Goal: Task Accomplishment & Management: Manage account settings

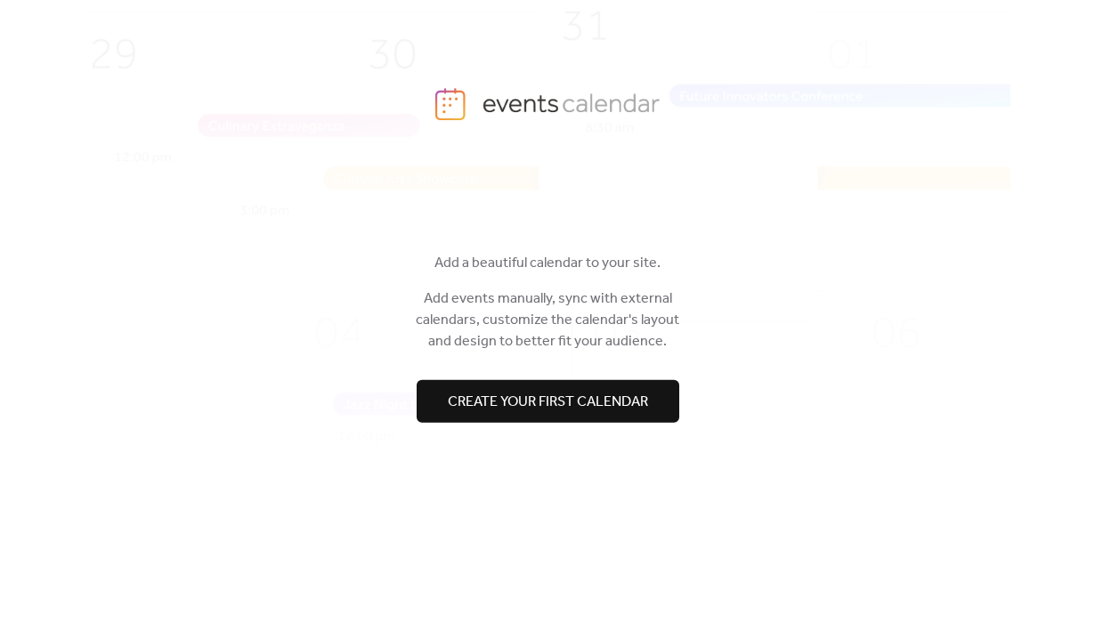
click at [543, 412] on span "Create your first calendar" at bounding box center [548, 402] width 200 height 21
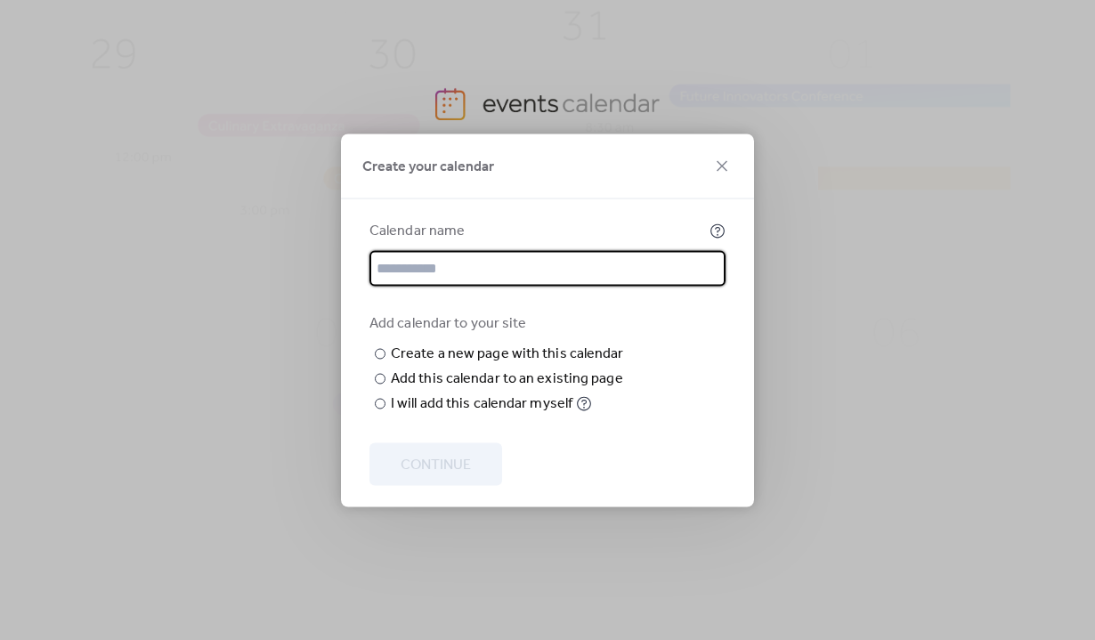
click at [460, 250] on input "text" at bounding box center [547, 268] width 356 height 36
click at [470, 250] on input "text" at bounding box center [547, 268] width 356 height 36
type input "**********"
click at [425, 343] on div "Create a new page with this calendar" at bounding box center [507, 353] width 233 height 21
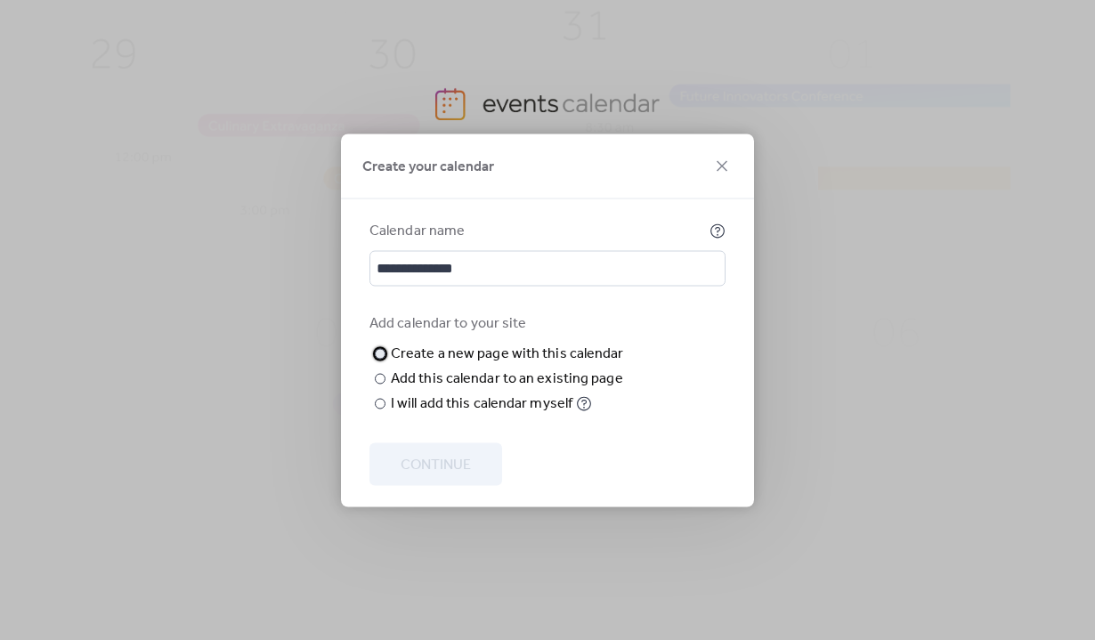
click at [0, 0] on div "New page name" at bounding box center [0, 0] width 0 height 0
click at [0, 0] on div at bounding box center [0, 0] width 0 height 0
click at [380, 384] on div at bounding box center [380, 378] width 11 height 11
click at [0, 0] on div "Choose page" at bounding box center [0, 0] width 0 height 0
click at [0, 0] on div "Choose existing page Choose page" at bounding box center [0, 0] width 0 height 0
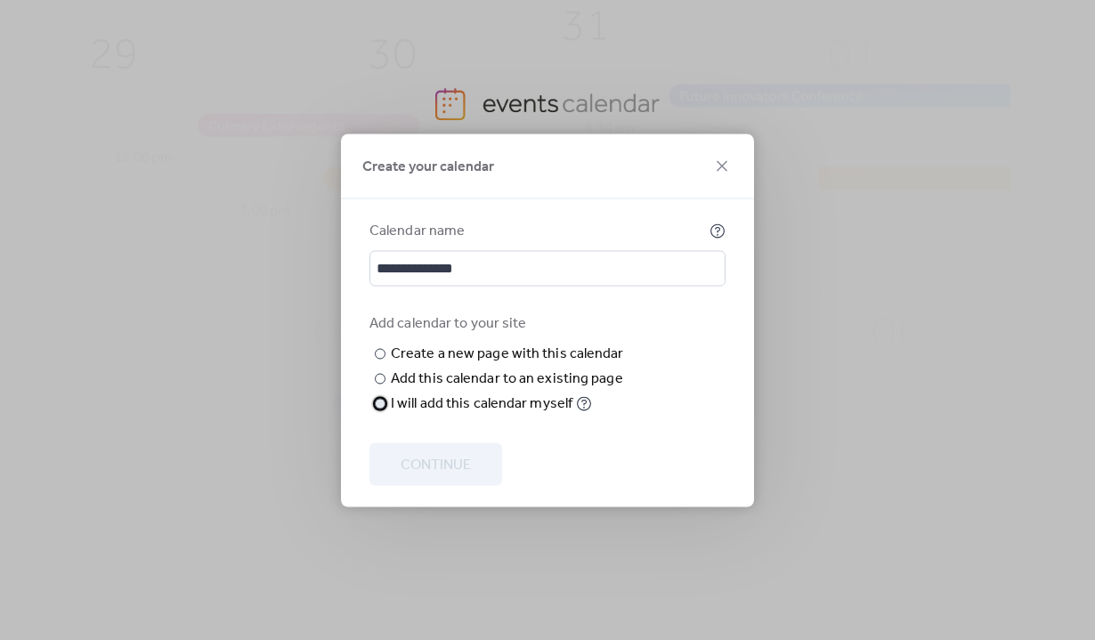
click at [374, 414] on div "​" at bounding box center [378, 403] width 18 height 21
click at [478, 459] on button "Continue" at bounding box center [435, 463] width 133 height 43
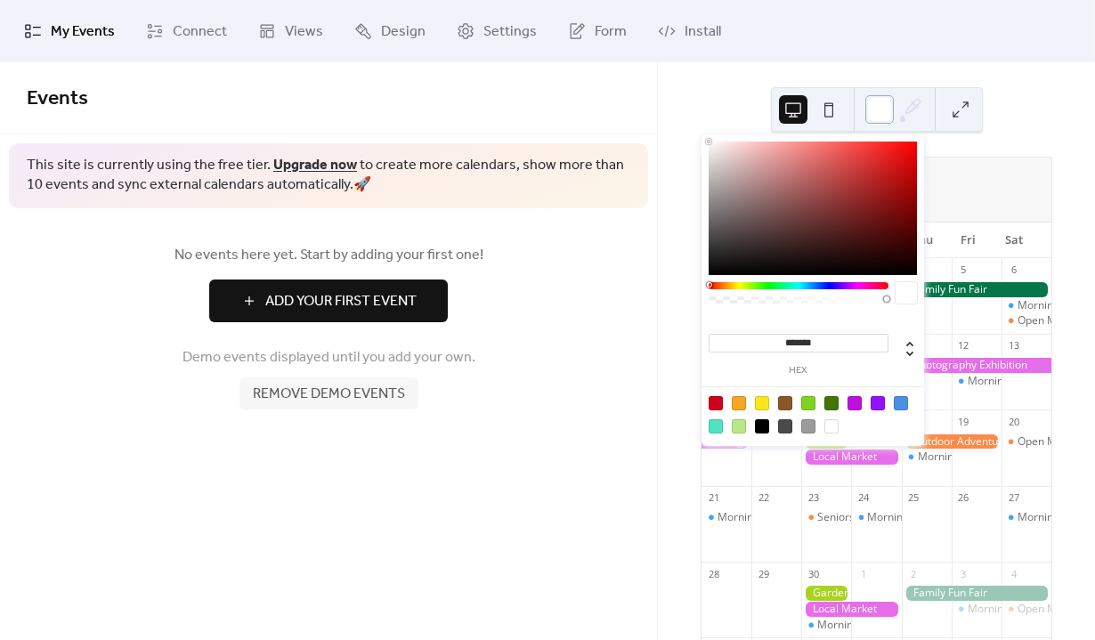
click at [872, 116] on div at bounding box center [879, 109] width 28 height 28
click at [912, 111] on icon at bounding box center [910, 109] width 27 height 27
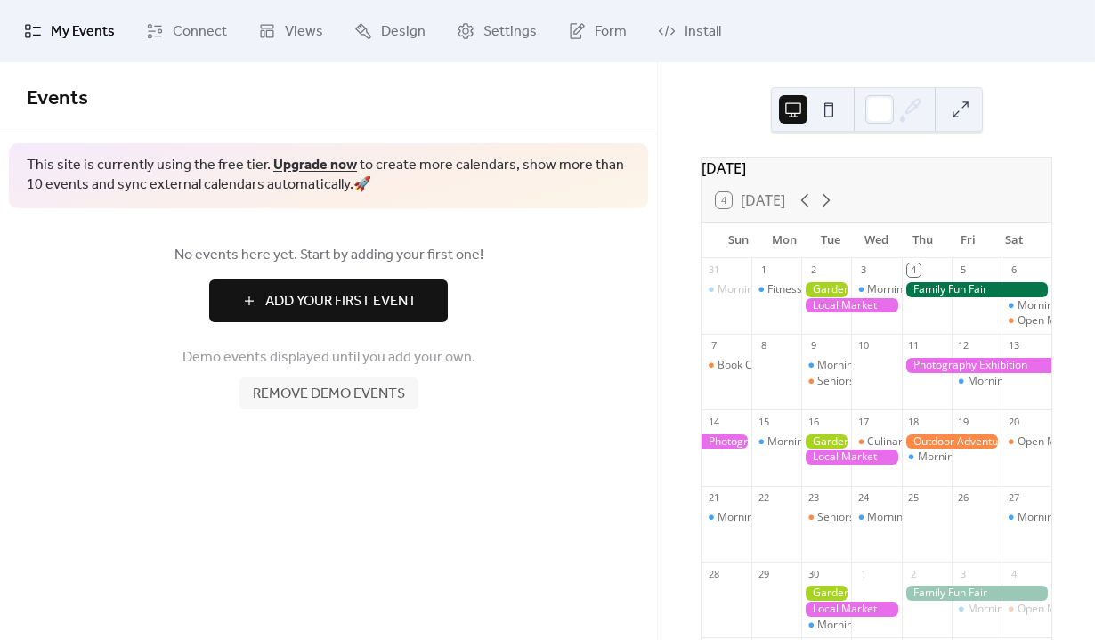
click at [373, 291] on span "Add Your First Event" at bounding box center [340, 301] width 151 height 21
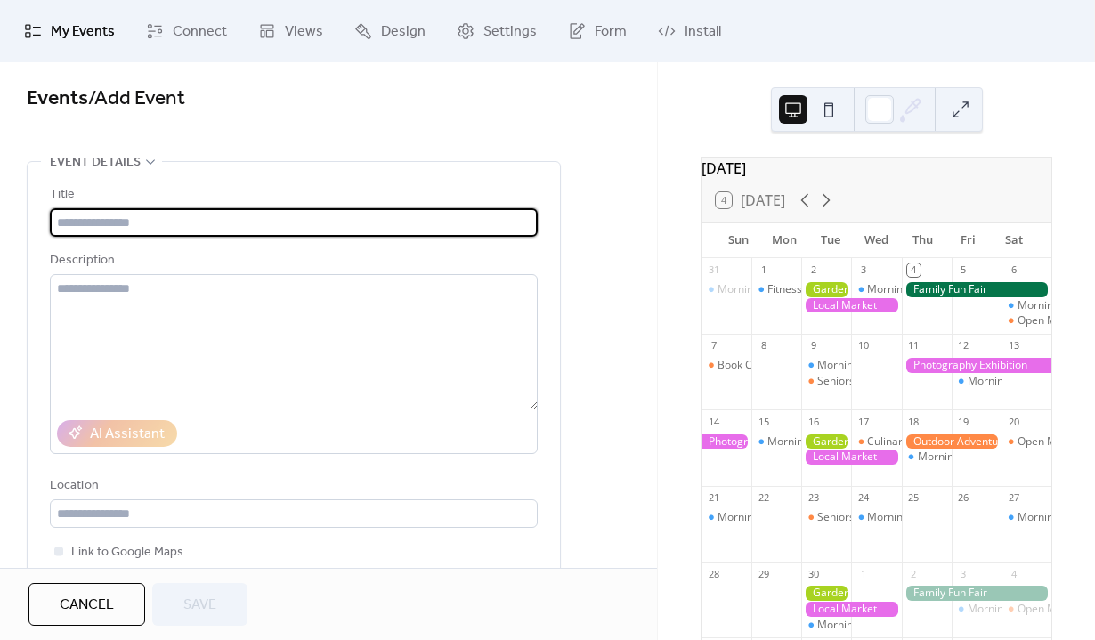
click at [236, 220] on input "text" at bounding box center [294, 222] width 488 height 28
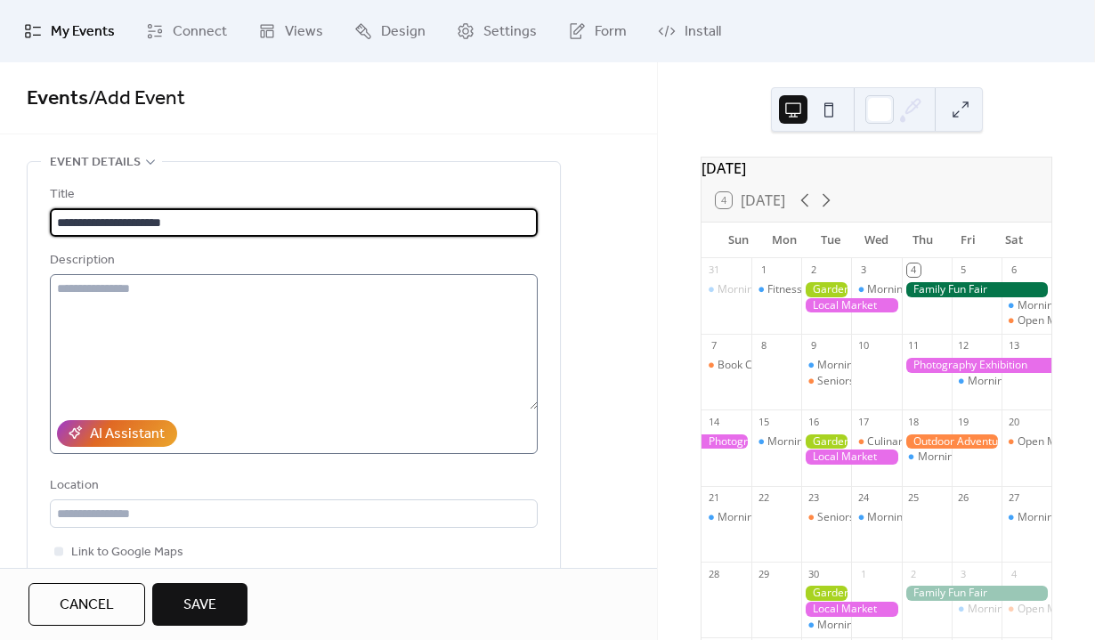
type input "**********"
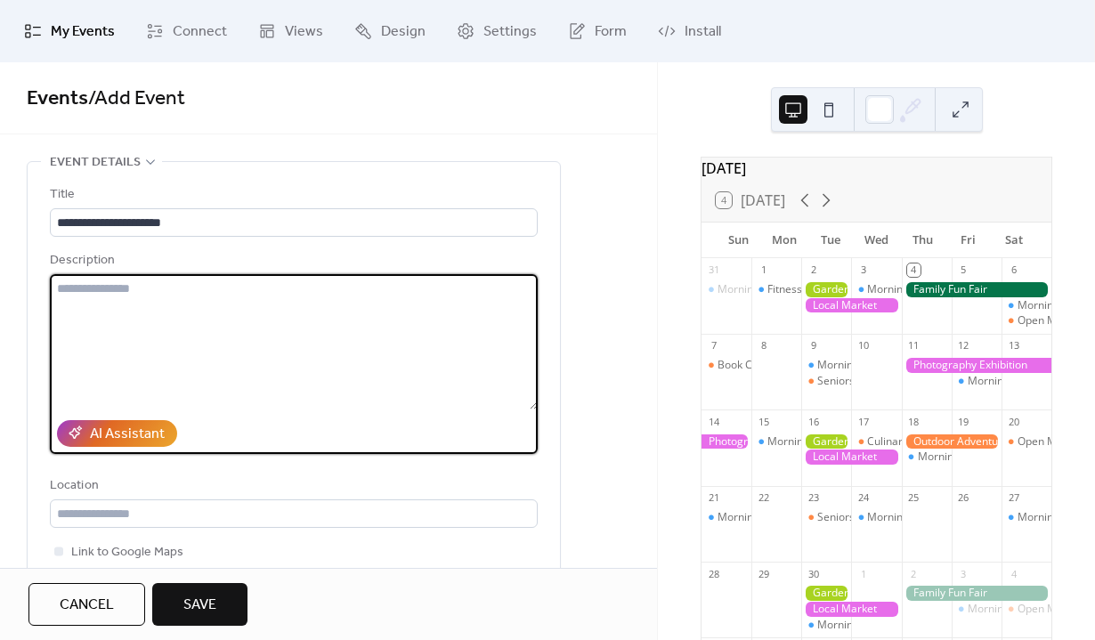
click at [255, 296] on textarea at bounding box center [294, 341] width 488 height 135
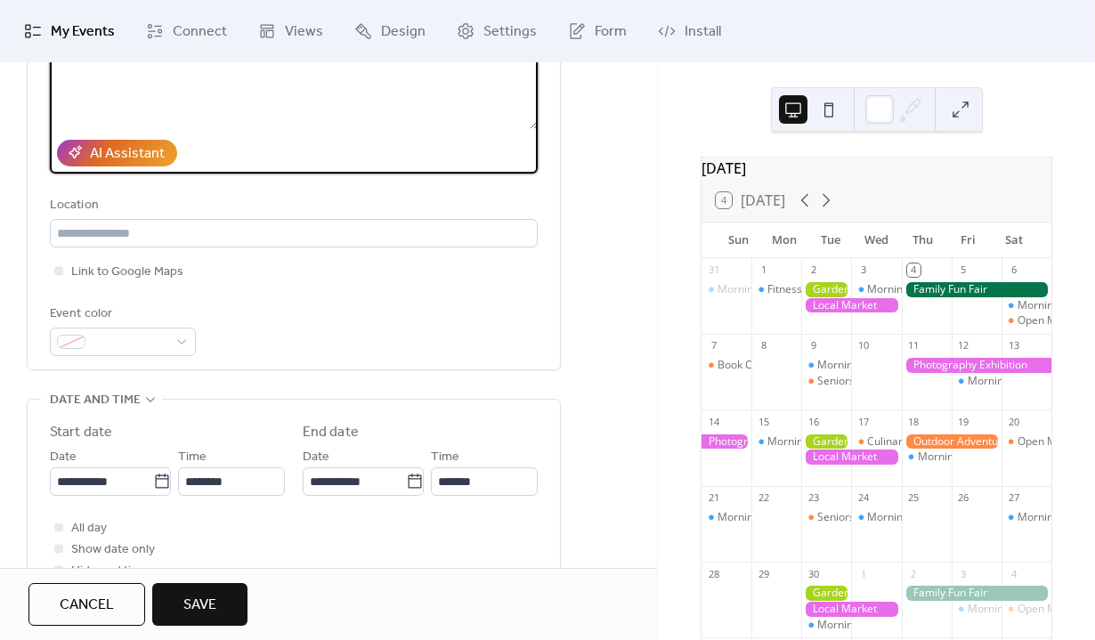
scroll to position [287, 0]
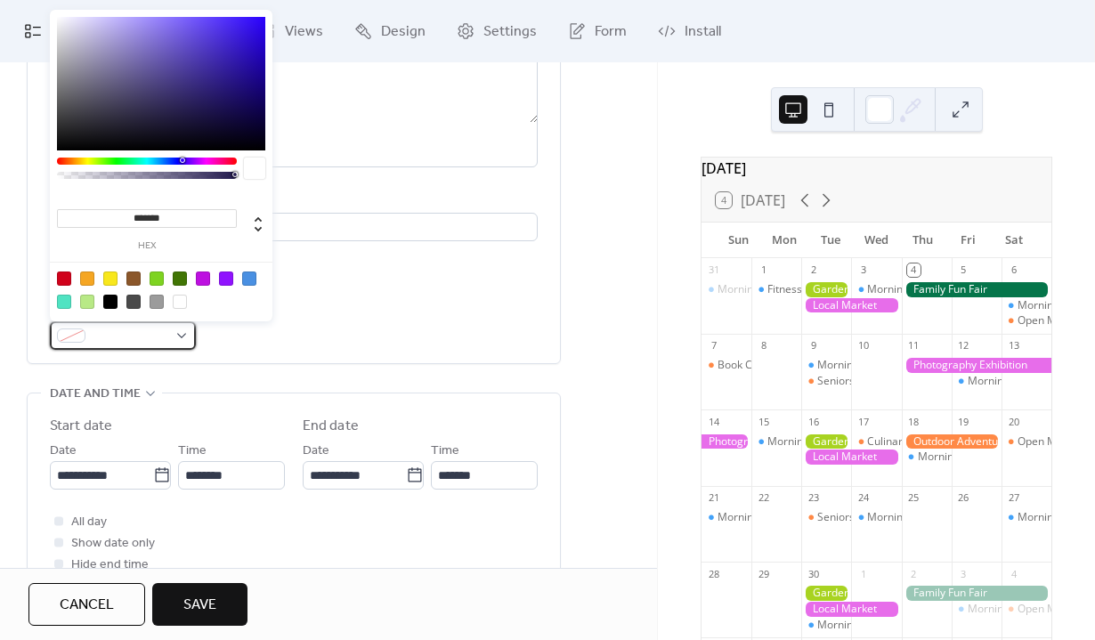
click at [155, 338] on span at bounding box center [130, 336] width 75 height 21
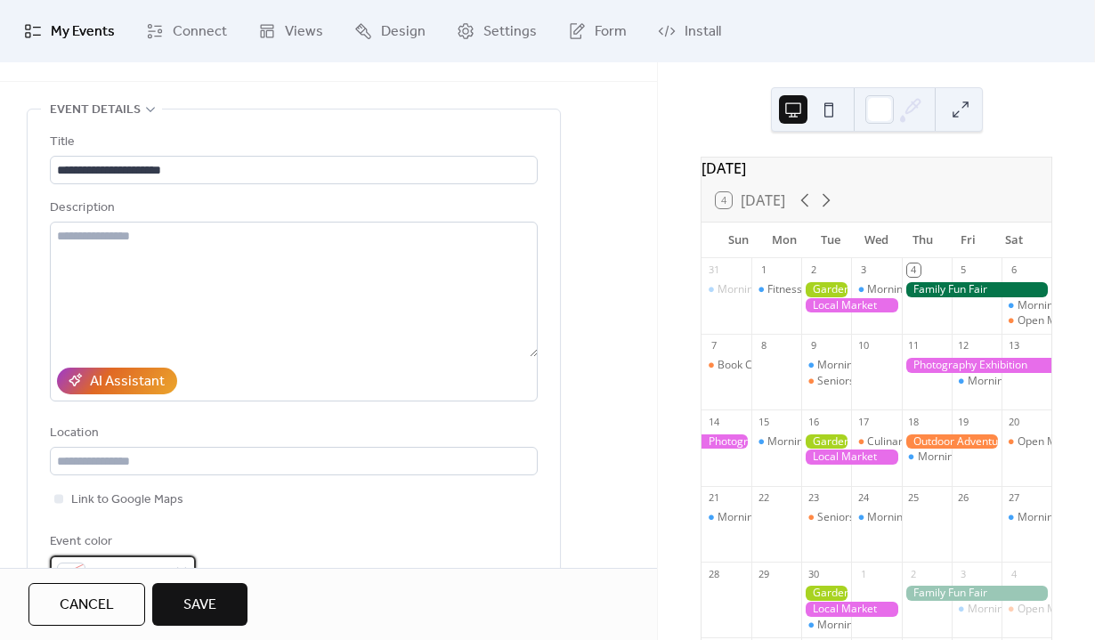
scroll to position [0, 0]
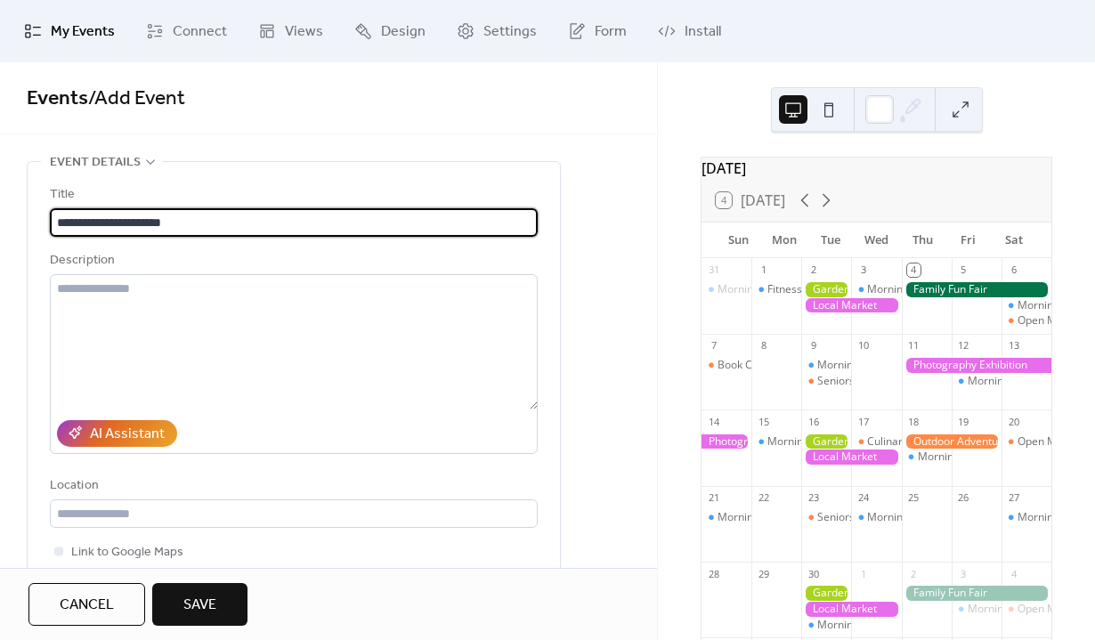
drag, startPoint x: 187, startPoint y: 220, endPoint x: 31, endPoint y: 216, distance: 155.8
click at [31, 216] on div "**********" at bounding box center [294, 406] width 532 height 488
click at [644, 158] on div "**********" at bounding box center [328, 315] width 657 height 506
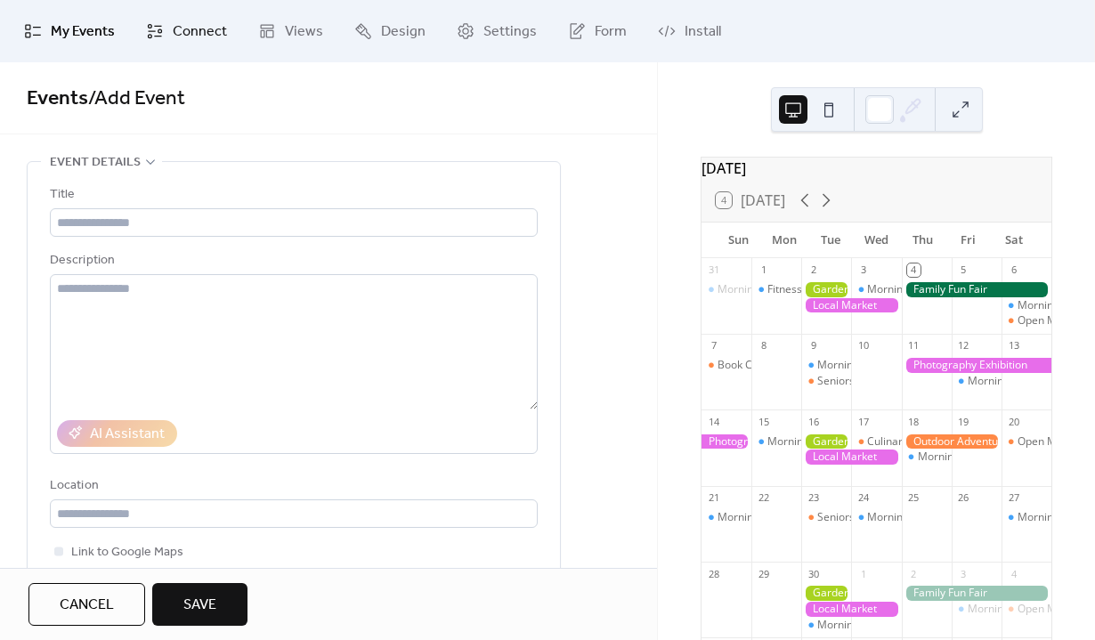
click at [192, 28] on span "Connect" at bounding box center [200, 31] width 54 height 21
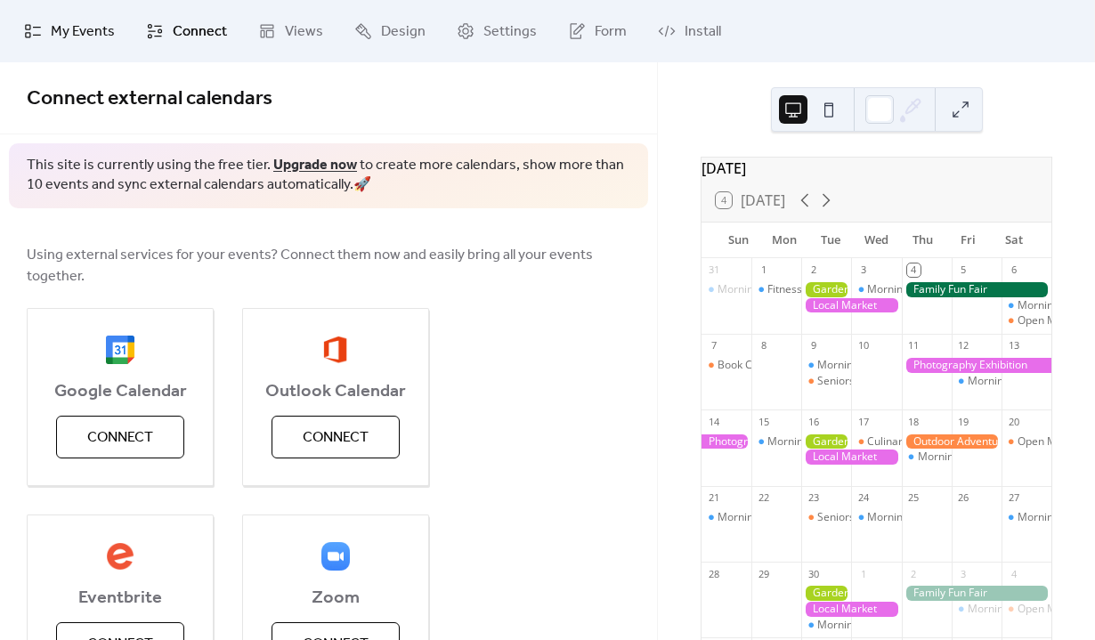
click at [69, 33] on span "My Events" at bounding box center [83, 31] width 64 height 21
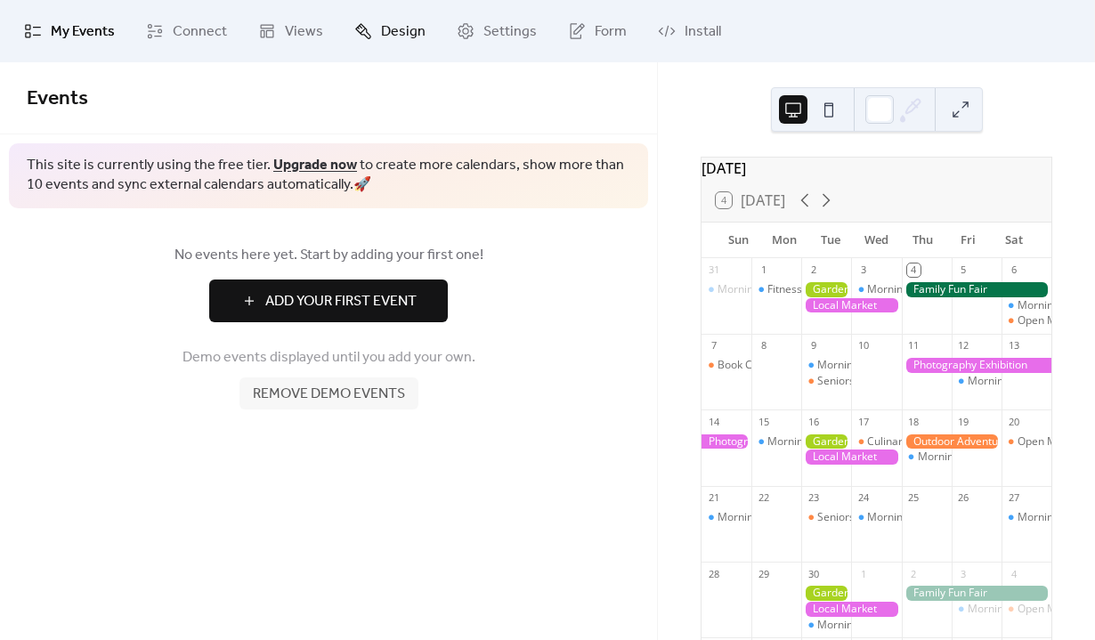
click at [397, 29] on span "Design" at bounding box center [403, 31] width 45 height 21
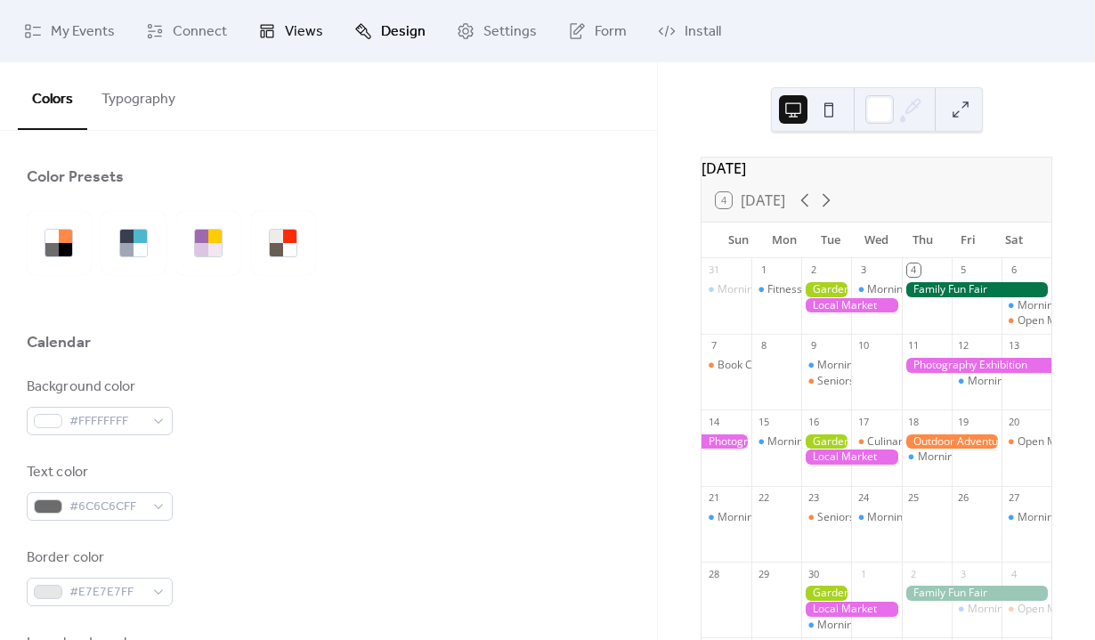
click at [306, 33] on span "Views" at bounding box center [304, 31] width 38 height 21
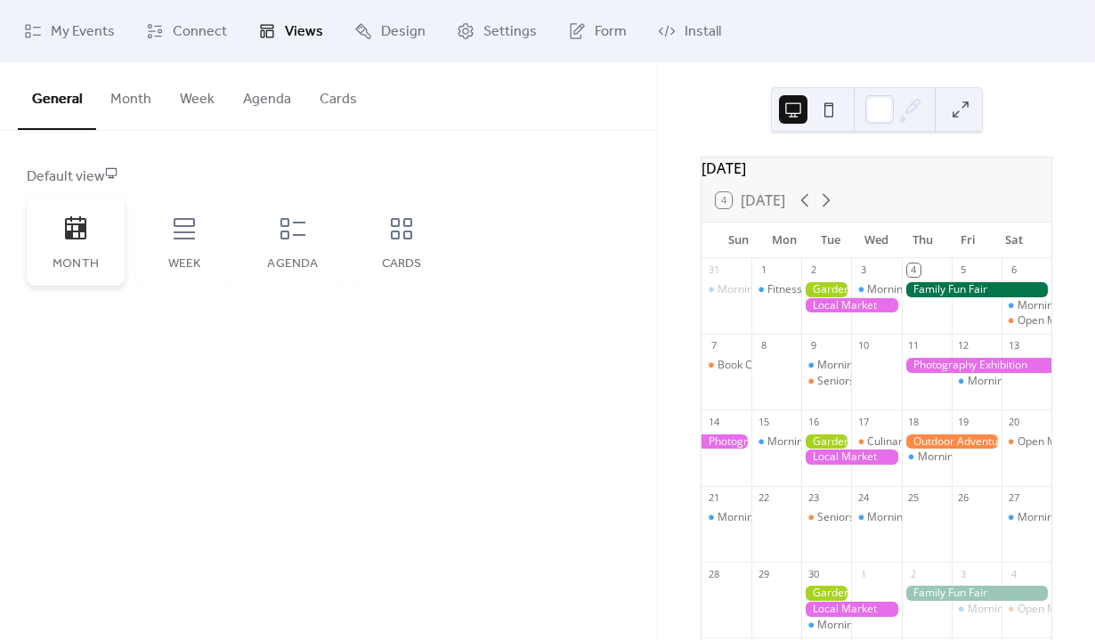
click at [52, 247] on div "Month" at bounding box center [76, 241] width 98 height 89
click at [374, 28] on link "Design" at bounding box center [390, 31] width 98 height 48
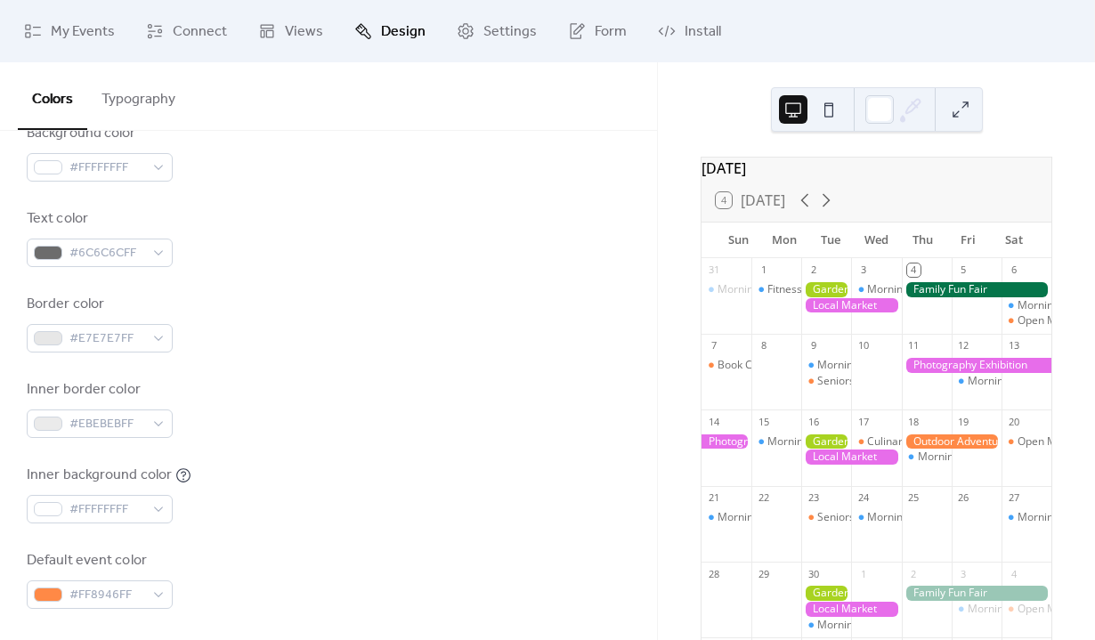
scroll to position [212, 0]
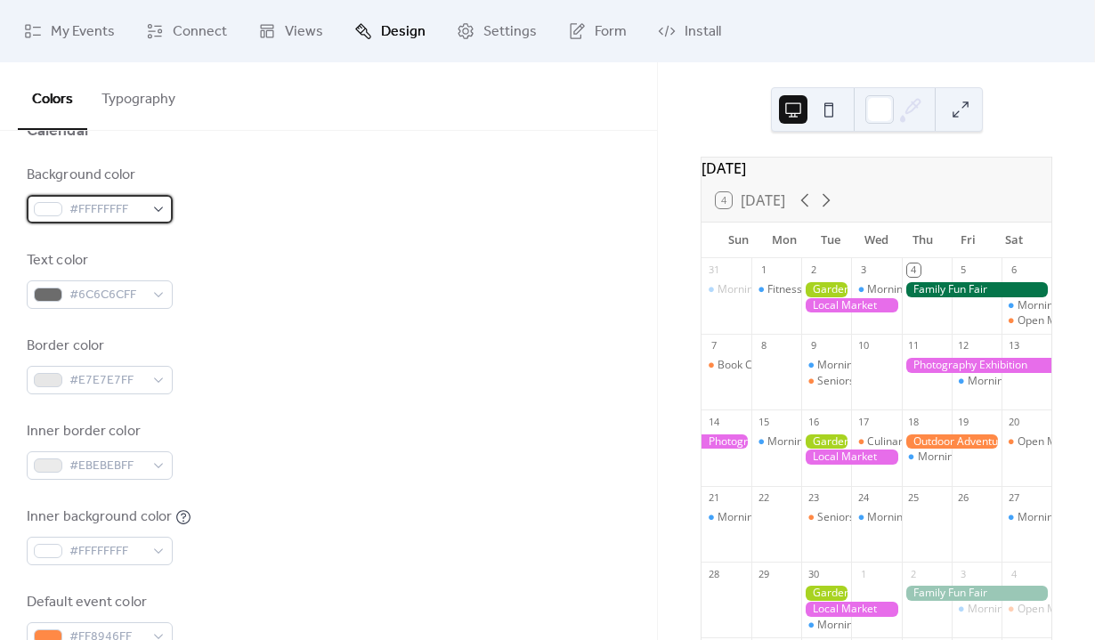
click at [116, 208] on span "#FFFFFFFF" at bounding box center [106, 209] width 75 height 21
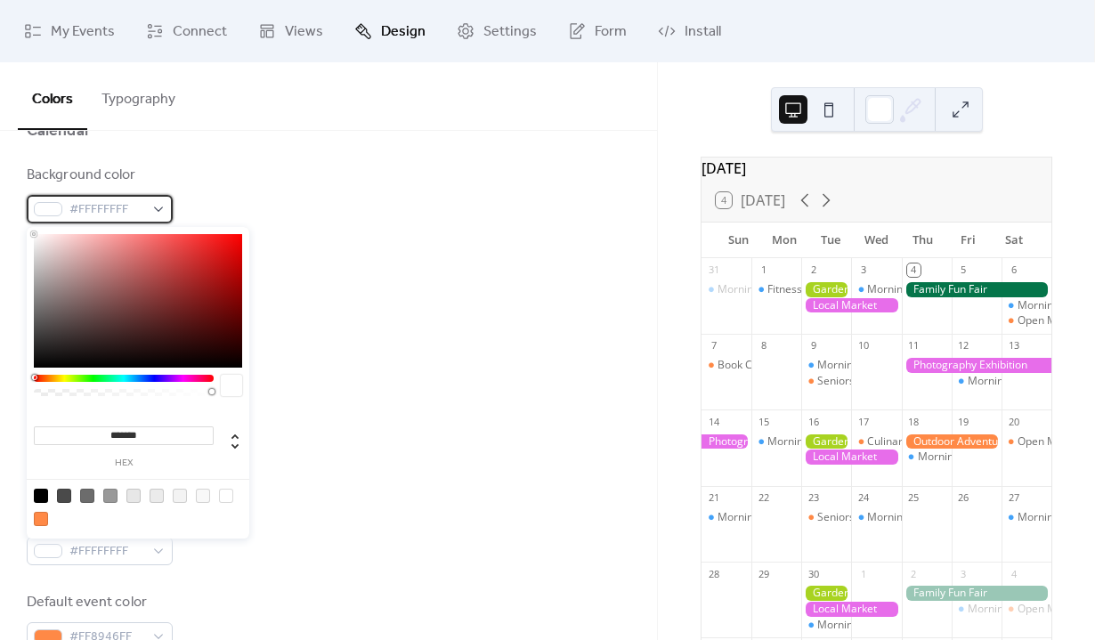
click at [113, 207] on span "#FFFFFFFF" at bounding box center [106, 209] width 75 height 21
drag, startPoint x: 171, startPoint y: 439, endPoint x: 70, endPoint y: 439, distance: 100.6
click at [70, 439] on input "*******" at bounding box center [124, 435] width 180 height 19
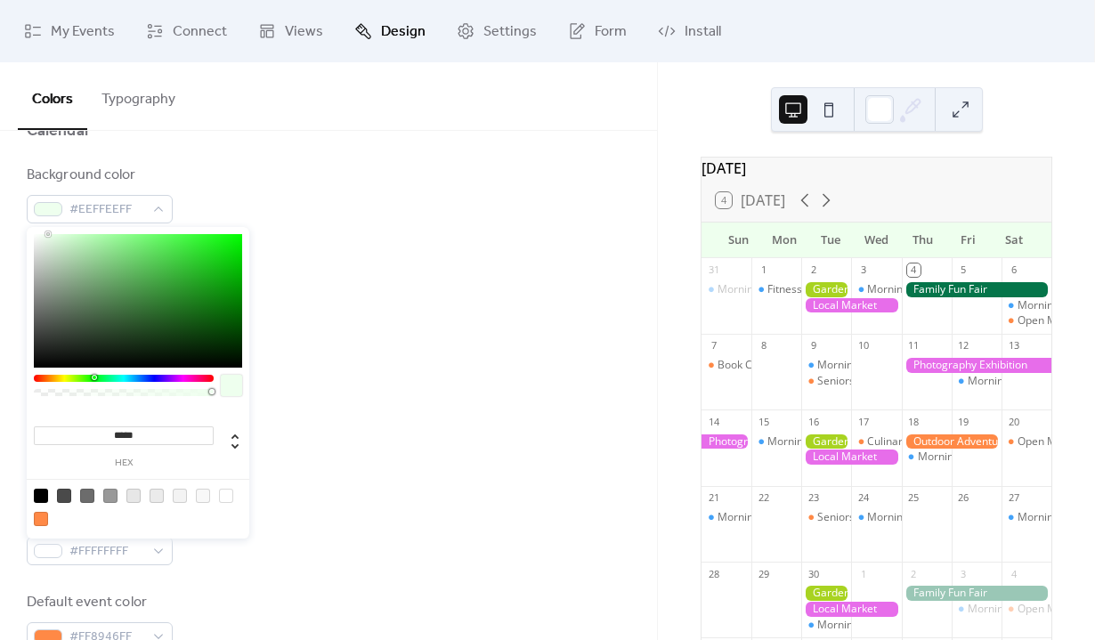
type input "******"
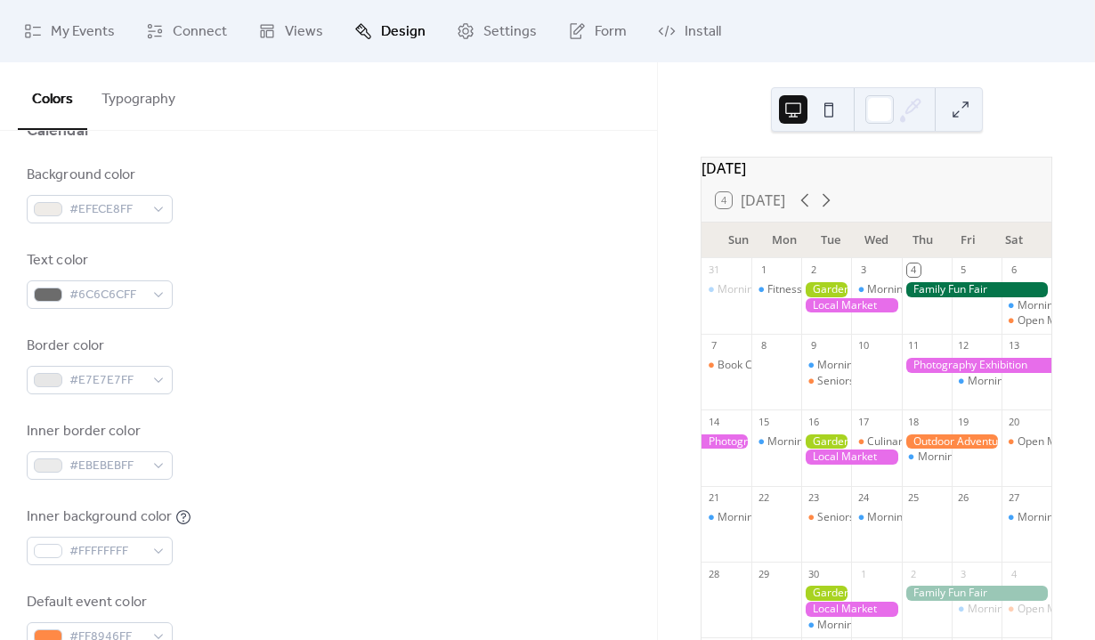
click at [331, 499] on div "Background color #EFECE8FF Text color #6C6C6CFF Border color #E7E7E7FF Inner bo…" at bounding box center [329, 408] width 604 height 486
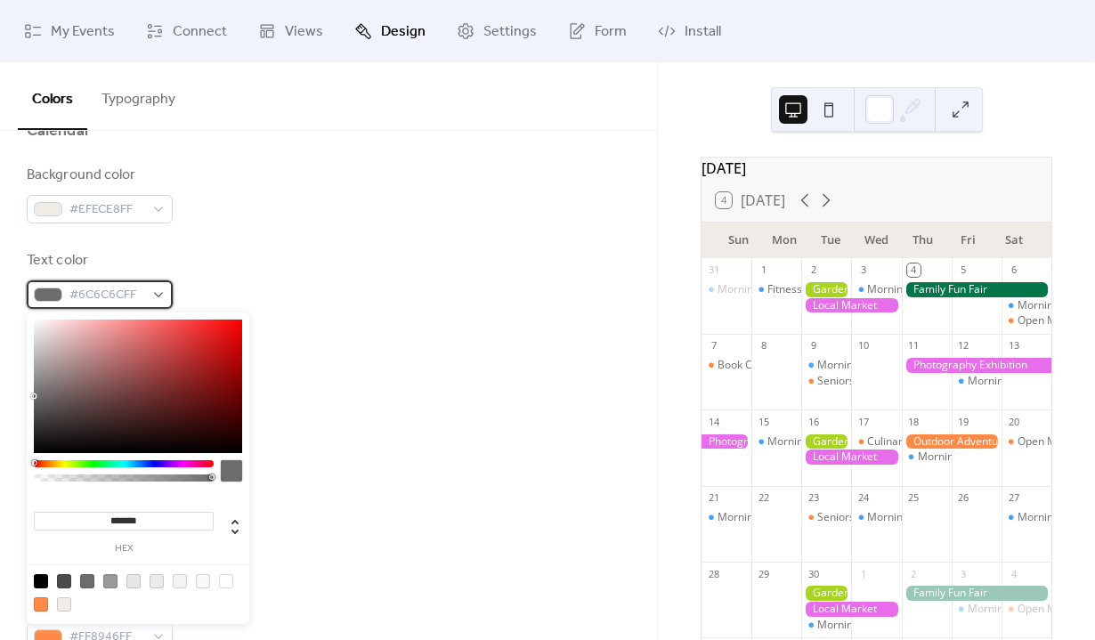
click at [150, 296] on div "#6C6C6CFF" at bounding box center [100, 294] width 146 height 28
click at [118, 294] on span "#6C6C6CFF" at bounding box center [106, 295] width 75 height 21
drag, startPoint x: 161, startPoint y: 518, endPoint x: -34, endPoint y: 514, distance: 195.0
click at [0, 514] on html "My Events Connect Views Design Settings Form Install Design Colors Typography C…" at bounding box center [547, 320] width 1095 height 640
paste input
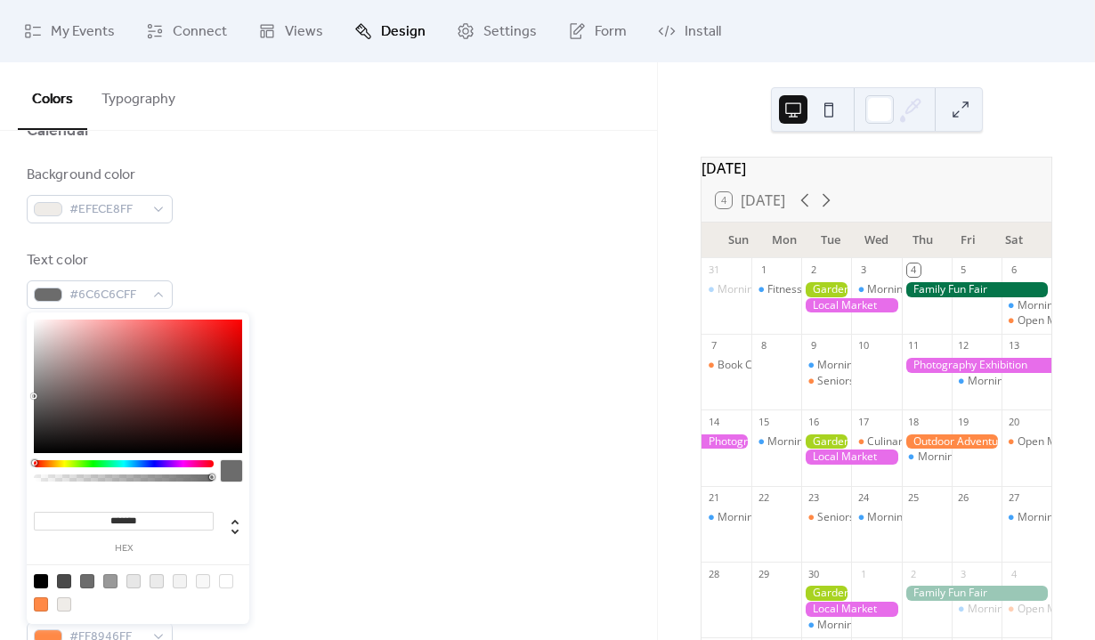
type input "******"
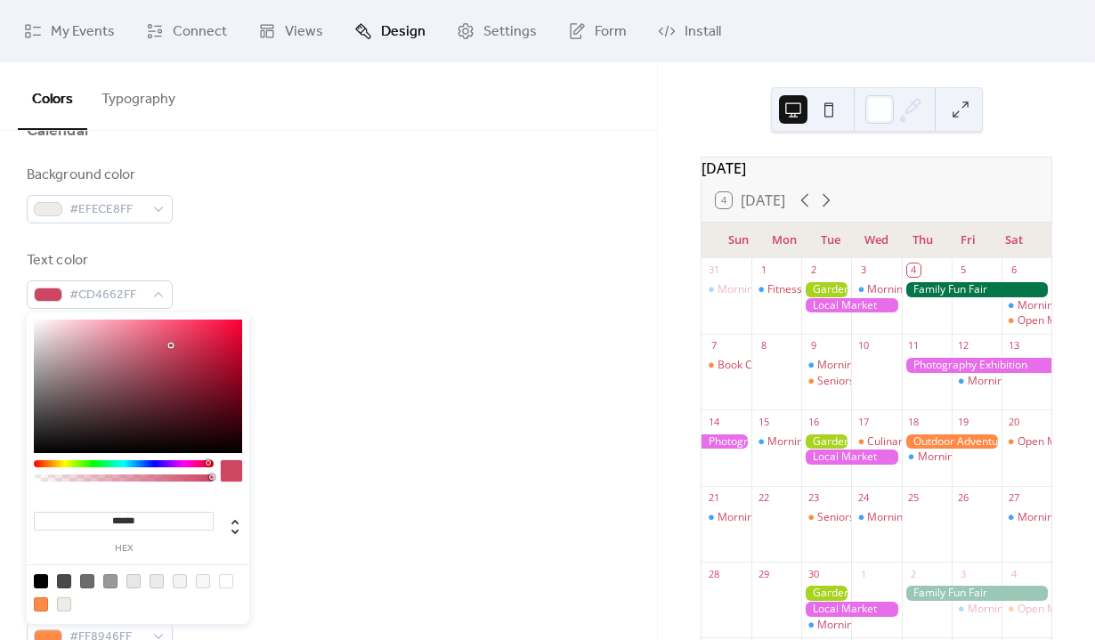
click at [344, 404] on div "Background color #EFECE8FF Text color #CD4662FF Border color #E7E7E7FF Inner bo…" at bounding box center [329, 408] width 604 height 486
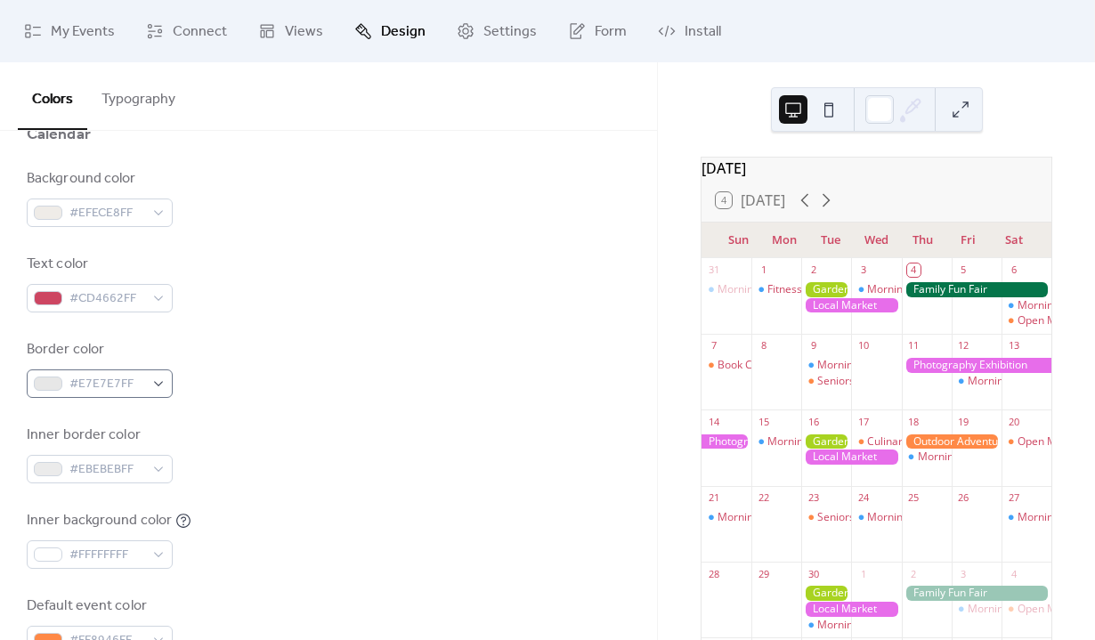
scroll to position [205, 0]
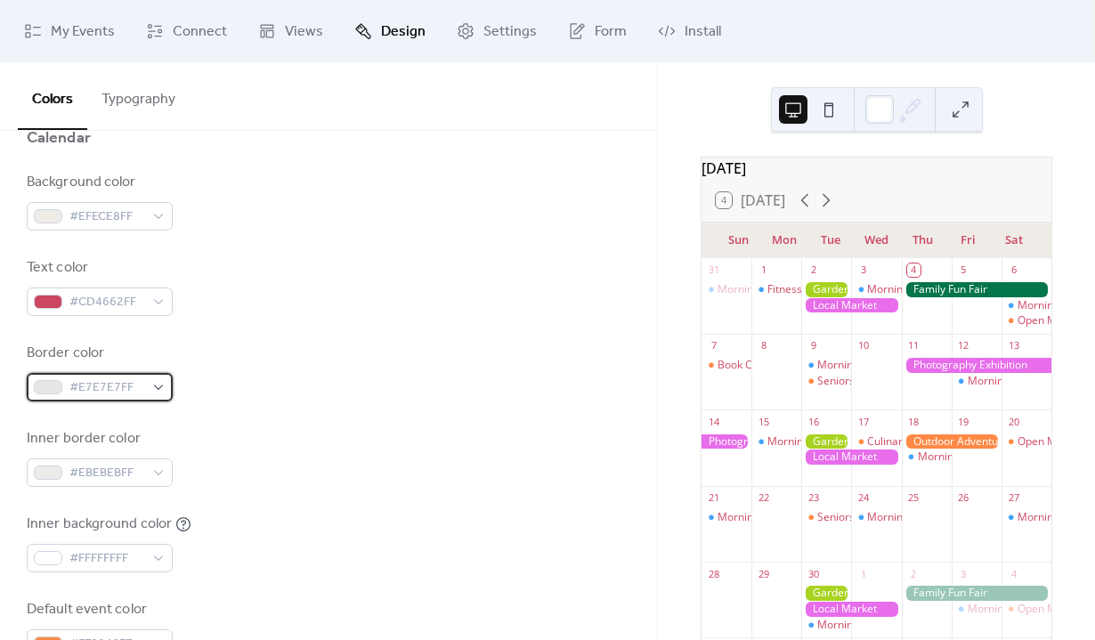
click at [134, 384] on span "#E7E7E7FF" at bounding box center [106, 387] width 75 height 21
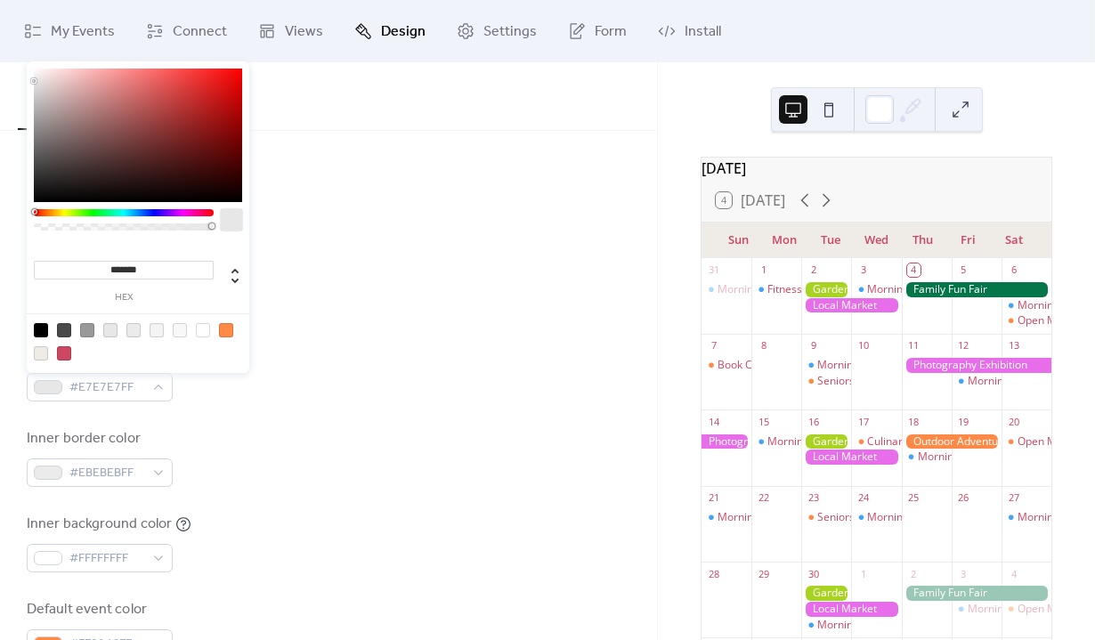
drag, startPoint x: 158, startPoint y: 271, endPoint x: 28, endPoint y: 269, distance: 130.0
click at [28, 269] on div "******* hex" at bounding box center [120, 279] width 185 height 48
paste input
type input "******"
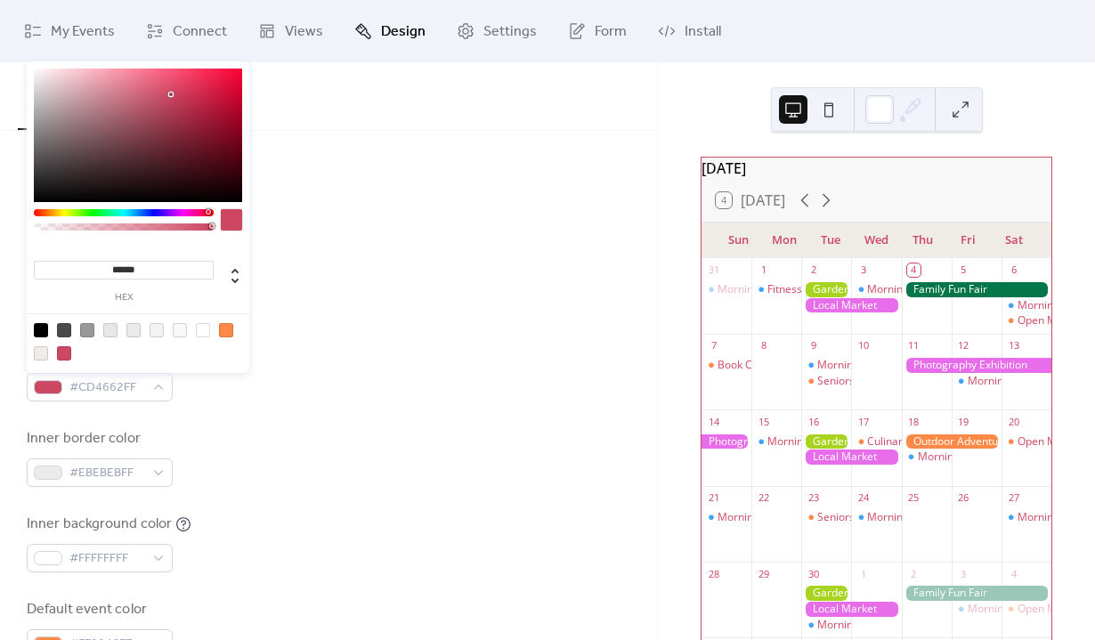
click at [440, 496] on div "Background color #EFECE8FF Text color #CD4662FF Border color #CD4662FF Inner bo…" at bounding box center [329, 415] width 604 height 486
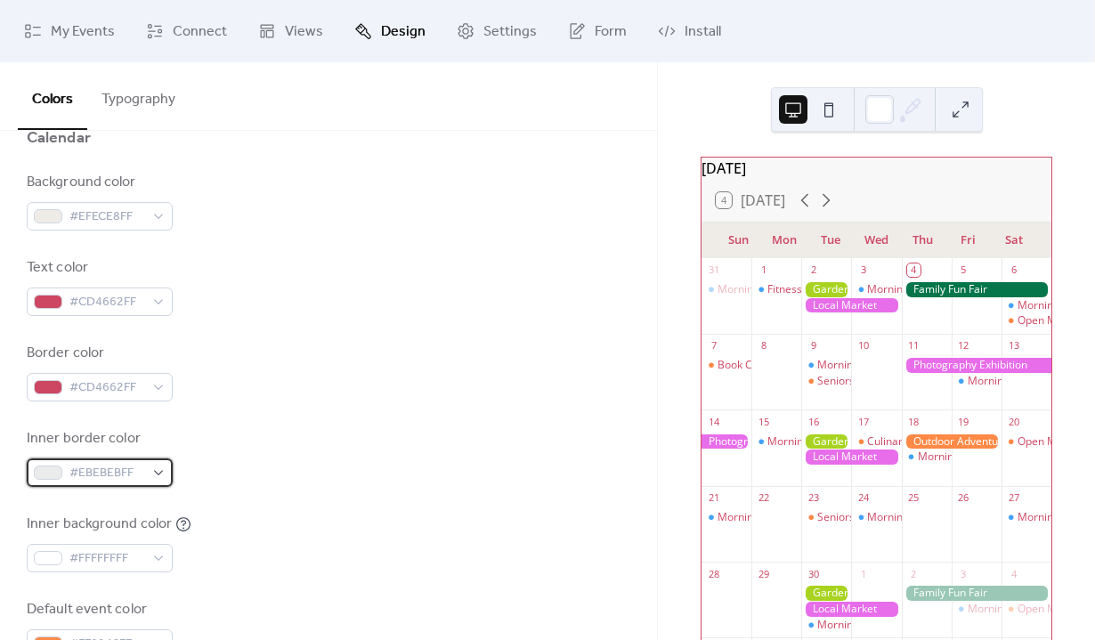
click at [132, 480] on span "#EBEBEBFF" at bounding box center [106, 473] width 75 height 21
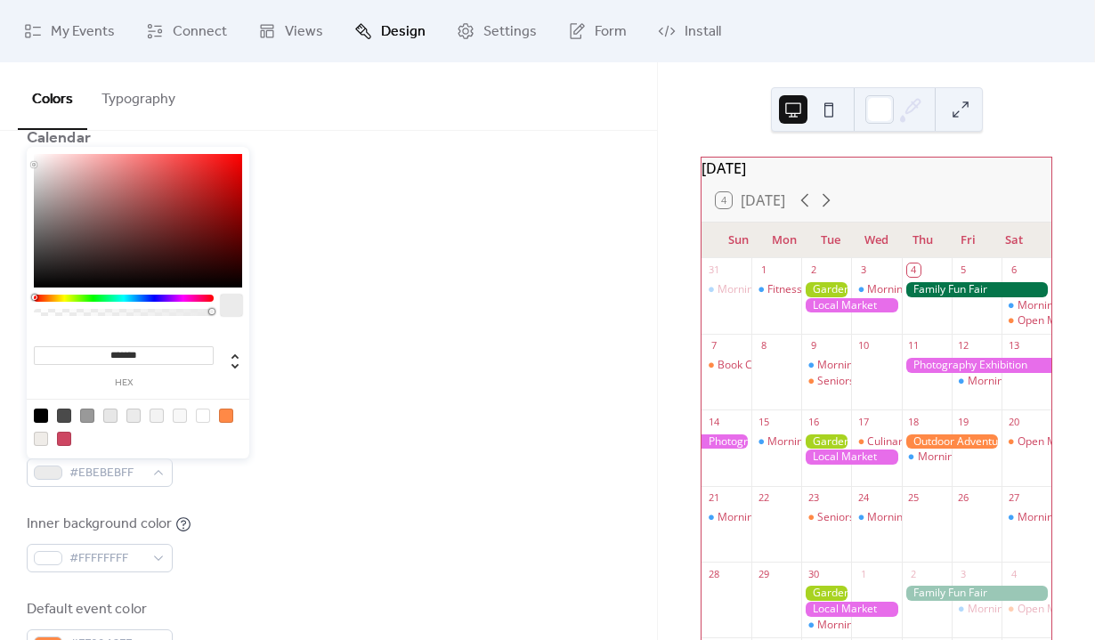
drag, startPoint x: 155, startPoint y: 353, endPoint x: 33, endPoint y: 343, distance: 122.4
click at [34, 343] on div "******* hex" at bounding box center [124, 364] width 180 height 48
paste input
type input "******"
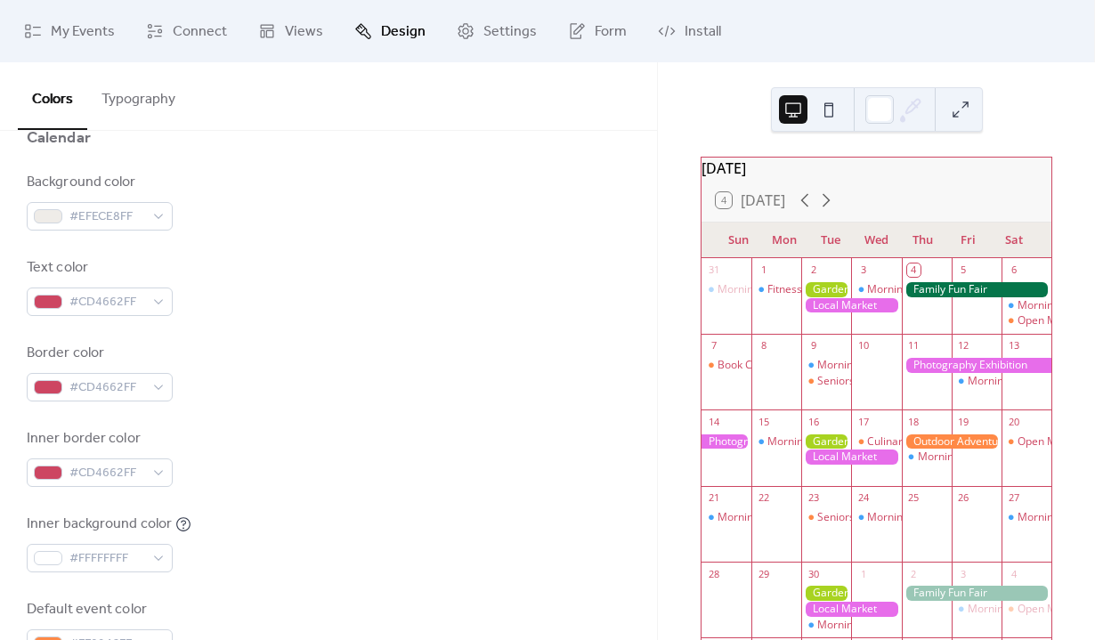
click at [320, 431] on div "Inner border color #CD4662FF" at bounding box center [329, 457] width 604 height 59
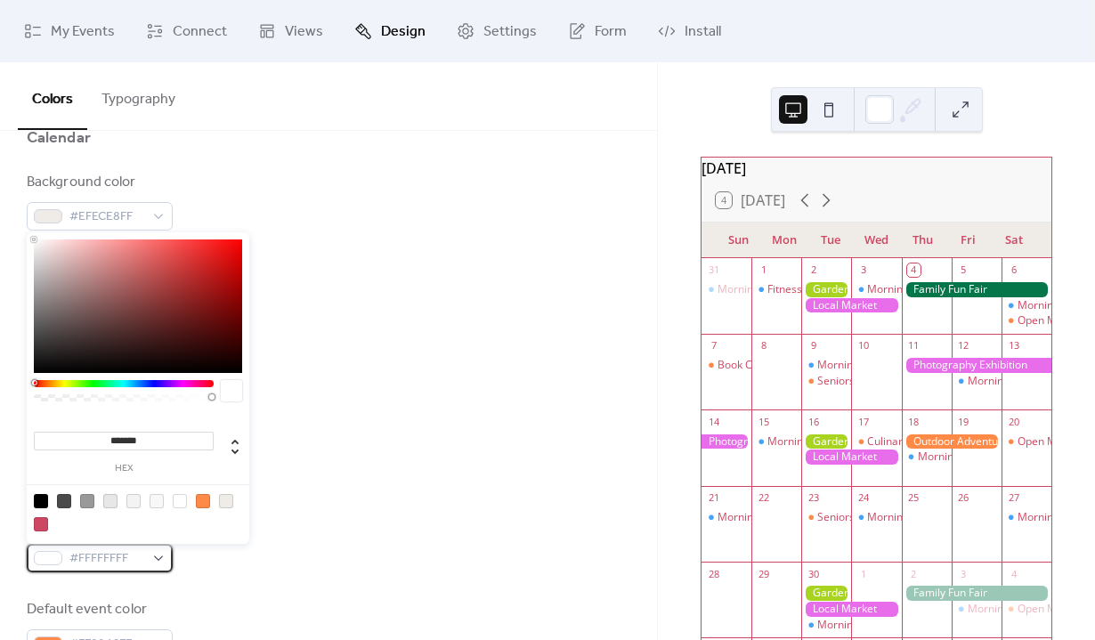
click at [125, 559] on span "#FFFFFFFF" at bounding box center [106, 558] width 75 height 21
drag, startPoint x: 155, startPoint y: 441, endPoint x: 61, endPoint y: 432, distance: 93.9
click at [61, 432] on input "*******" at bounding box center [124, 441] width 180 height 19
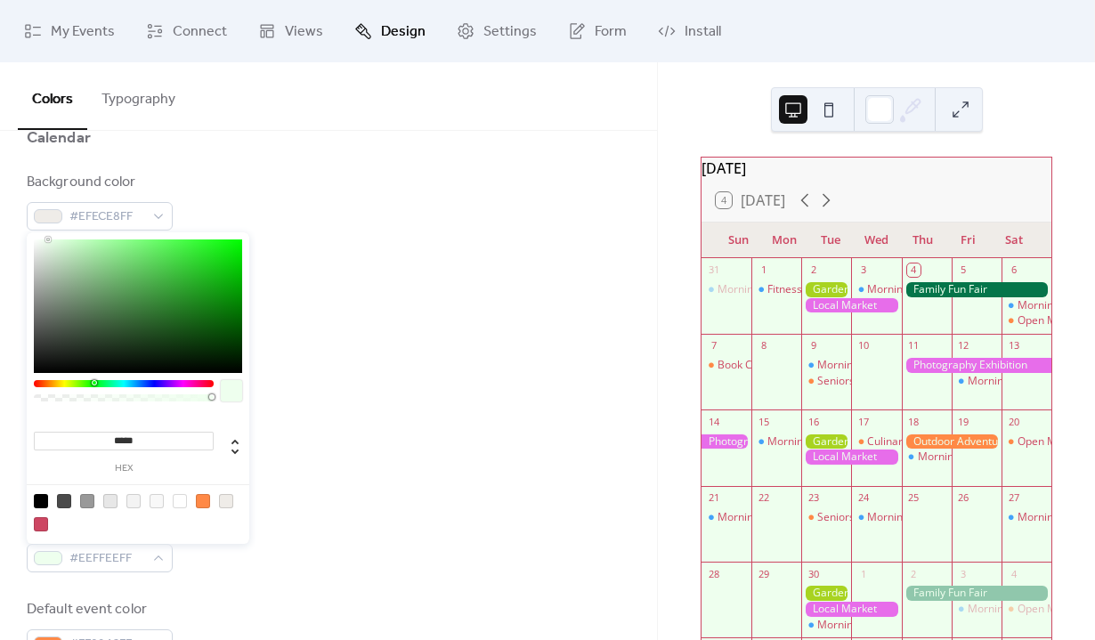
type input "******"
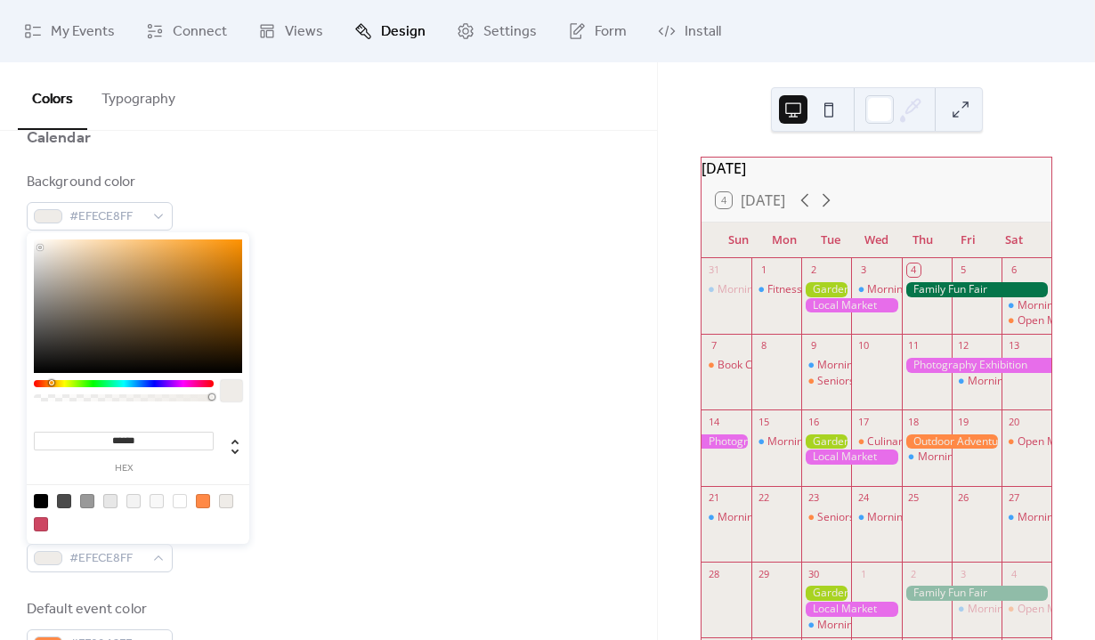
click at [349, 448] on div "Inner border color #CD4662FF" at bounding box center [329, 457] width 604 height 59
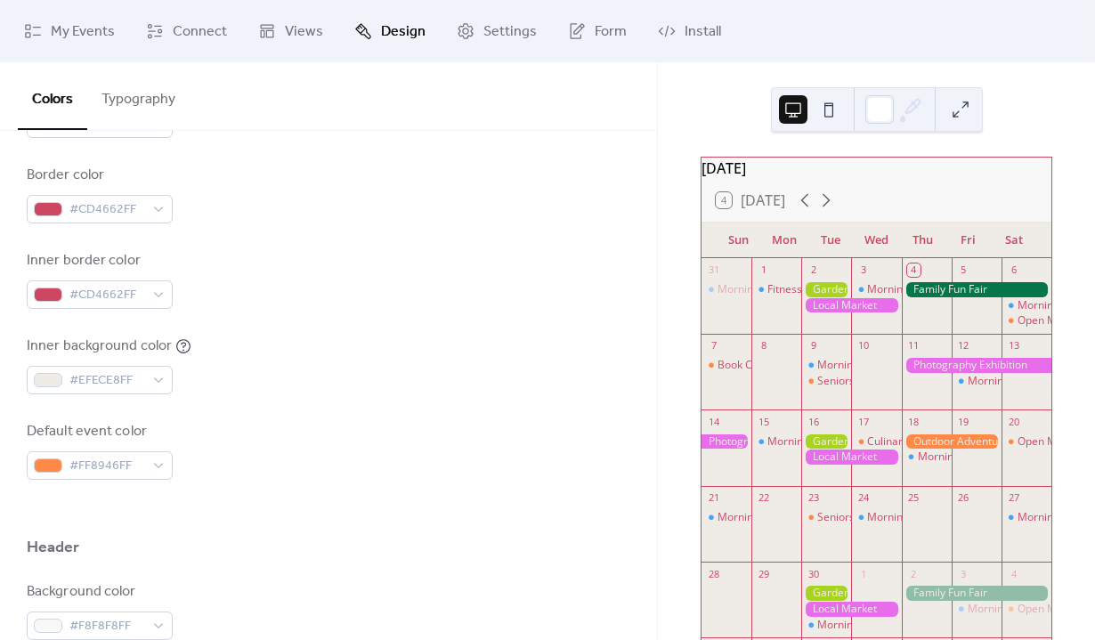
scroll to position [384, 0]
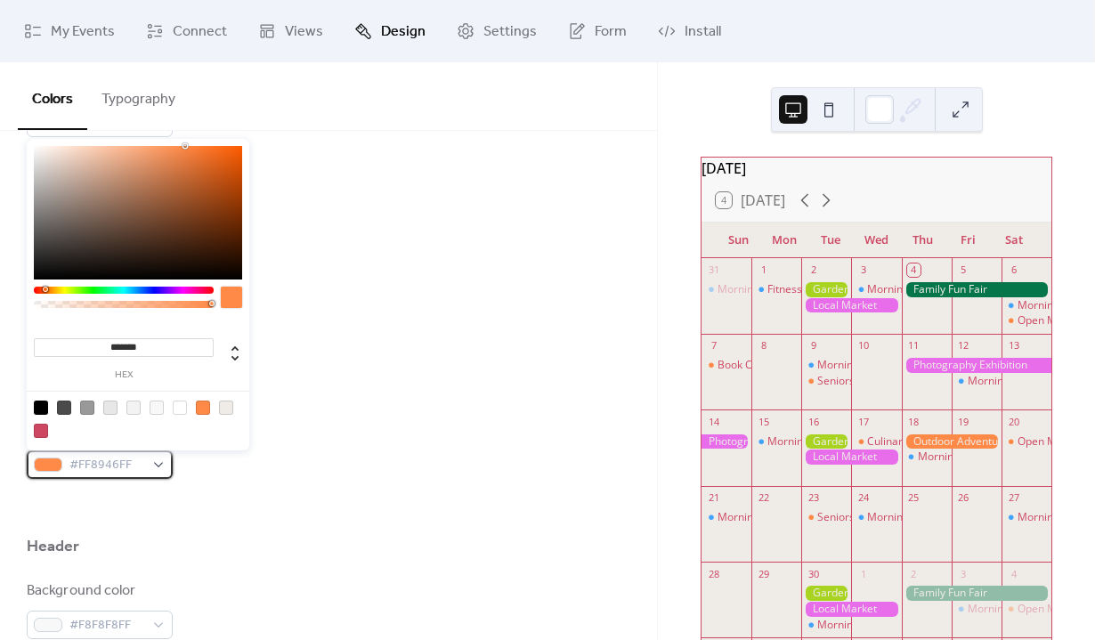
click at [121, 467] on span "#FF8946FF" at bounding box center [106, 465] width 75 height 21
drag, startPoint x: 155, startPoint y: 343, endPoint x: 60, endPoint y: 337, distance: 95.4
click at [60, 338] on input "*******" at bounding box center [124, 347] width 180 height 19
paste input
type input "******"
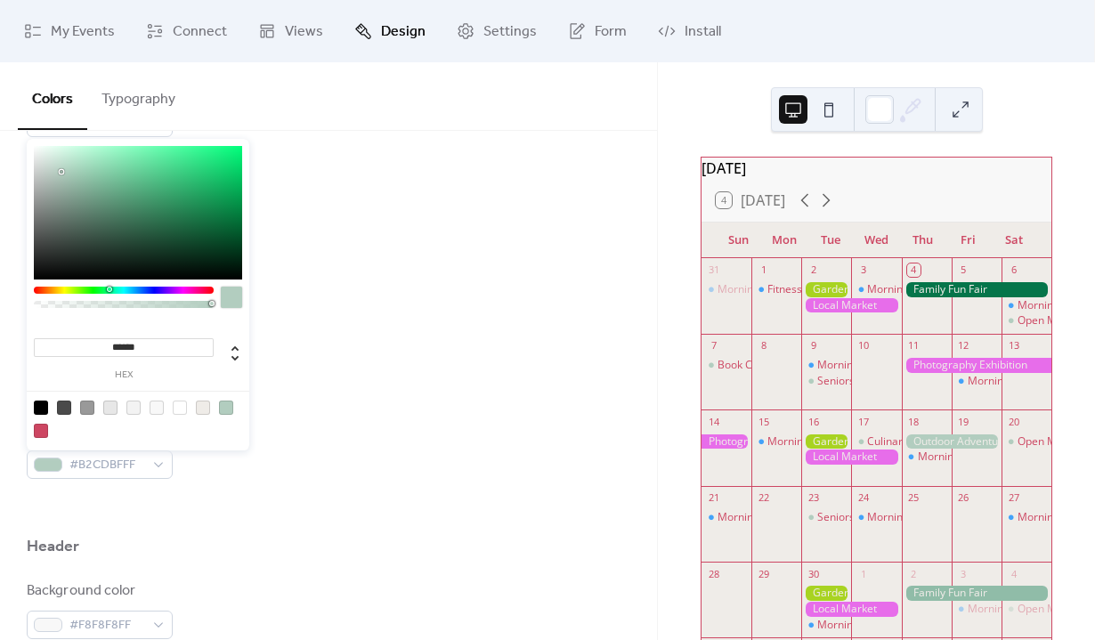
click at [300, 335] on div "Inner background color #EFECE8FF" at bounding box center [329, 364] width 604 height 59
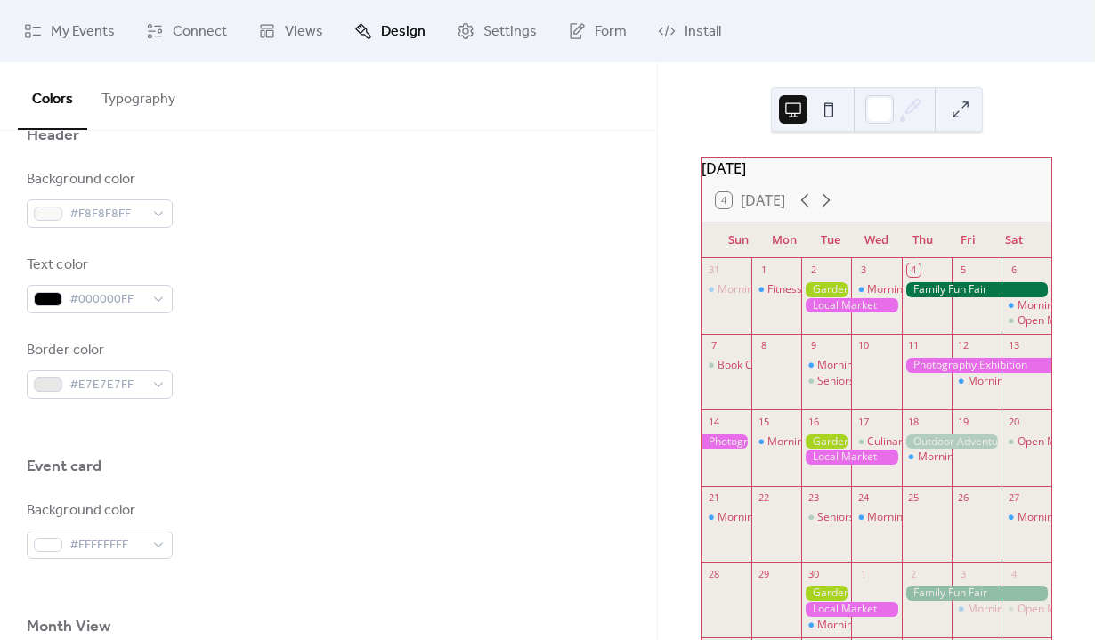
scroll to position [791, 0]
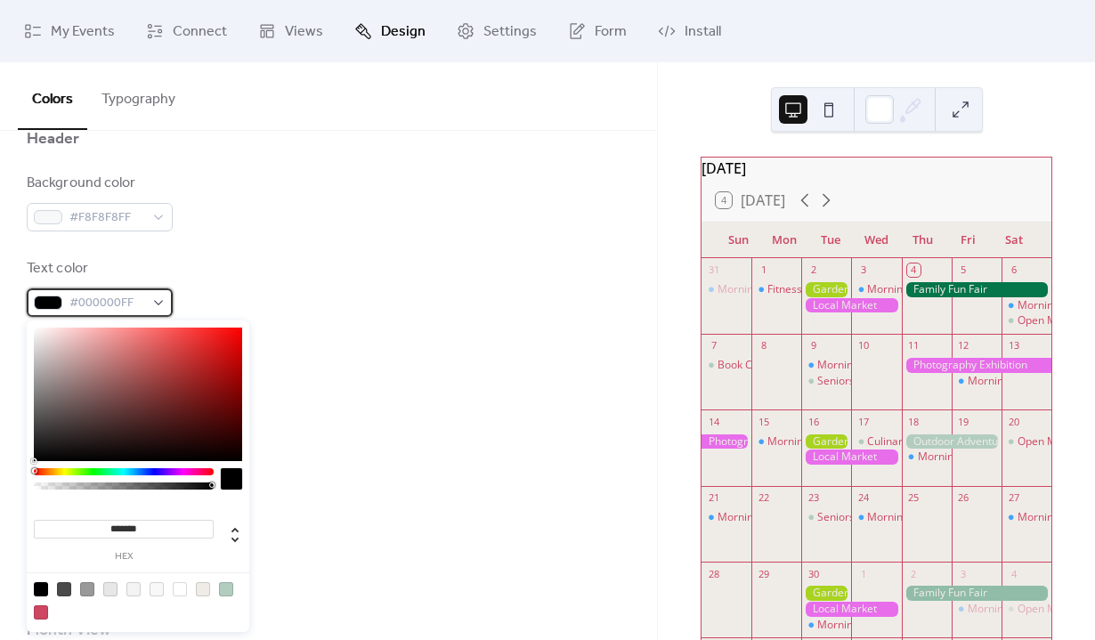
click at [123, 299] on span "#000000FF" at bounding box center [106, 303] width 75 height 21
click at [111, 304] on span "#000000FF" at bounding box center [106, 303] width 75 height 21
drag, startPoint x: 157, startPoint y: 529, endPoint x: 2, endPoint y: 529, distance: 154.9
click at [2, 529] on body "My Events Connect Views Design Settings Form Install Design Colors Typography C…" at bounding box center [547, 320] width 1095 height 640
paste input
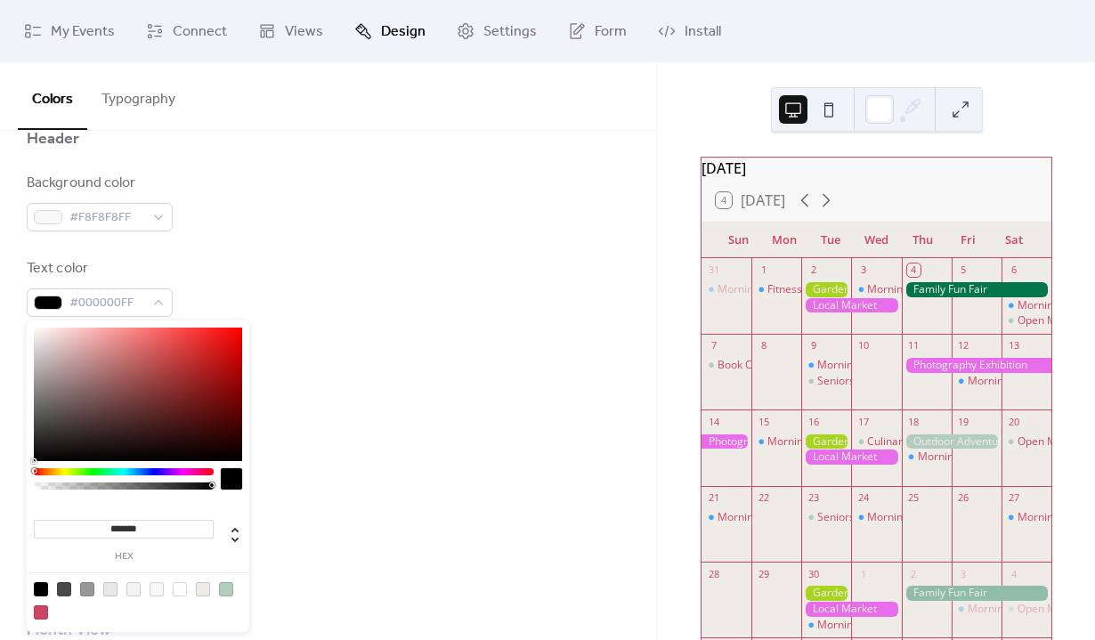
type input "******"
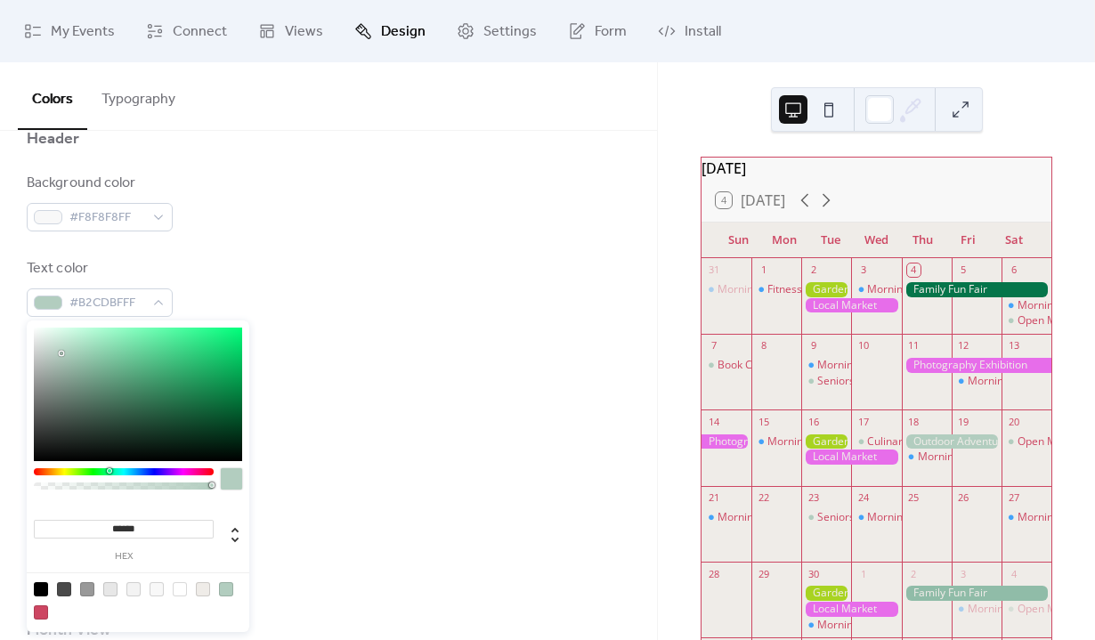
click at [389, 409] on div at bounding box center [329, 430] width 604 height 57
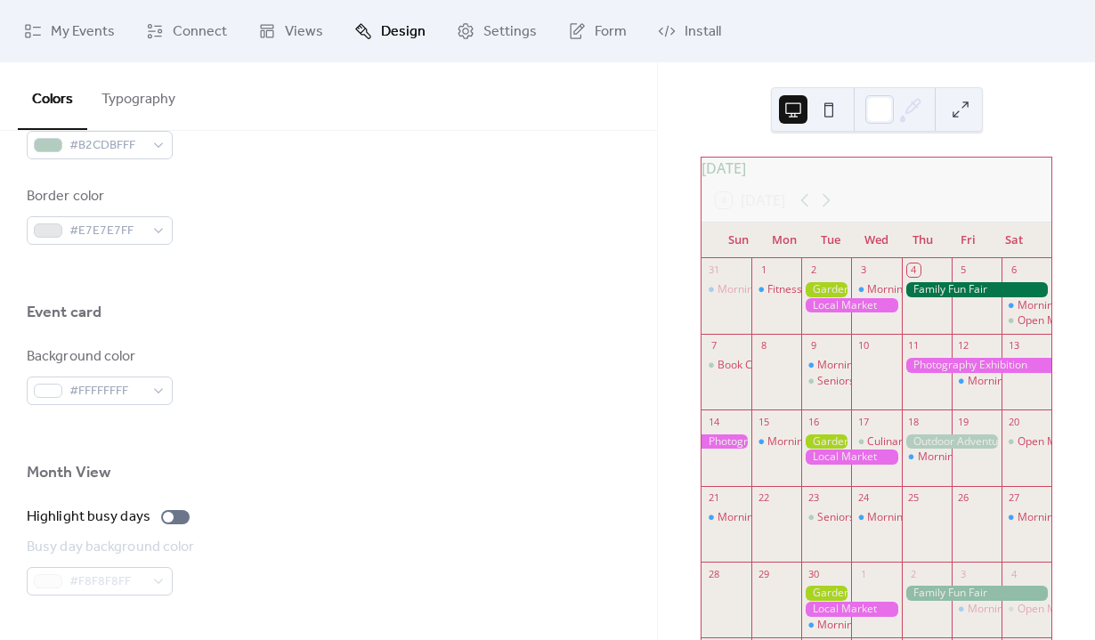
scroll to position [947, 0]
click at [111, 239] on span "#E7E7E7FF" at bounding box center [106, 233] width 75 height 21
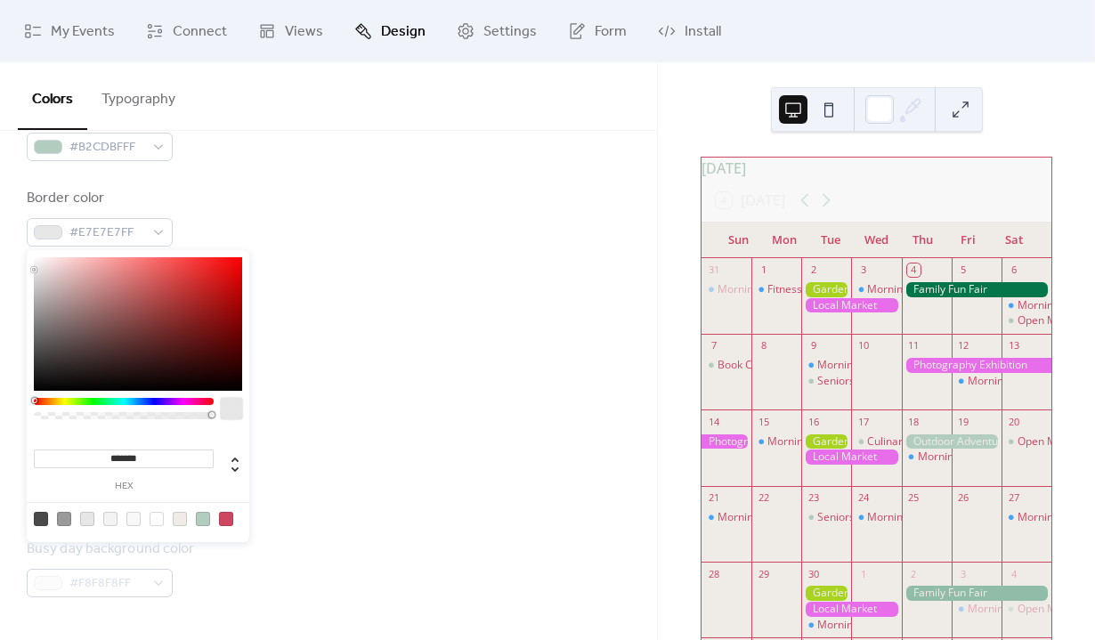
drag, startPoint x: 162, startPoint y: 451, endPoint x: 63, endPoint y: 451, distance: 98.8
click at [64, 451] on input "*******" at bounding box center [124, 459] width 180 height 19
paste input
type input "******"
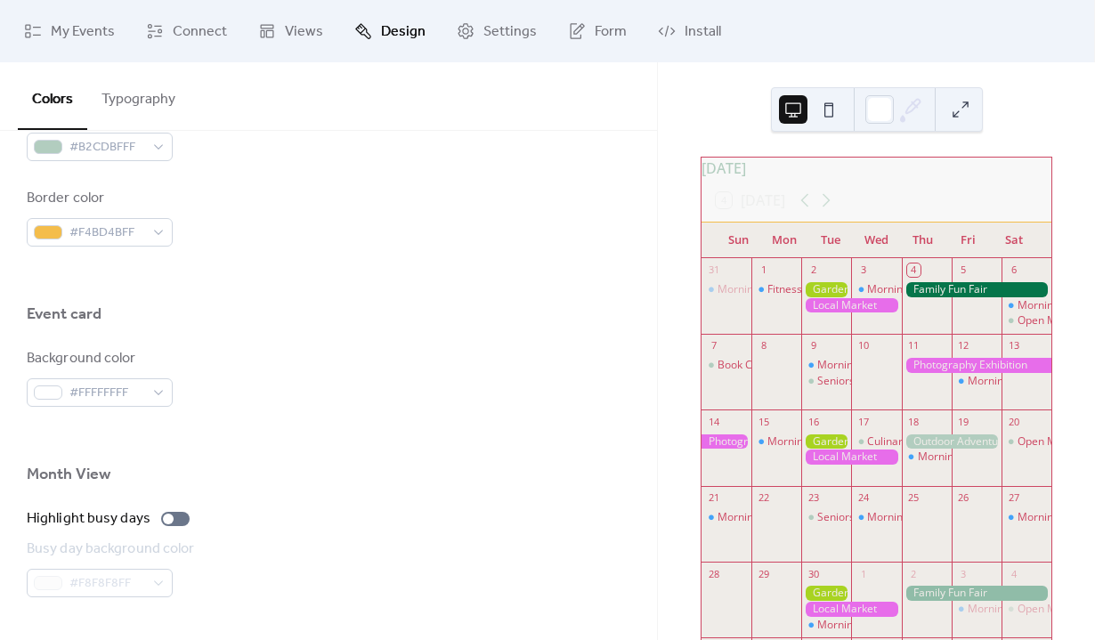
click at [357, 411] on div at bounding box center [329, 435] width 604 height 57
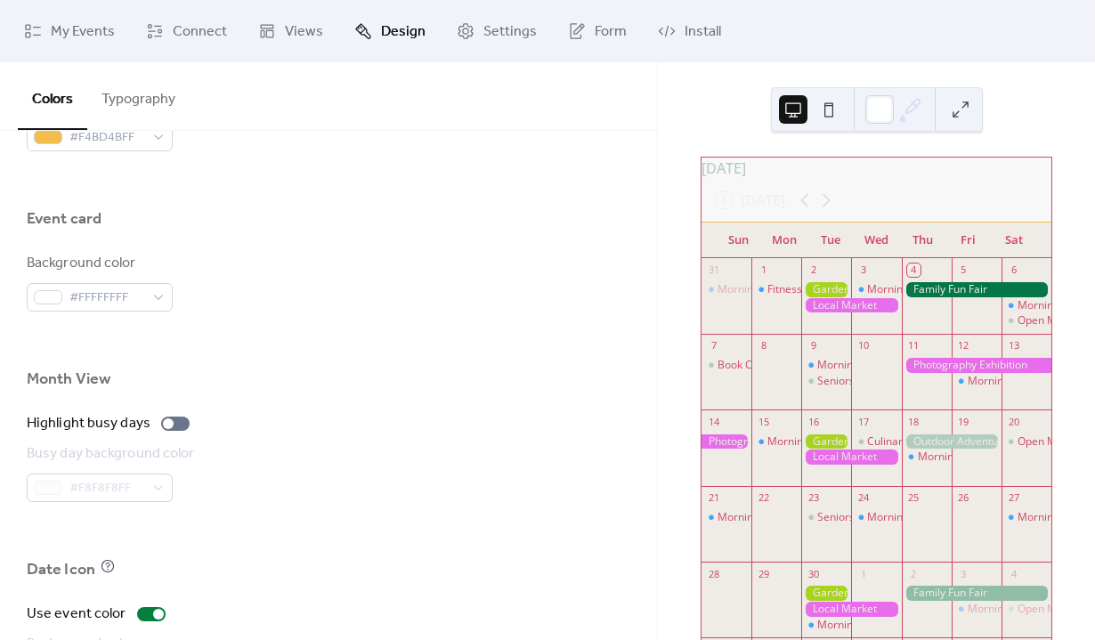
scroll to position [1053, 0]
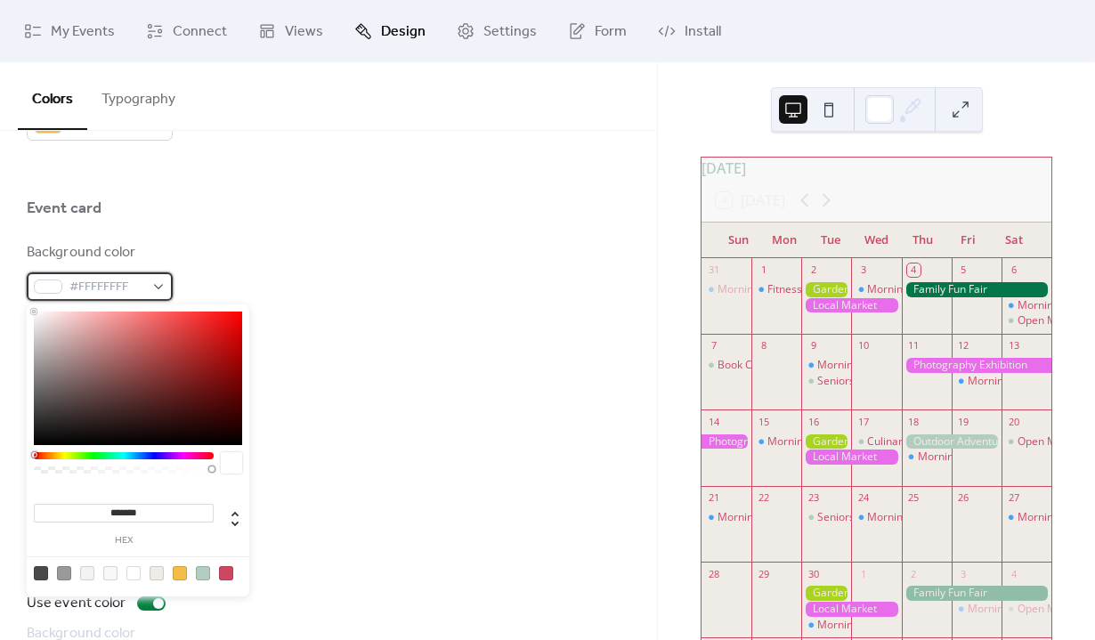
click at [127, 288] on span "#FFFFFFFF" at bounding box center [106, 287] width 75 height 21
click at [84, 578] on div at bounding box center [87, 573] width 14 height 14
click at [157, 572] on div at bounding box center [157, 573] width 14 height 14
type input "*******"
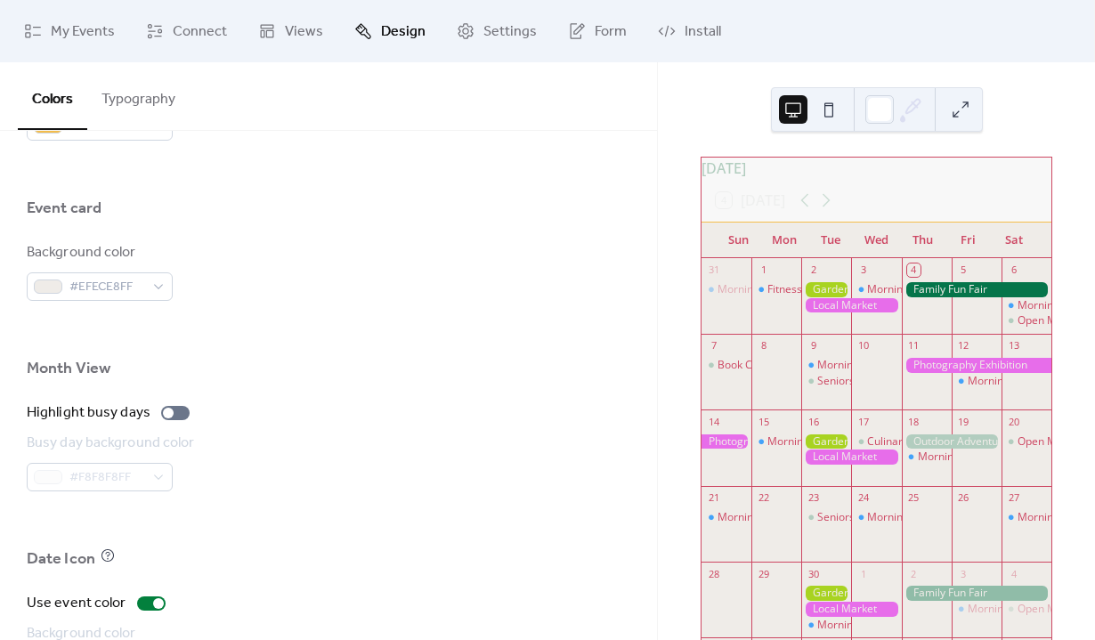
click at [314, 439] on div "Busy day background color #F8F8F8FF" at bounding box center [329, 462] width 604 height 59
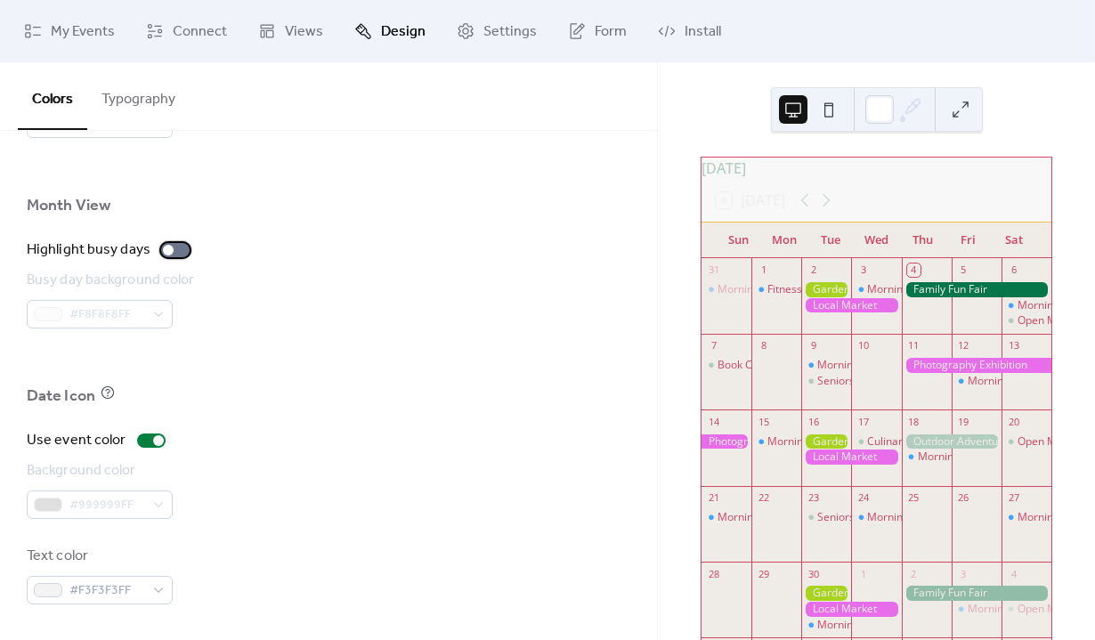
click at [173, 252] on div at bounding box center [175, 250] width 28 height 14
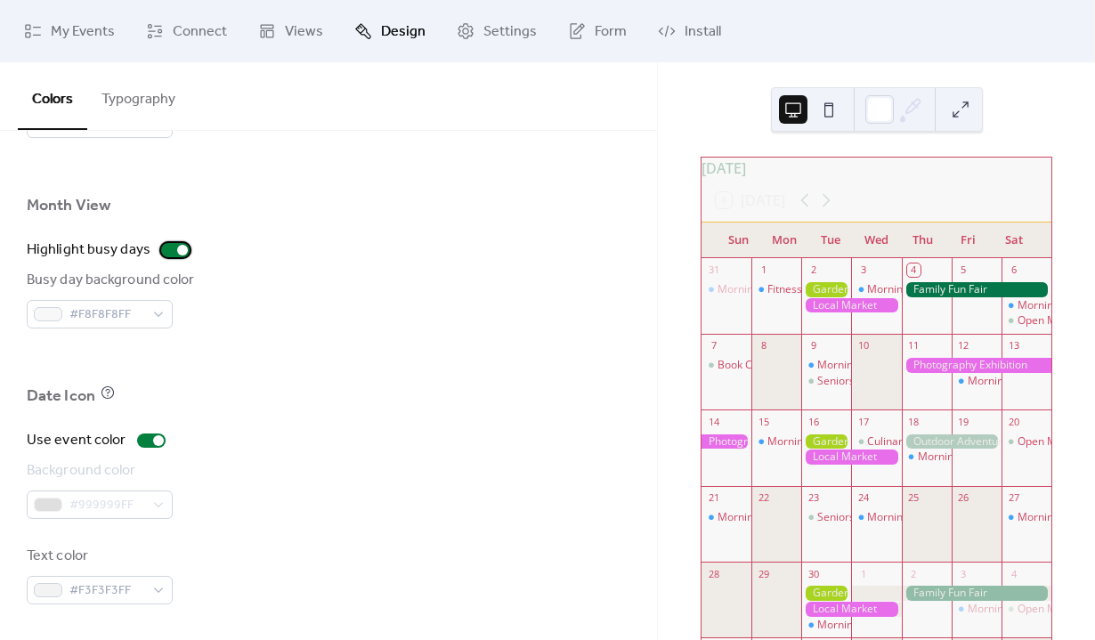
click at [173, 252] on div at bounding box center [175, 250] width 28 height 14
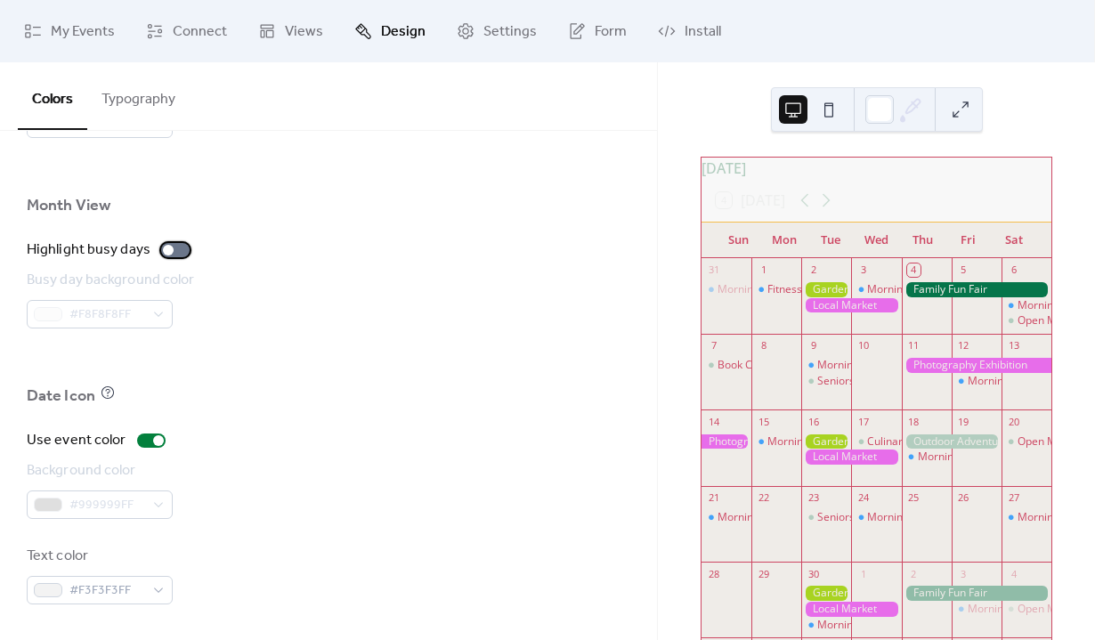
click at [173, 252] on div at bounding box center [175, 250] width 28 height 14
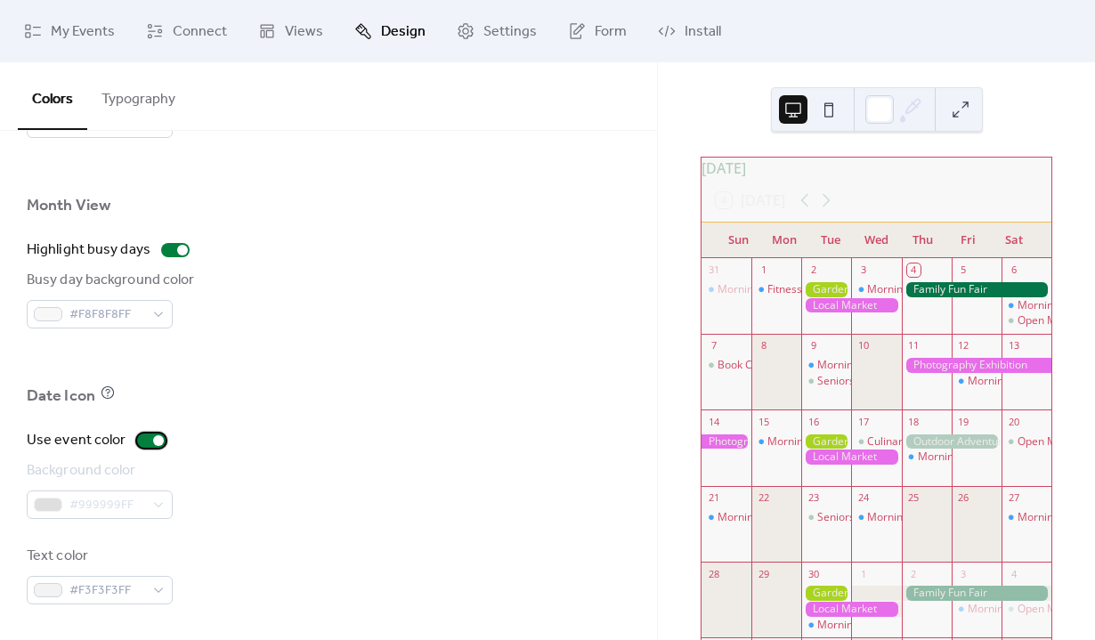
click at [153, 441] on div at bounding box center [158, 440] width 11 height 11
click at [152, 441] on div at bounding box center [151, 441] width 28 height 14
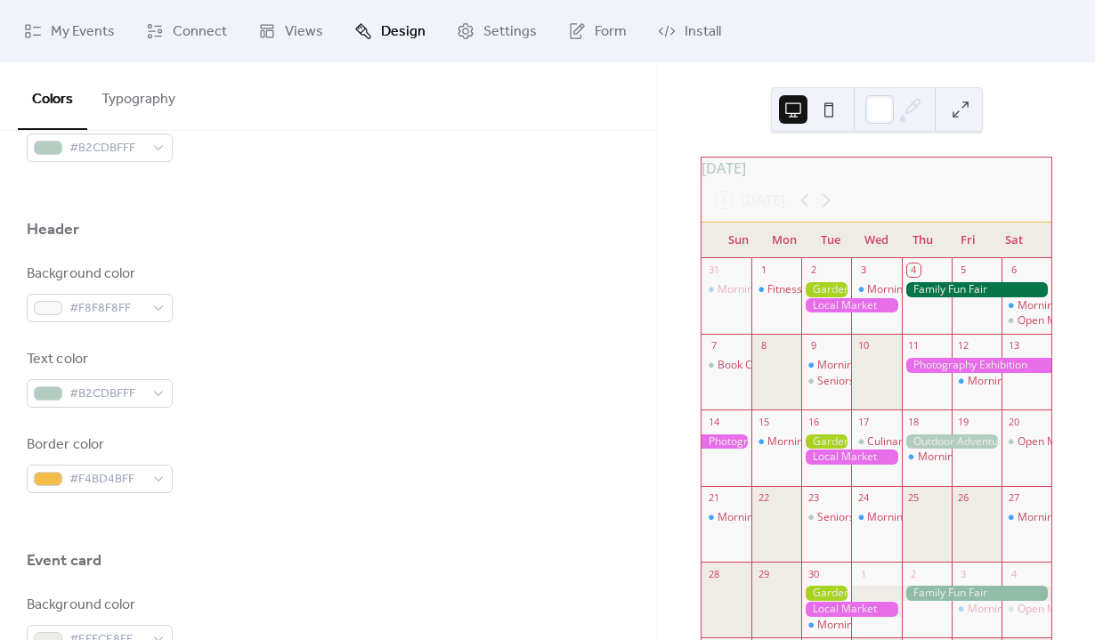
scroll to position [745, 0]
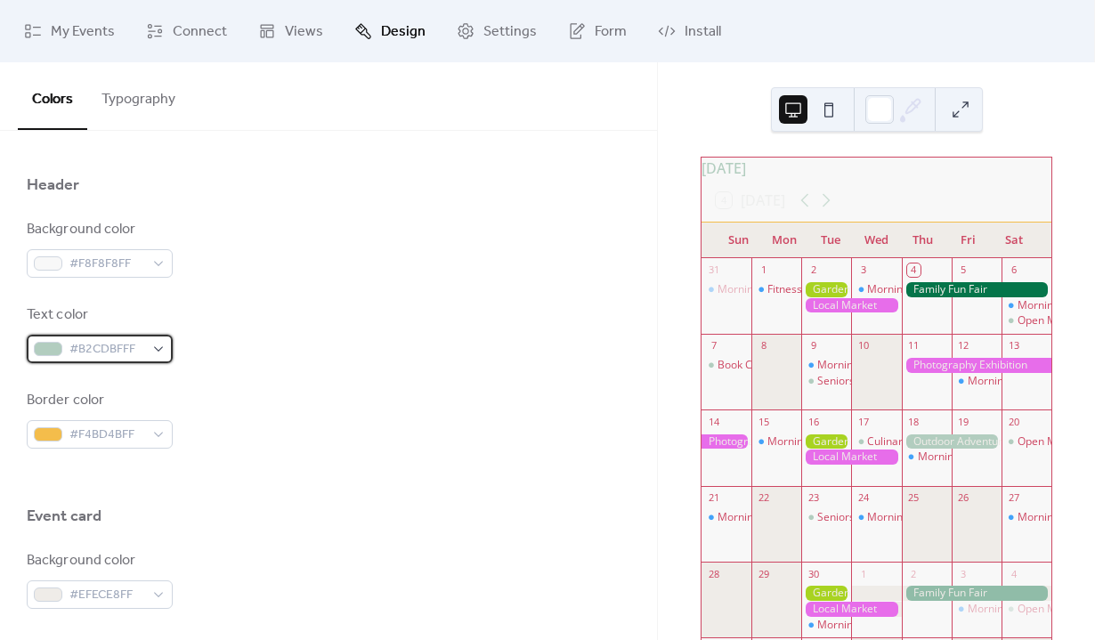
click at [129, 344] on span "#B2CDBFFF" at bounding box center [106, 349] width 75 height 21
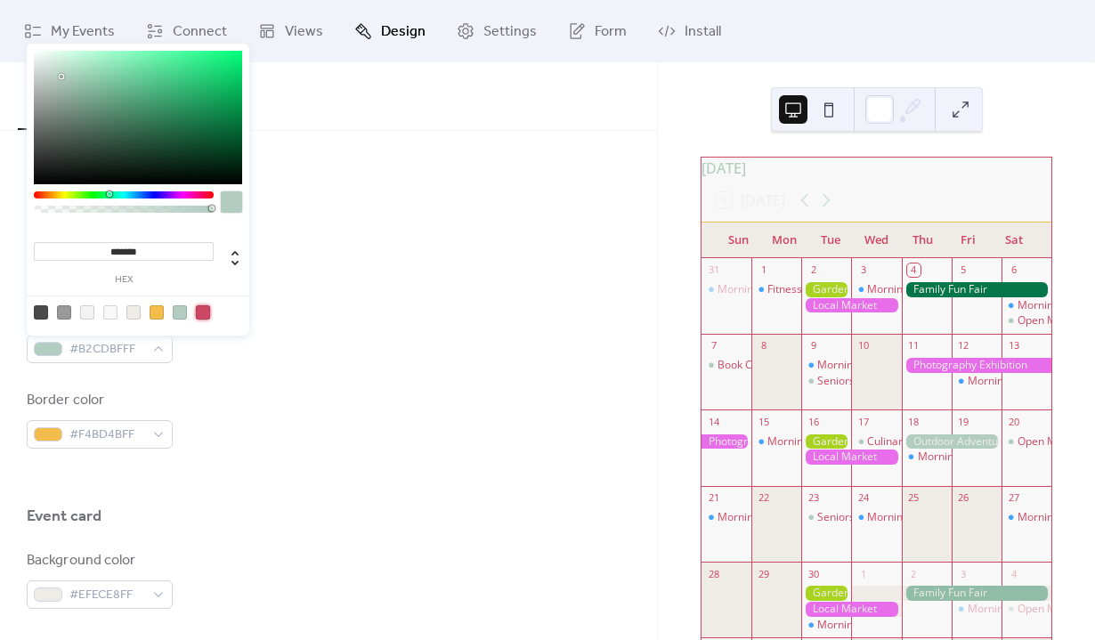
click at [207, 312] on div at bounding box center [203, 312] width 14 height 14
type input "*******"
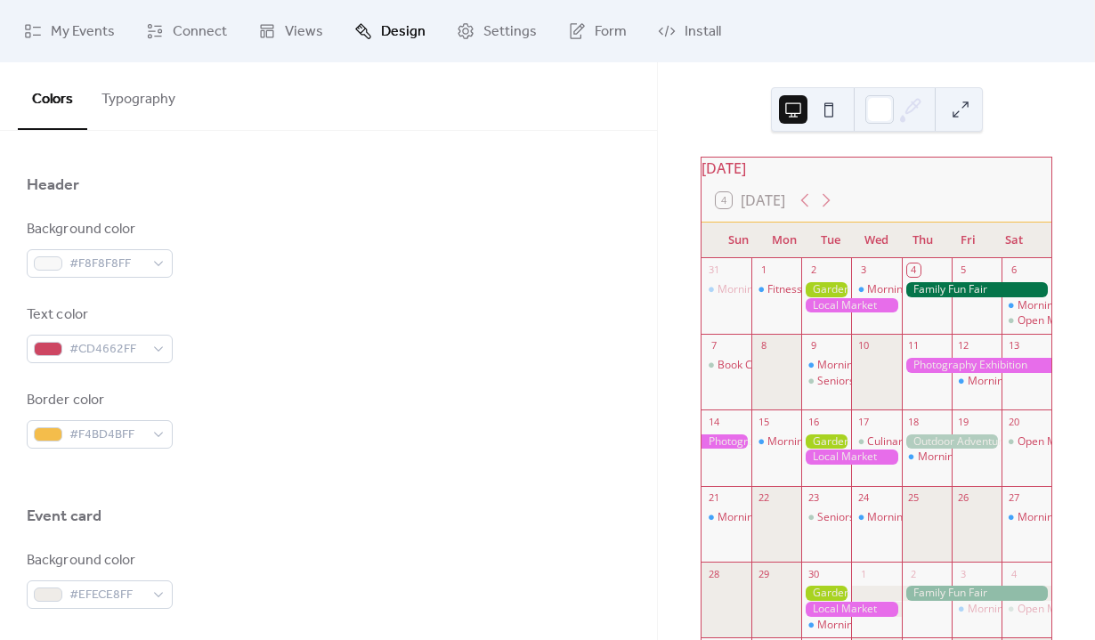
click at [109, 333] on div "Text color #CD4662FF" at bounding box center [100, 333] width 146 height 59
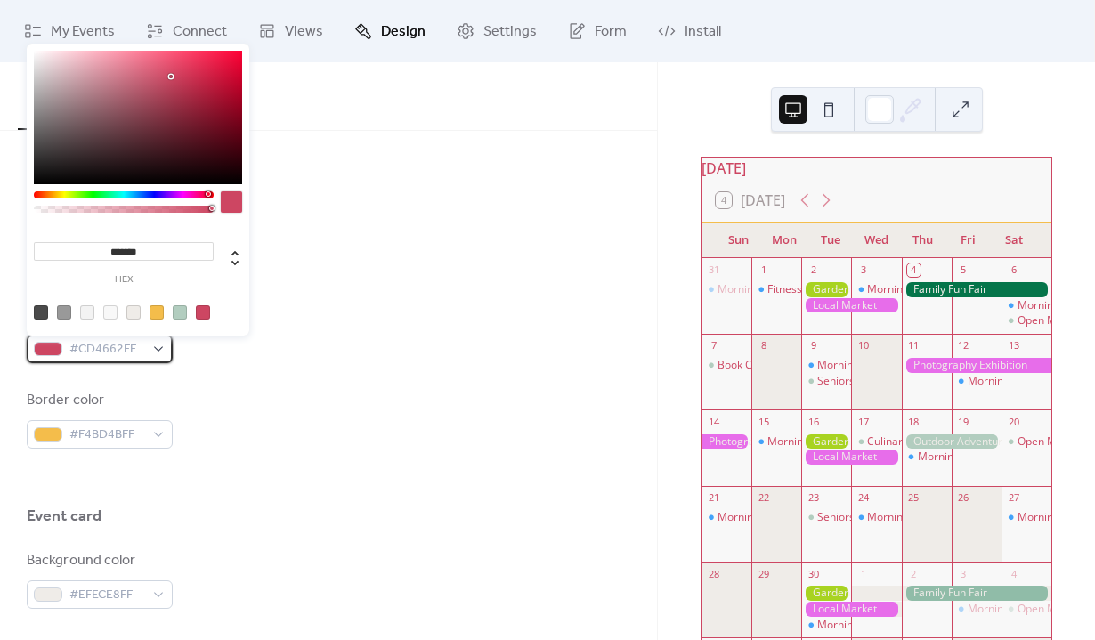
click at [115, 350] on span "#CD4662FF" at bounding box center [106, 349] width 75 height 21
drag, startPoint x: 147, startPoint y: 255, endPoint x: 3, endPoint y: 249, distance: 144.3
click at [9, 252] on body "My Events Connect Views Design Settings Form Install Design Colors Typography C…" at bounding box center [547, 320] width 1095 height 640
paste input
type input "******"
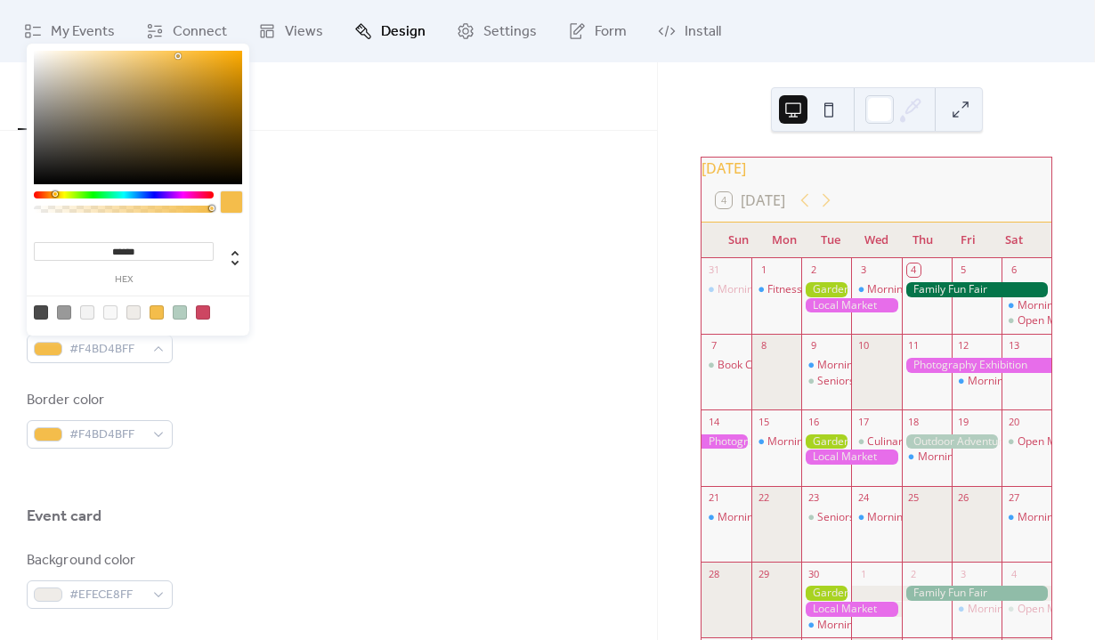
click at [314, 359] on div "Text color #F4BD4BFF" at bounding box center [329, 333] width 604 height 59
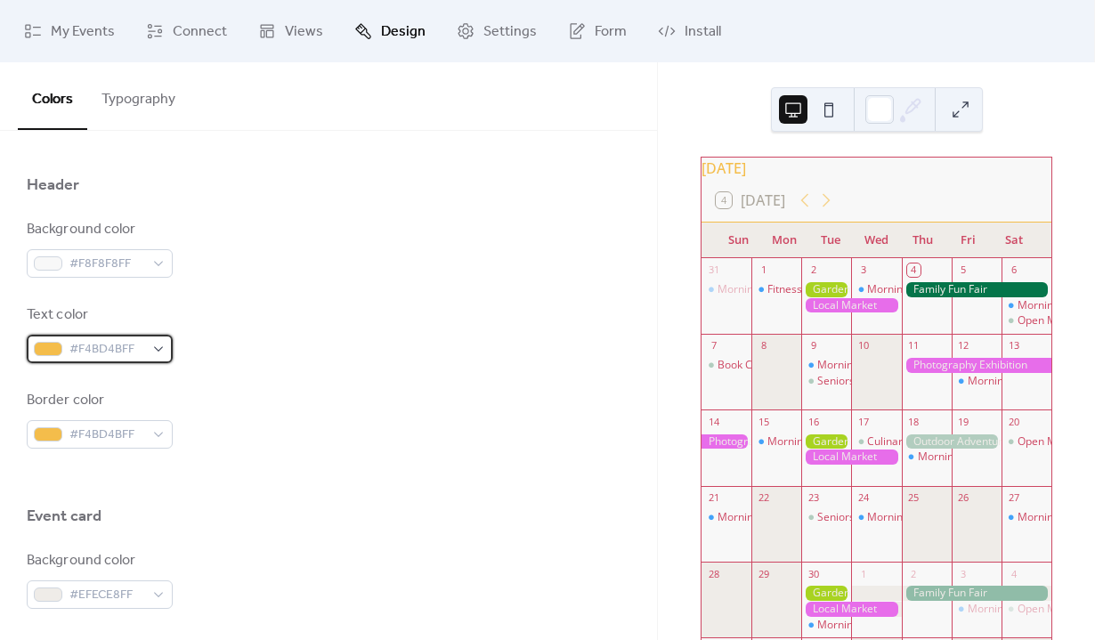
click at [111, 354] on span "#F4BD4BFF" at bounding box center [106, 349] width 75 height 21
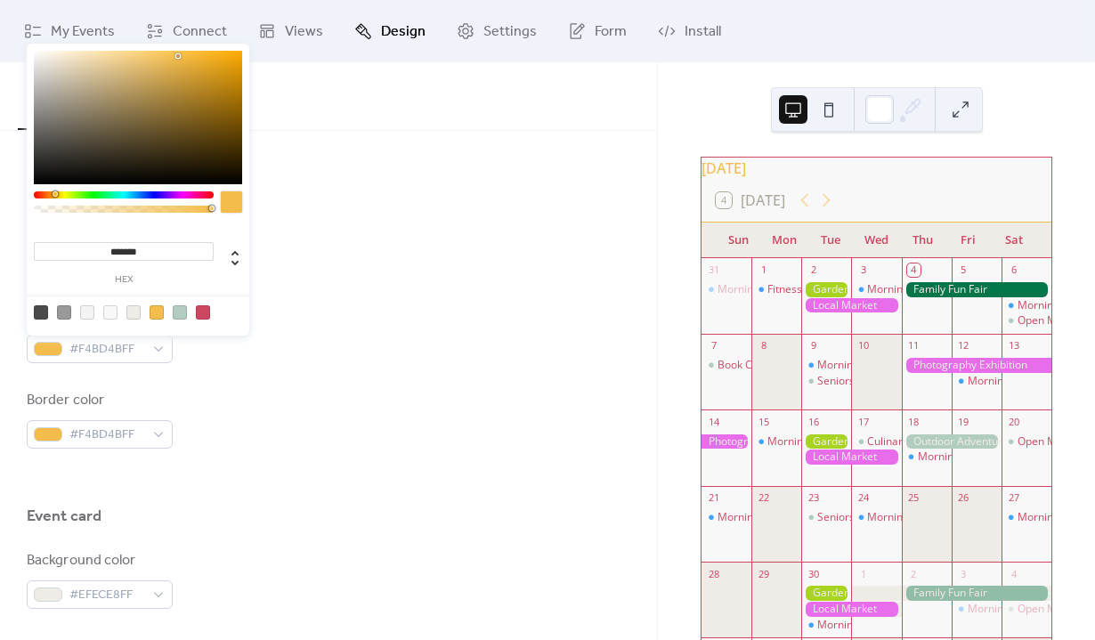
drag, startPoint x: 152, startPoint y: 251, endPoint x: 20, endPoint y: 232, distance: 133.1
click at [20, 232] on body "My Events Connect Views Design Settings Form Install Design Colors Typography C…" at bounding box center [547, 320] width 1095 height 640
paste input
type input "******"
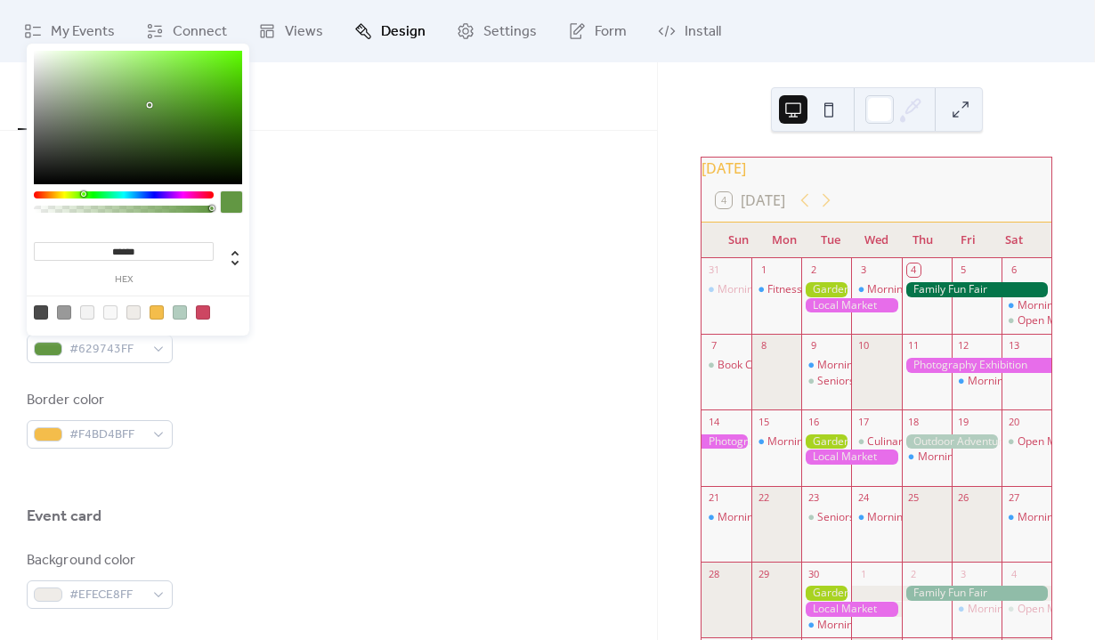
click at [313, 415] on div "Border color #F4BD4BFF" at bounding box center [329, 419] width 604 height 59
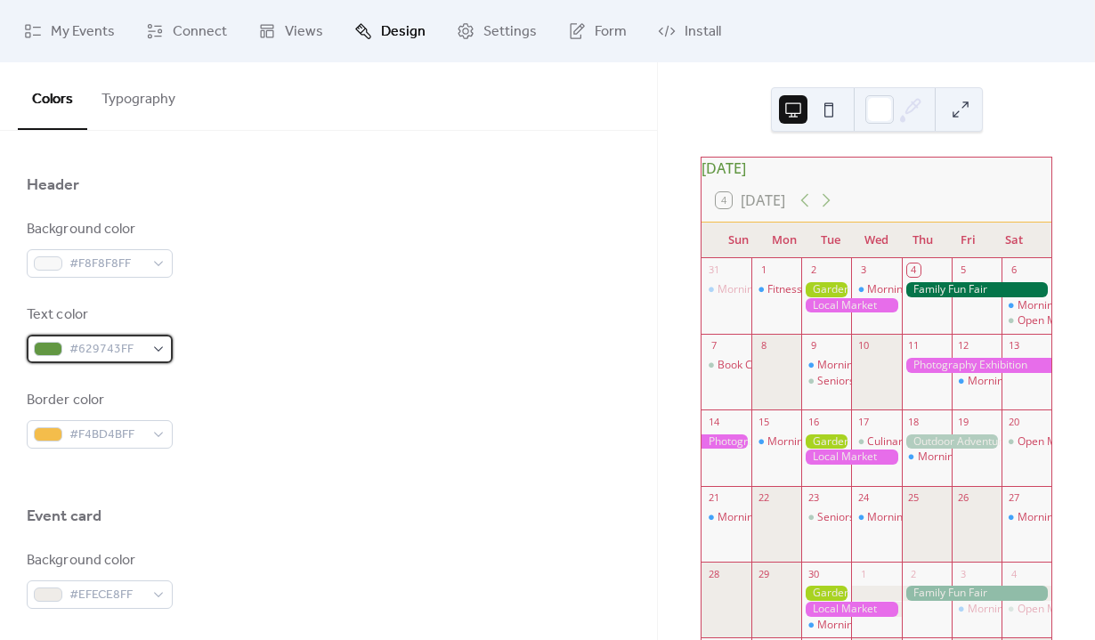
click at [132, 352] on span "#629743FF" at bounding box center [106, 349] width 75 height 21
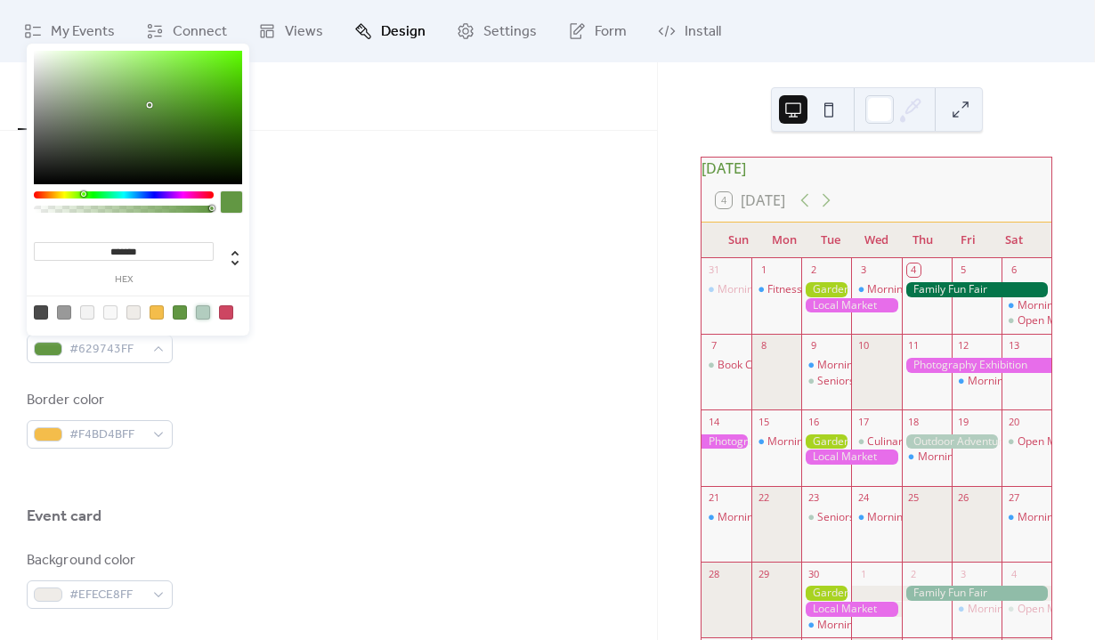
click at [199, 316] on div at bounding box center [203, 312] width 14 height 14
type input "*******"
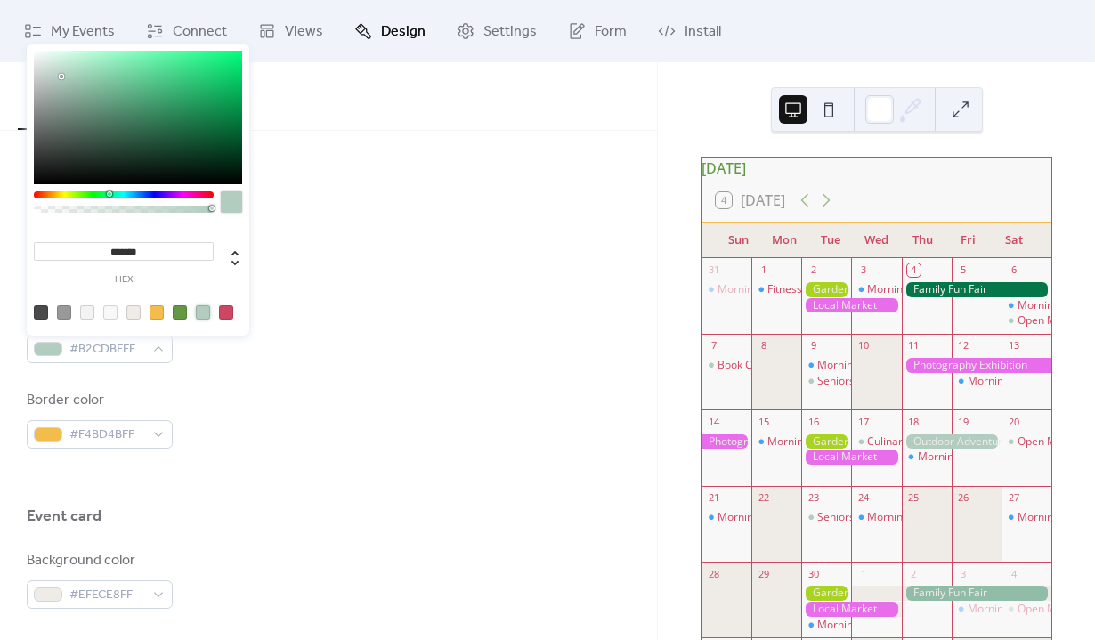
click at [298, 417] on div "Border color #F4BD4BFF" at bounding box center [329, 419] width 604 height 59
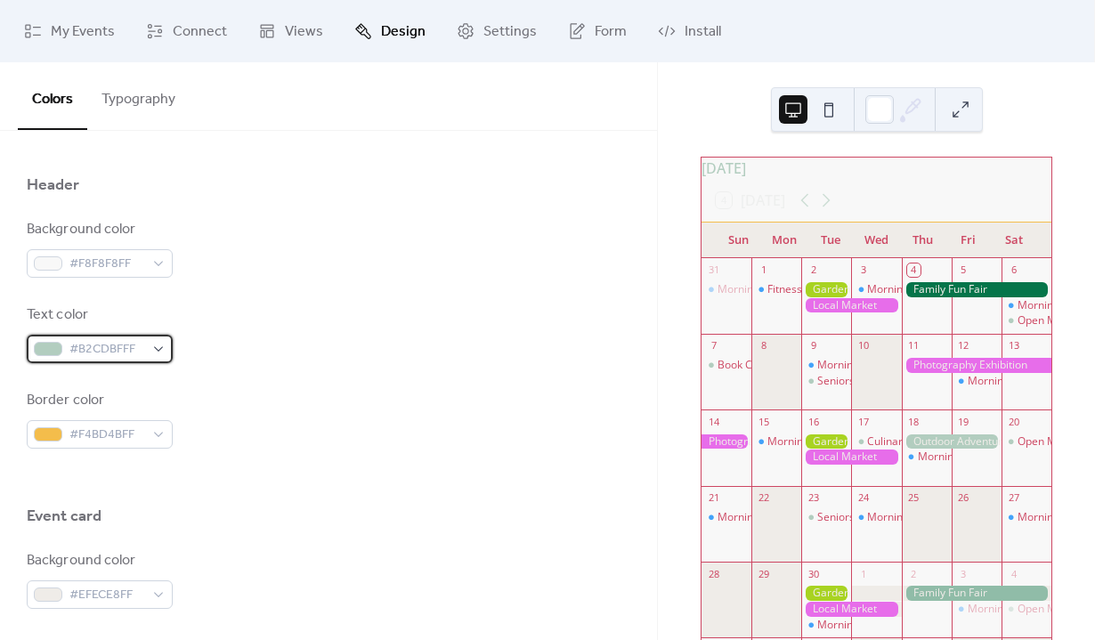
click at [104, 356] on span "#B2CDBFFF" at bounding box center [106, 349] width 75 height 21
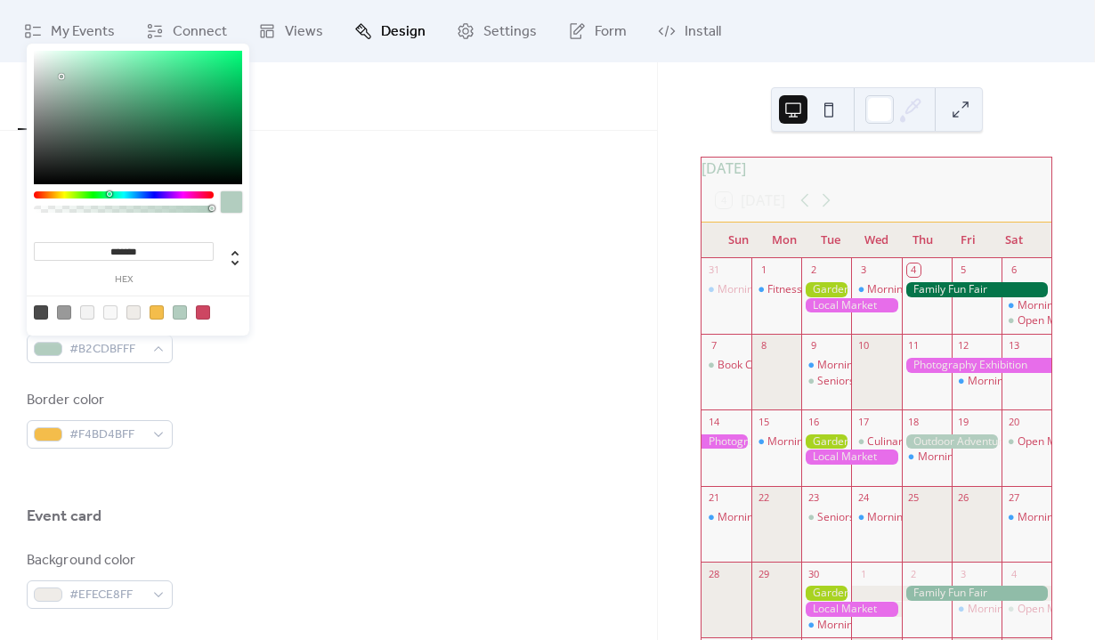
click at [199, 312] on div at bounding box center [203, 312] width 14 height 14
type input "*******"
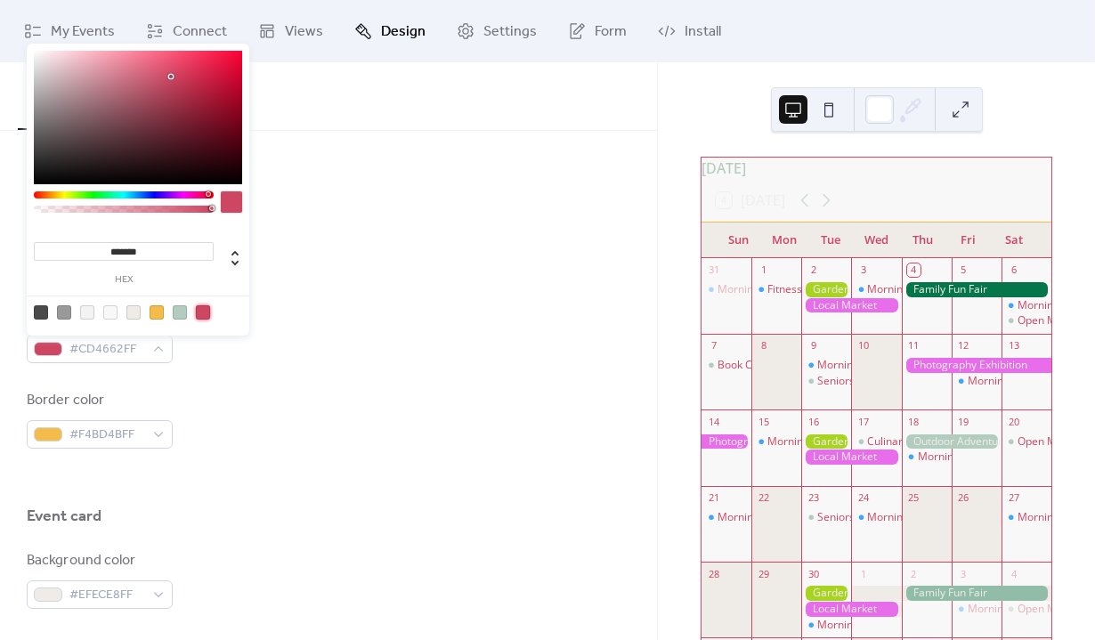
click at [288, 375] on div "Background color #F8F8F8FF Text color #CD4662FF Border color #F4BD4BFF" at bounding box center [329, 334] width 604 height 230
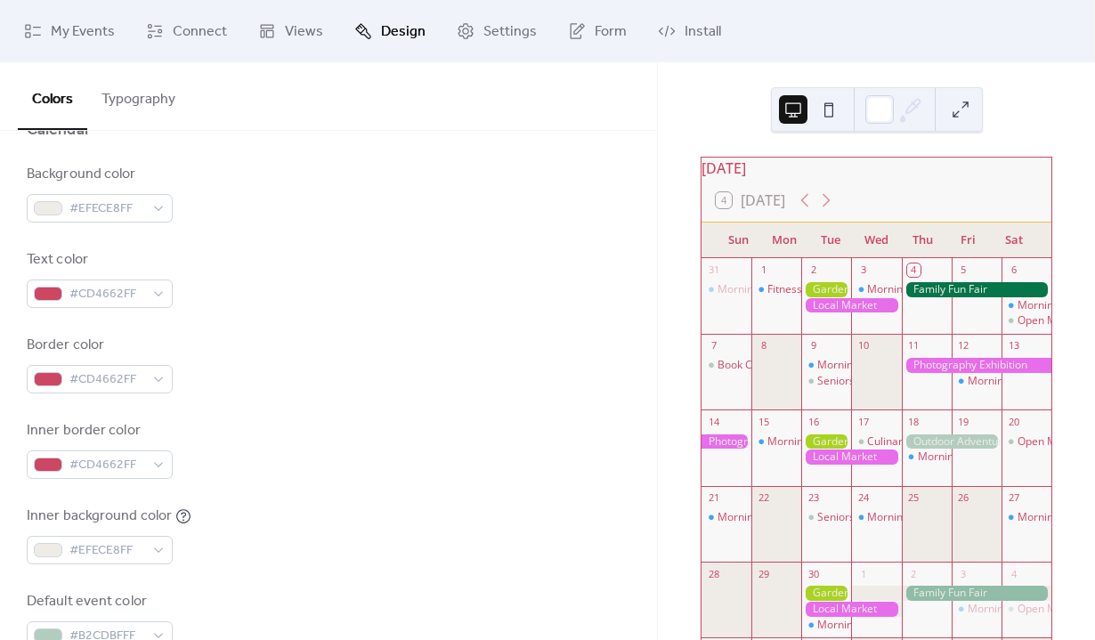
scroll to position [195, 0]
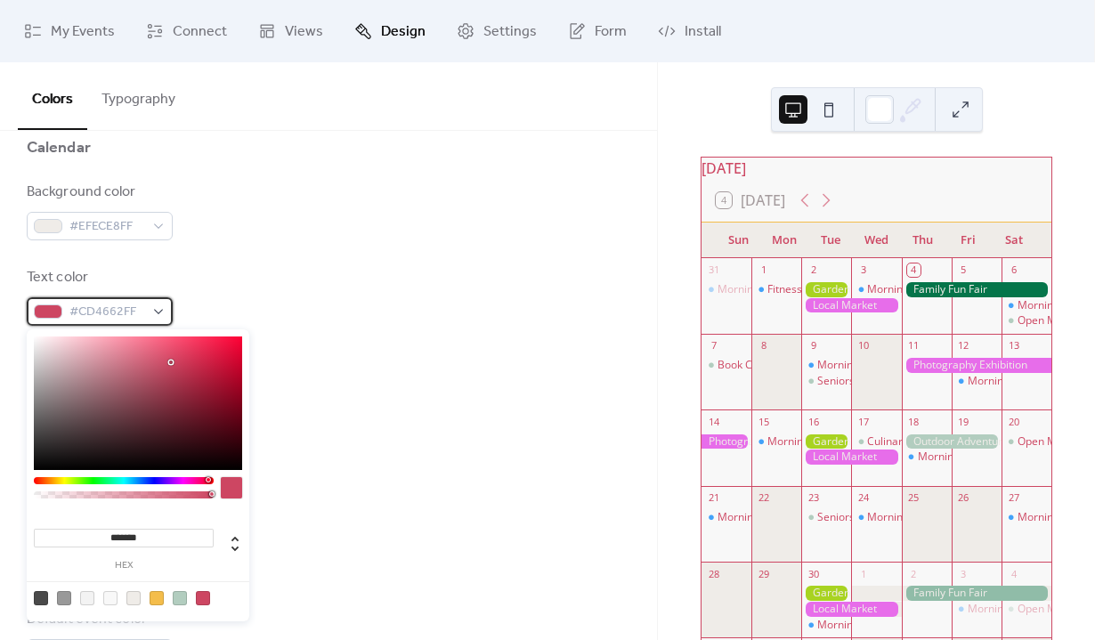
click at [134, 302] on span "#CD4662FF" at bounding box center [106, 312] width 75 height 21
drag, startPoint x: 151, startPoint y: 538, endPoint x: 85, endPoint y: 535, distance: 65.9
click at [85, 535] on input "*******" at bounding box center [124, 538] width 180 height 19
paste input
type input "******"
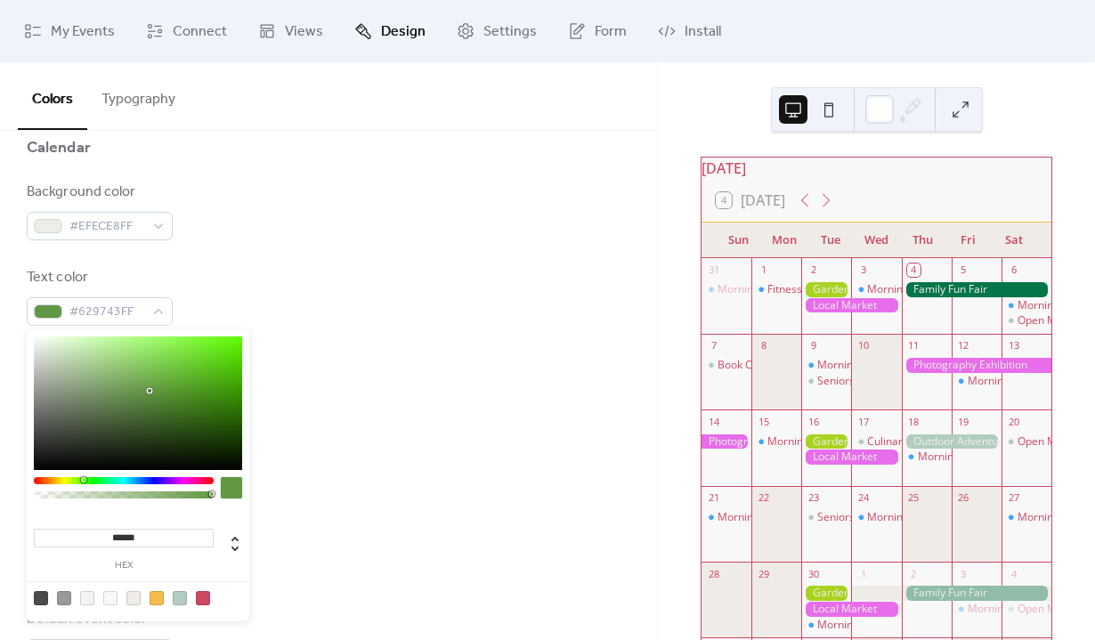
click at [355, 394] on div "Border color #CD4662FF" at bounding box center [329, 382] width 604 height 59
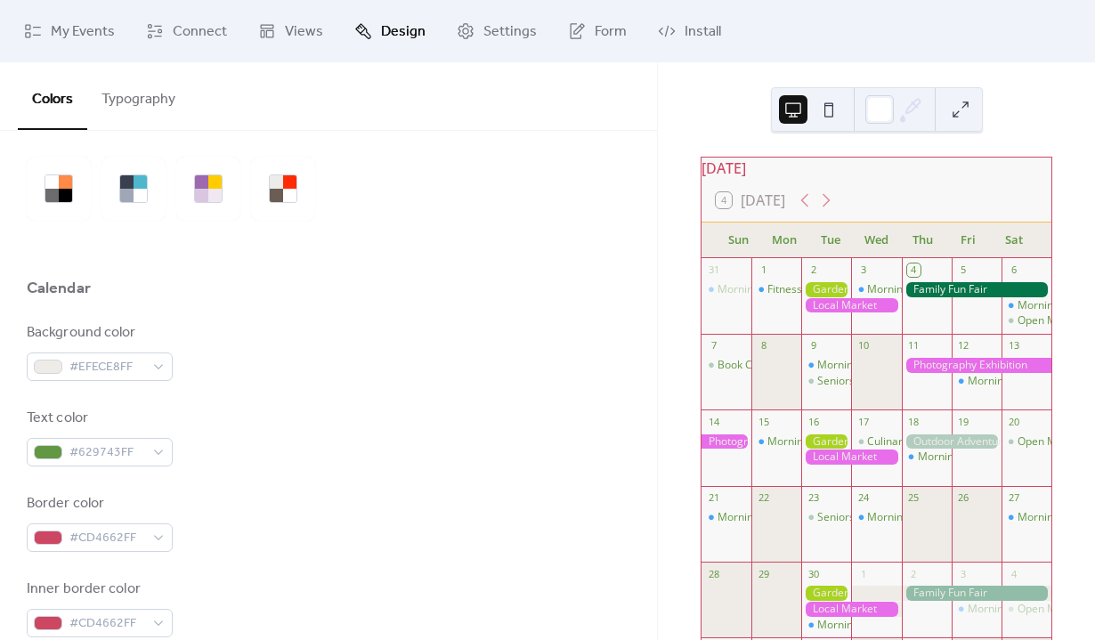
scroll to position [36, 0]
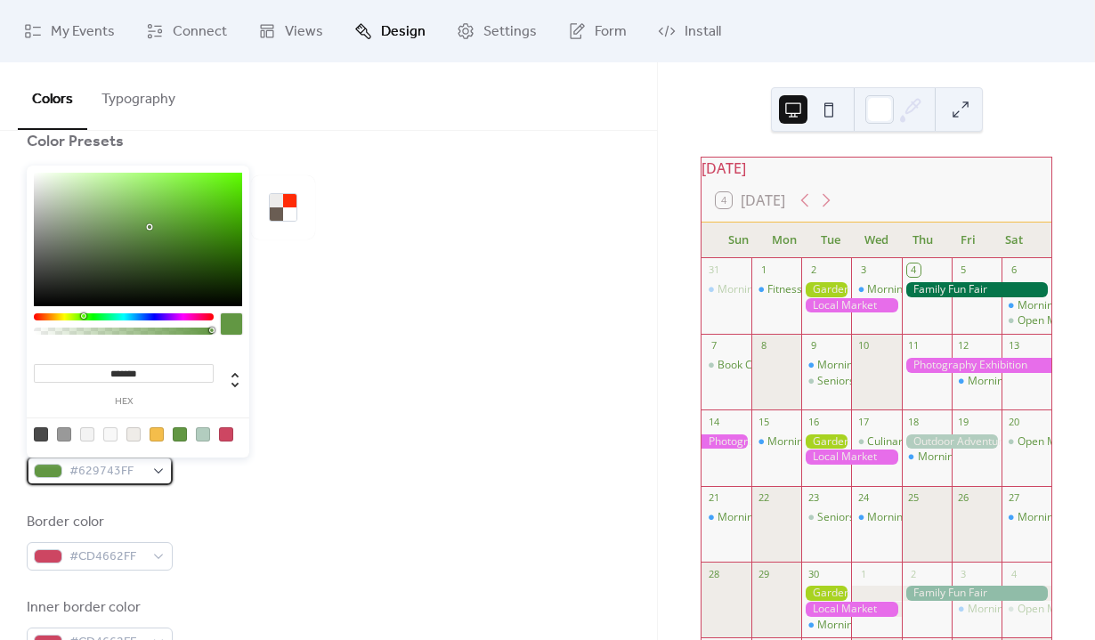
click at [105, 470] on span "#629743FF" at bounding box center [106, 471] width 75 height 21
click at [166, 373] on input "*******" at bounding box center [124, 373] width 180 height 19
drag, startPoint x: 166, startPoint y: 373, endPoint x: 112, endPoint y: 373, distance: 53.4
click at [112, 373] on input "*******" at bounding box center [124, 373] width 180 height 19
paste input
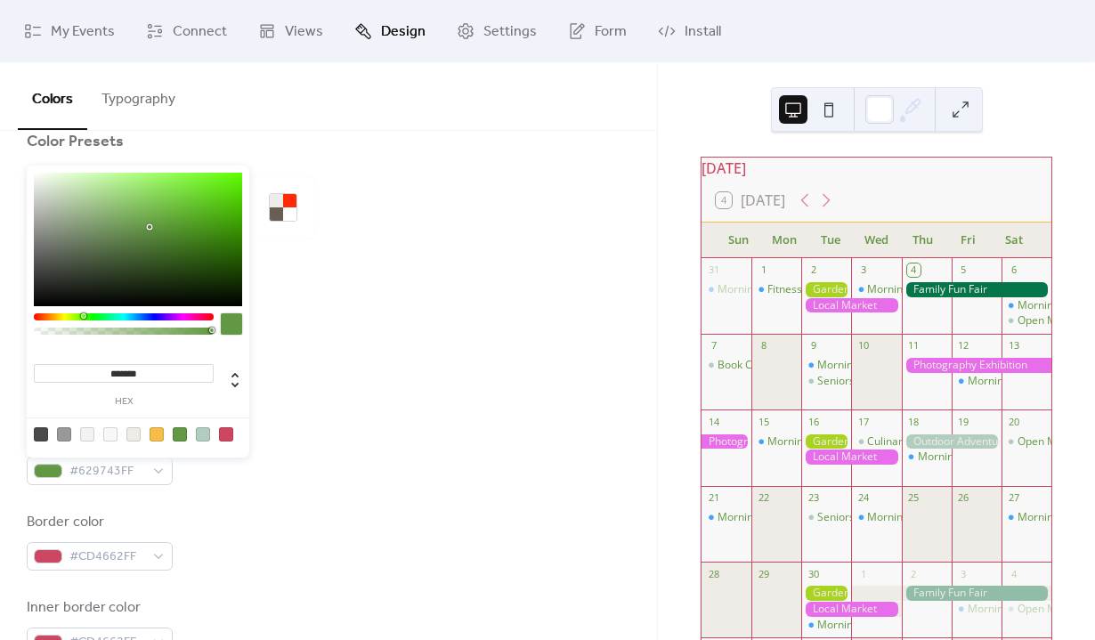
type input "*******"
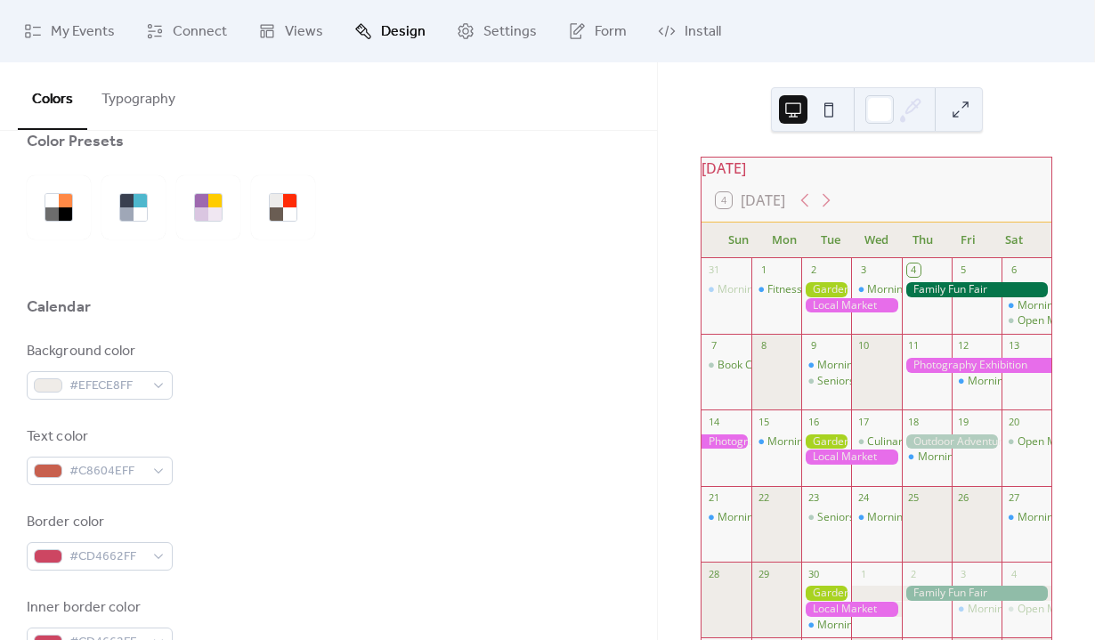
click at [365, 390] on div "Background color #EFECE8FF" at bounding box center [329, 370] width 604 height 59
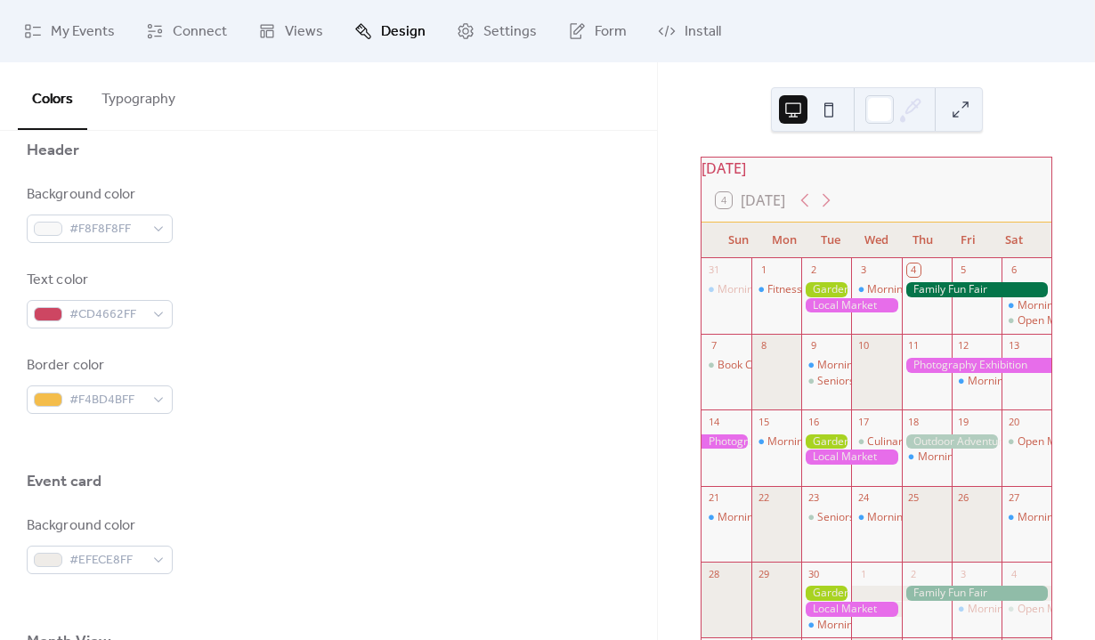
scroll to position [782, 0]
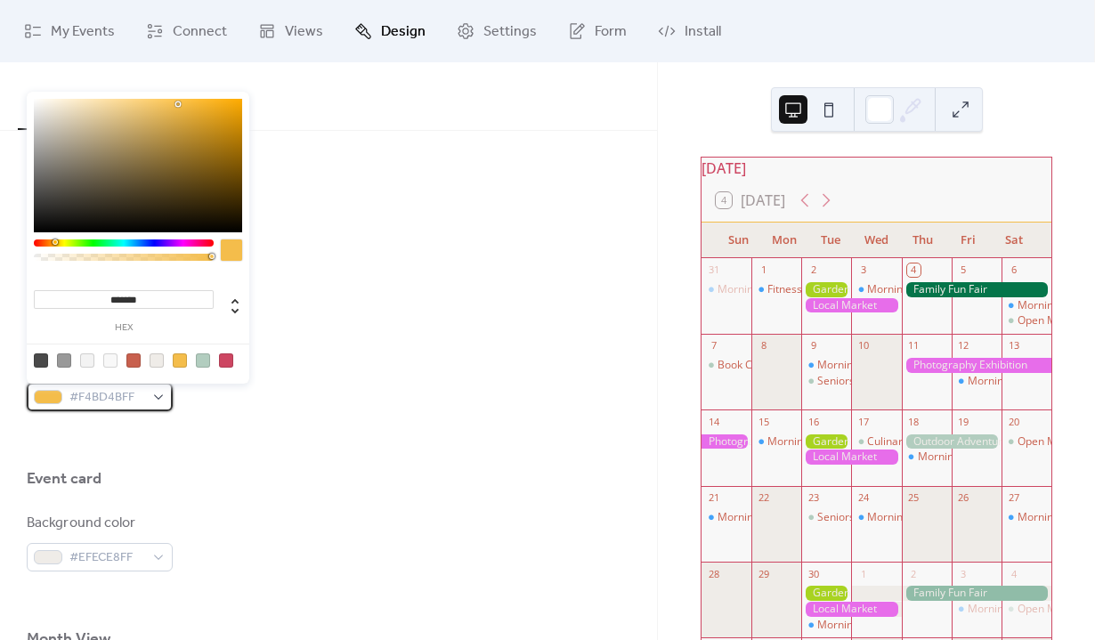
click at [126, 390] on span "#F4BD4BFF" at bounding box center [106, 397] width 75 height 21
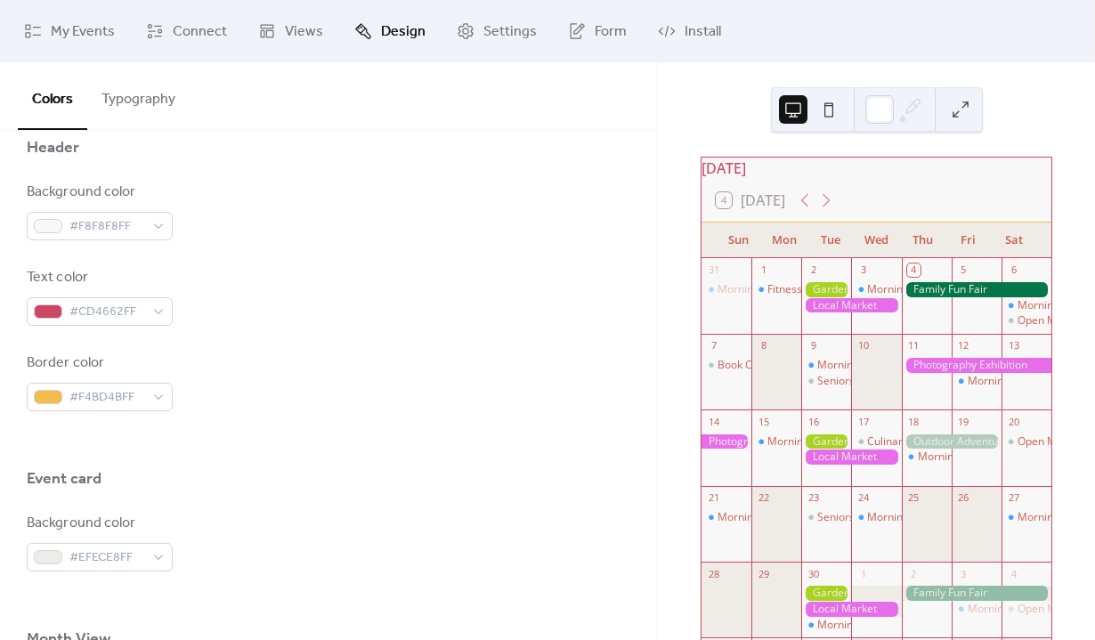
click at [242, 439] on div at bounding box center [329, 439] width 604 height 57
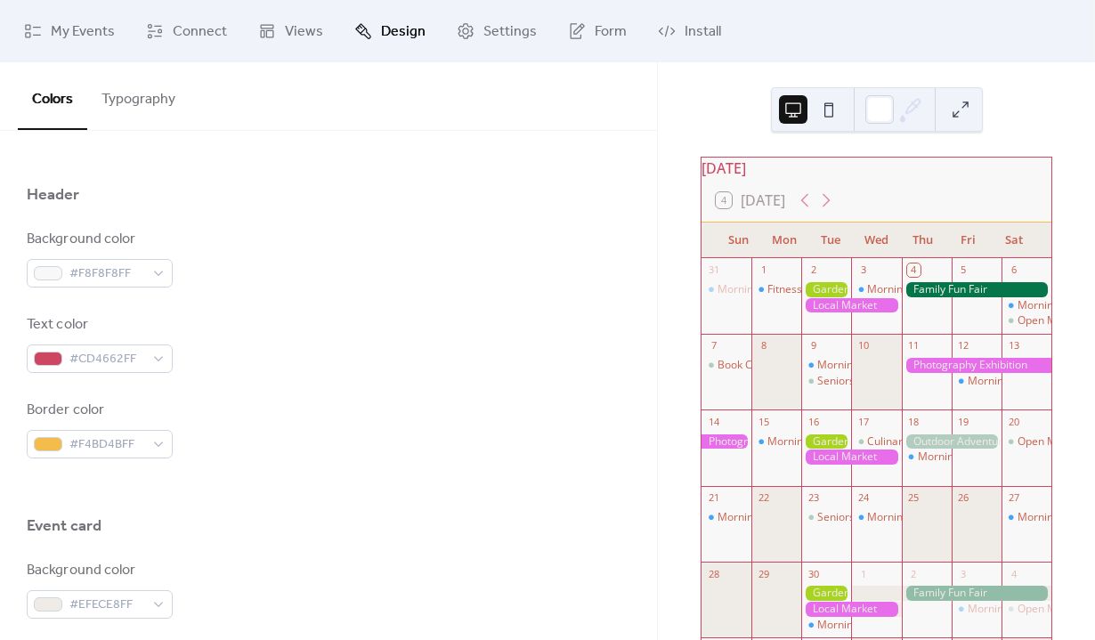
scroll to position [724, 0]
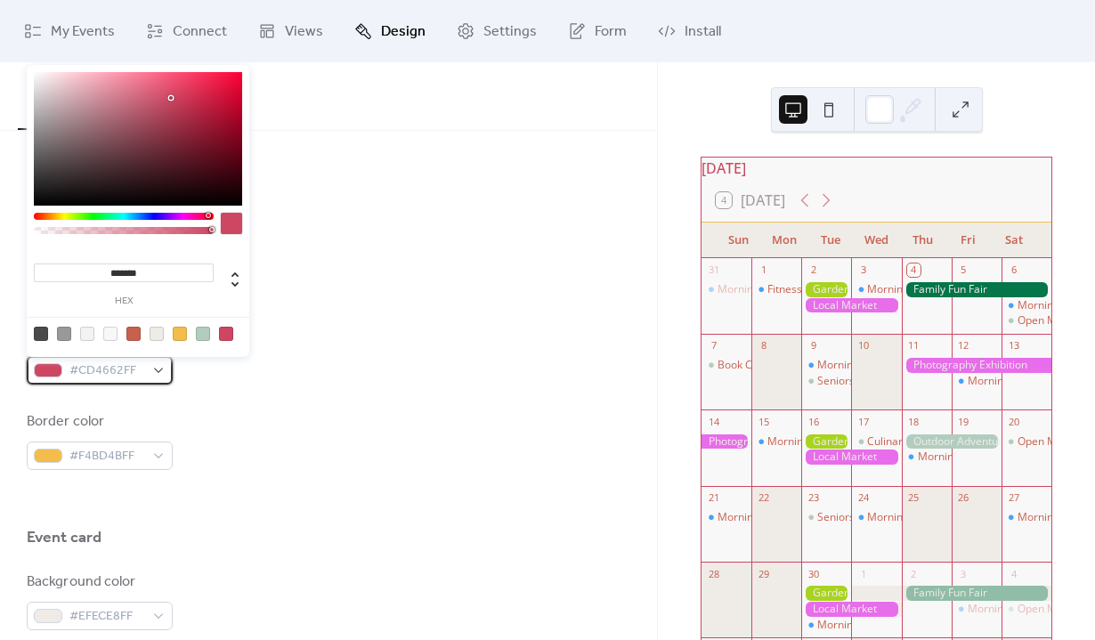
click at [126, 371] on span "#CD4662FF" at bounding box center [106, 371] width 75 height 21
click at [217, 386] on div "Background color #F8F8F8FF Text color #CD4662FF Border color #F4BD4BFF" at bounding box center [329, 355] width 604 height 230
click at [120, 369] on span "#CD4662FF" at bounding box center [106, 371] width 75 height 21
drag, startPoint x: 164, startPoint y: 266, endPoint x: -109, endPoint y: 191, distance: 282.5
click at [0, 191] on html "My Events Connect Views Design Settings Form Install Design Colors Typography C…" at bounding box center [547, 320] width 1095 height 640
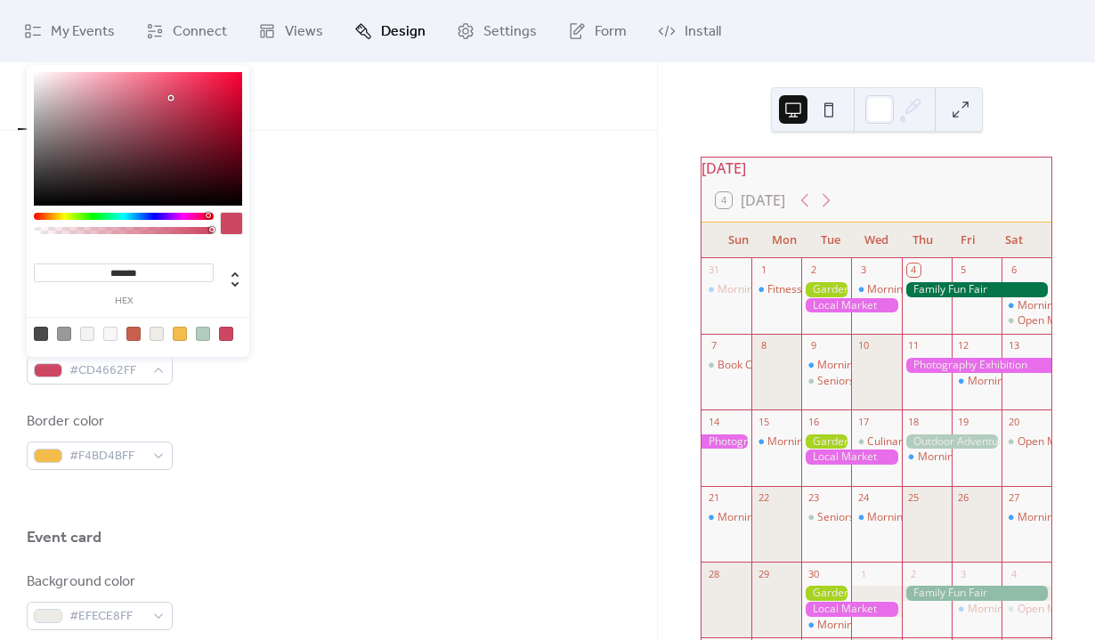
paste input
type input "******"
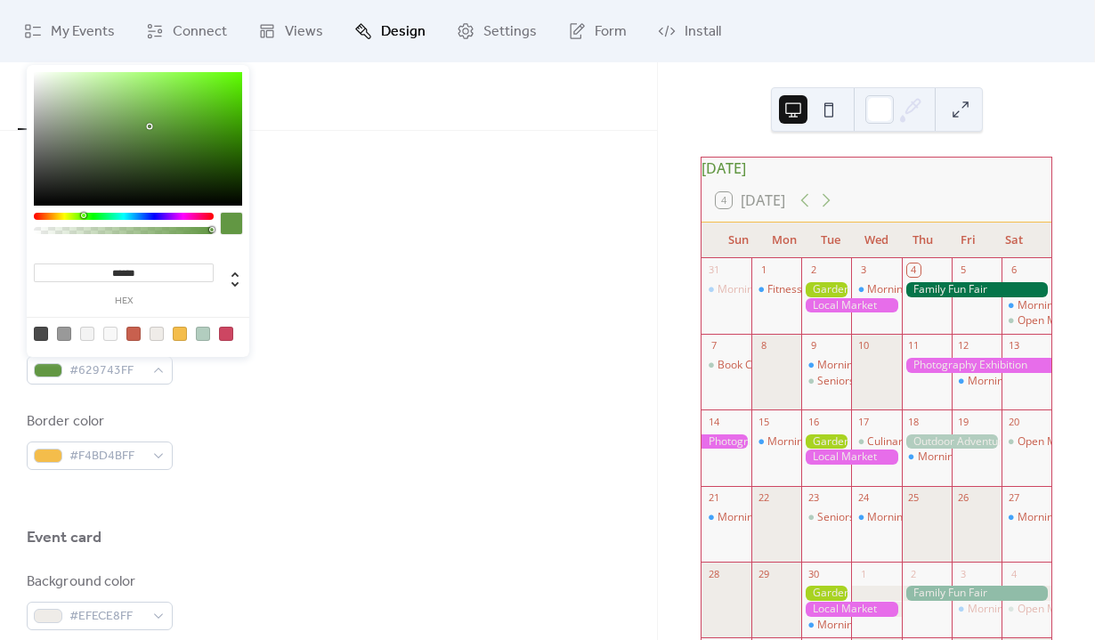
click at [328, 343] on div "Text color #629743FF" at bounding box center [329, 355] width 604 height 59
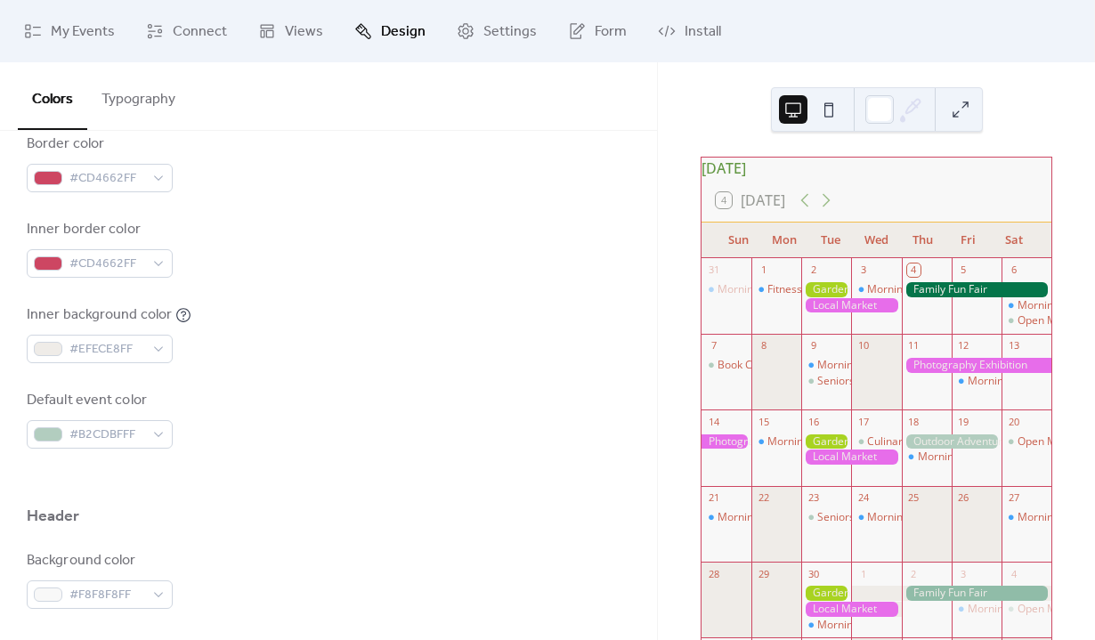
scroll to position [407, 0]
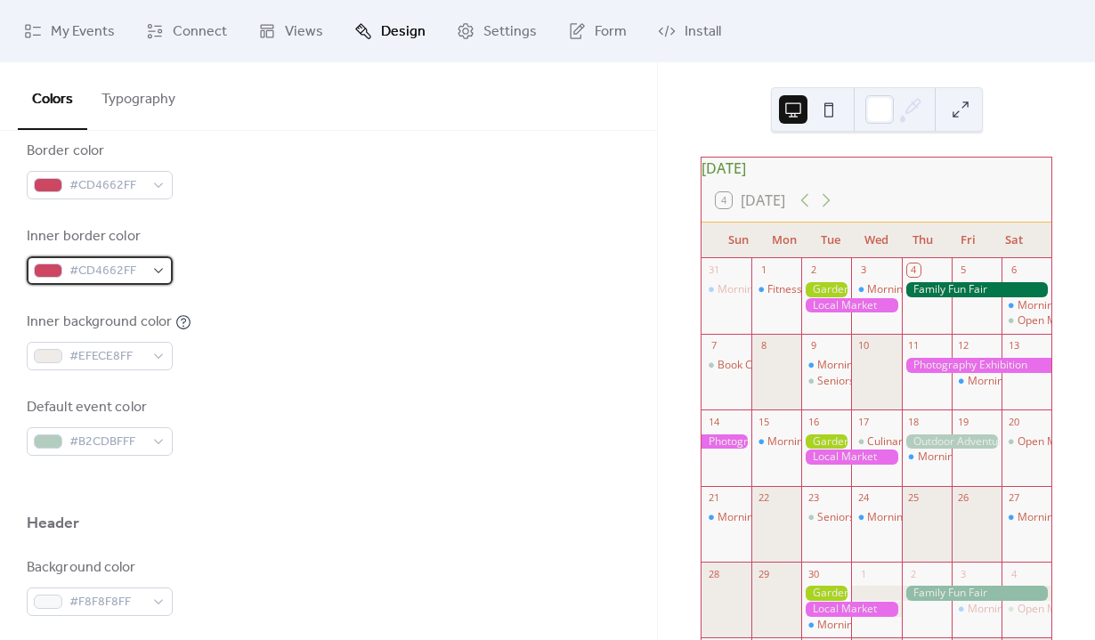
click at [139, 272] on span "#CD4662FF" at bounding box center [106, 271] width 75 height 21
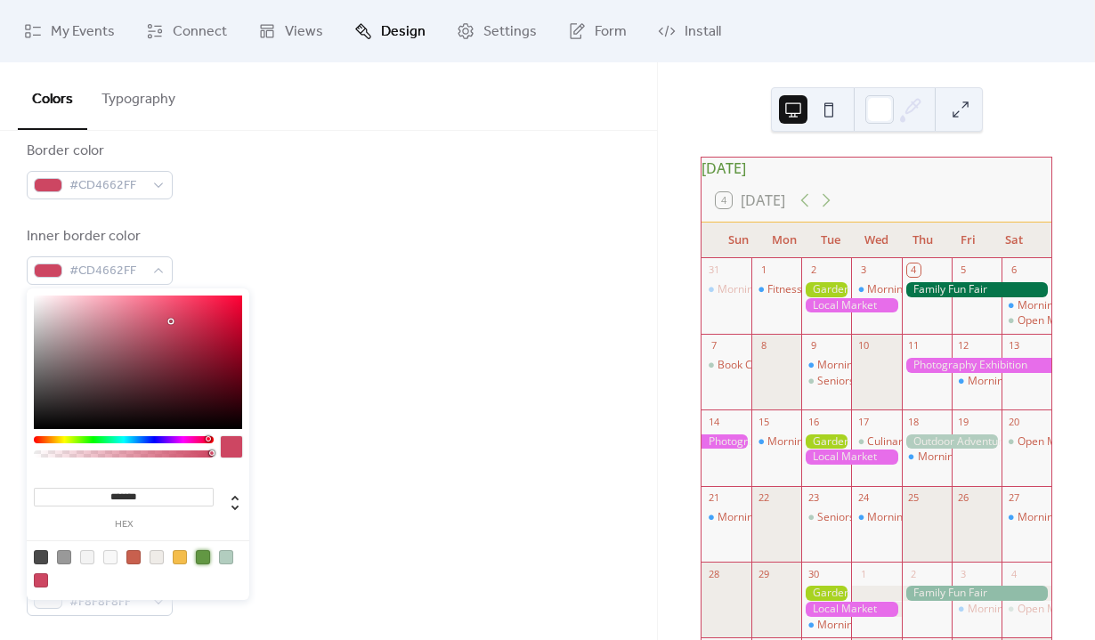
click at [201, 561] on div at bounding box center [203, 557] width 14 height 14
type input "*******"
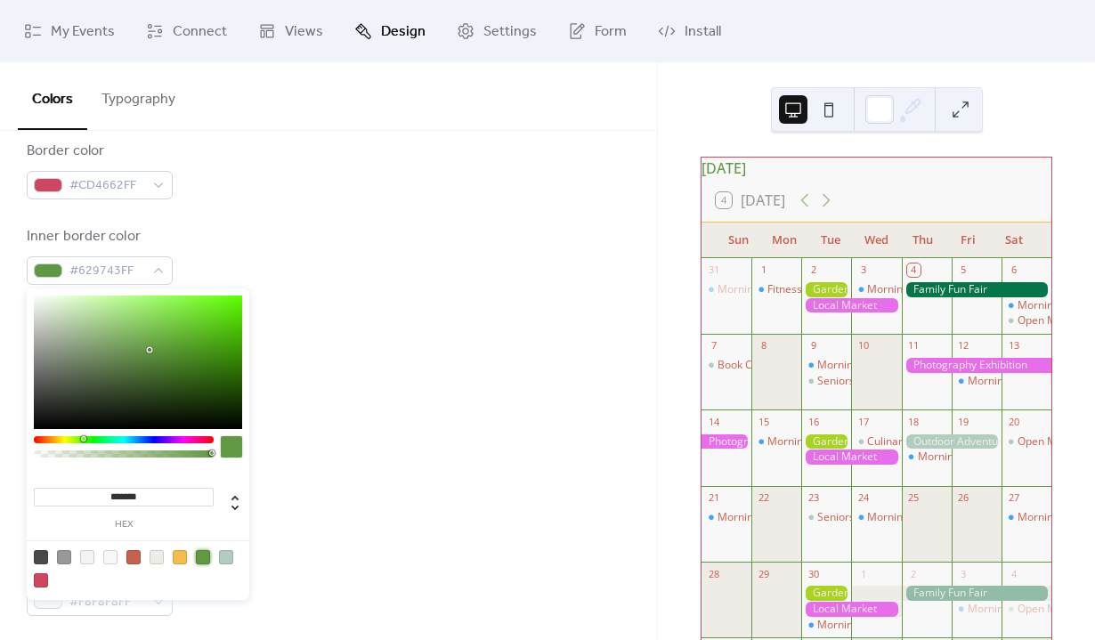
click at [434, 325] on div "Inner background color #EFECE8FF" at bounding box center [329, 341] width 604 height 59
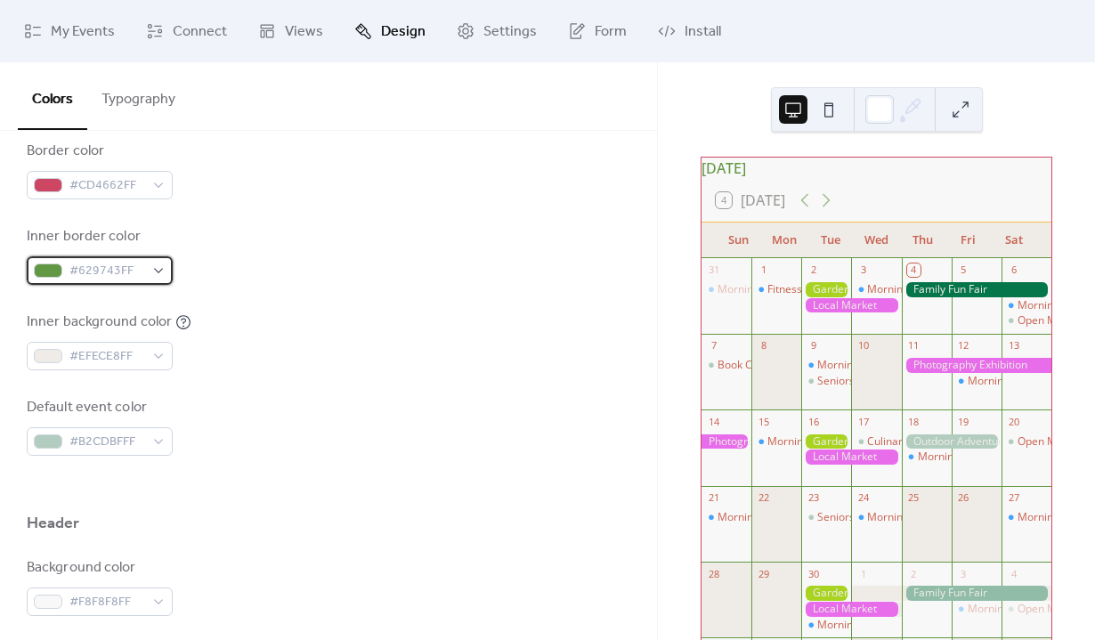
click at [135, 266] on span "#629743FF" at bounding box center [106, 271] width 75 height 21
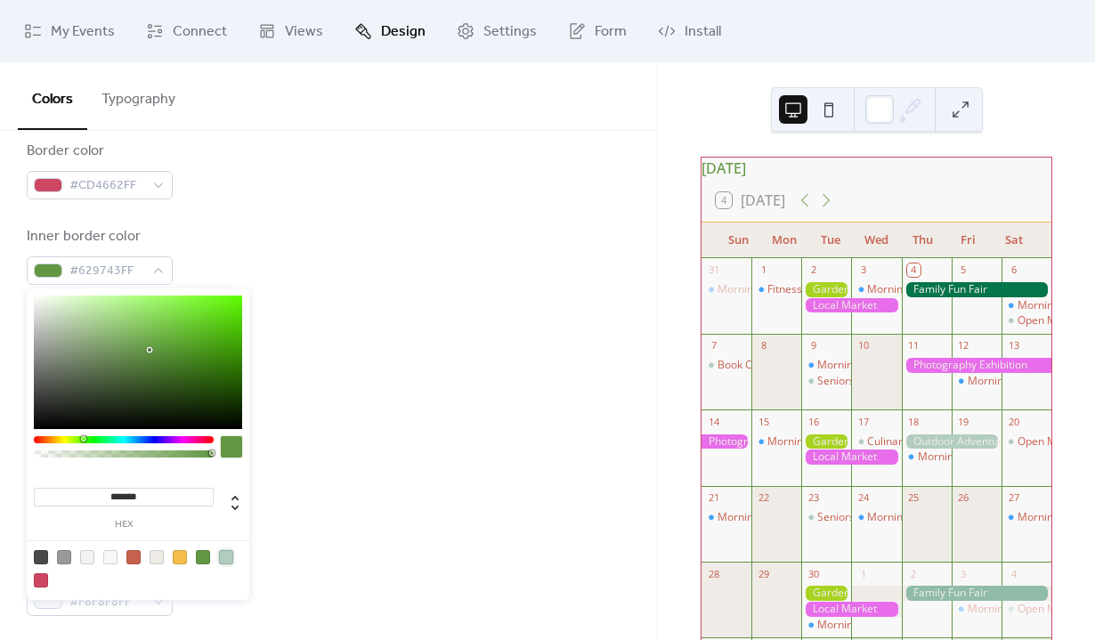
click at [224, 559] on div at bounding box center [226, 557] width 14 height 14
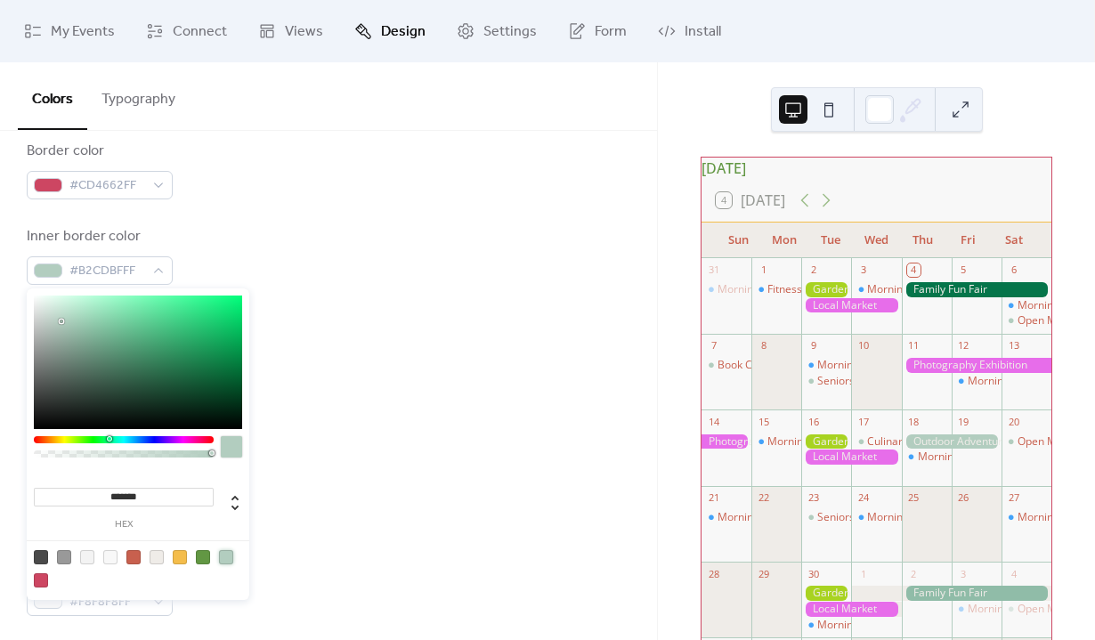
click at [182, 559] on div at bounding box center [180, 557] width 14 height 14
type input "*******"
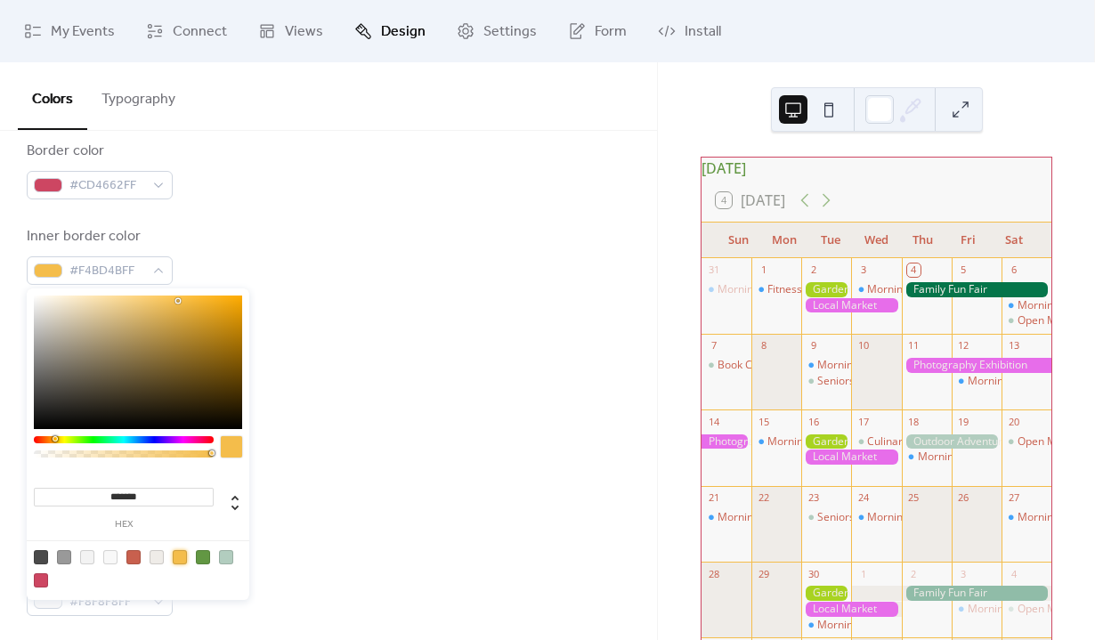
click at [359, 333] on div "Inner background color #EFECE8FF" at bounding box center [329, 341] width 604 height 59
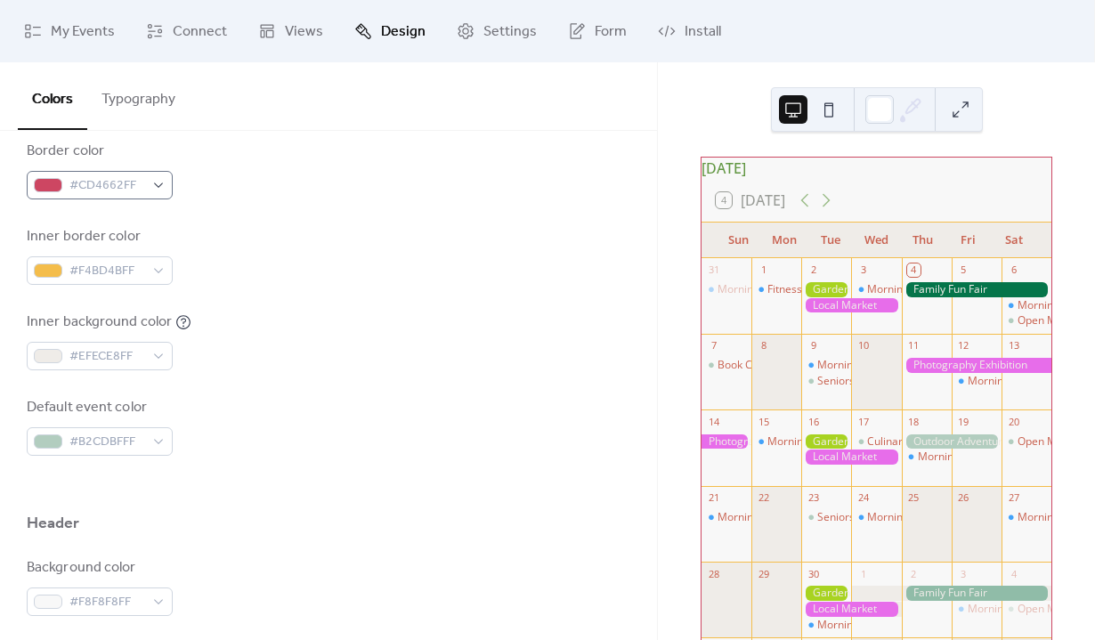
scroll to position [320, 0]
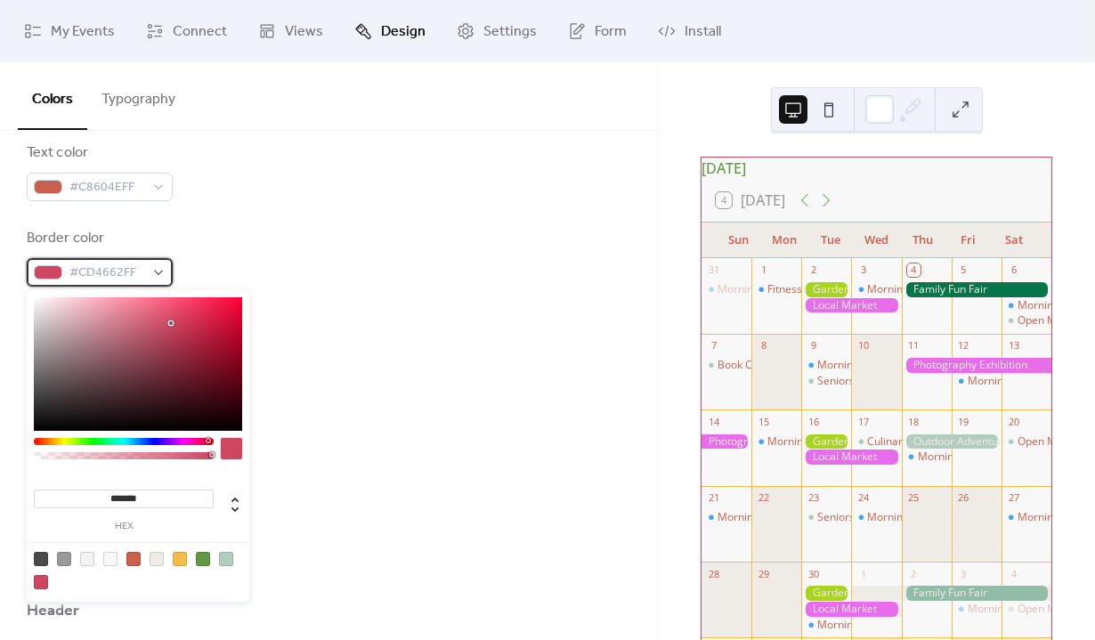
click at [114, 279] on span "#CD4662FF" at bounding box center [106, 273] width 75 height 21
click at [223, 562] on div at bounding box center [226, 559] width 14 height 14
type input "*******"
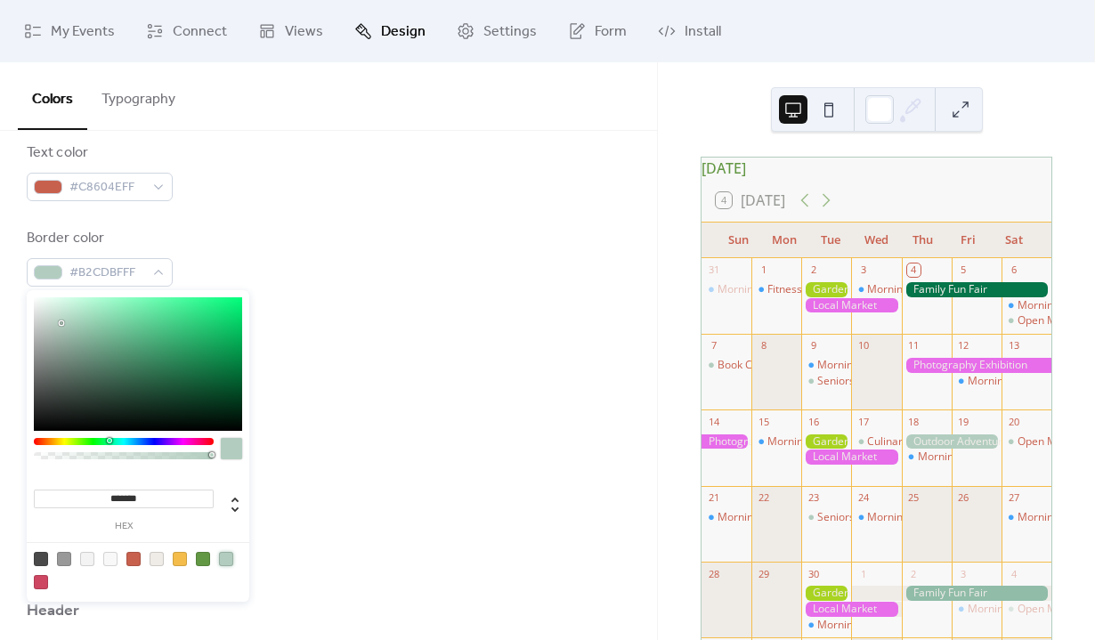
click at [402, 268] on div "Border color #B2CDBFFF" at bounding box center [329, 257] width 604 height 59
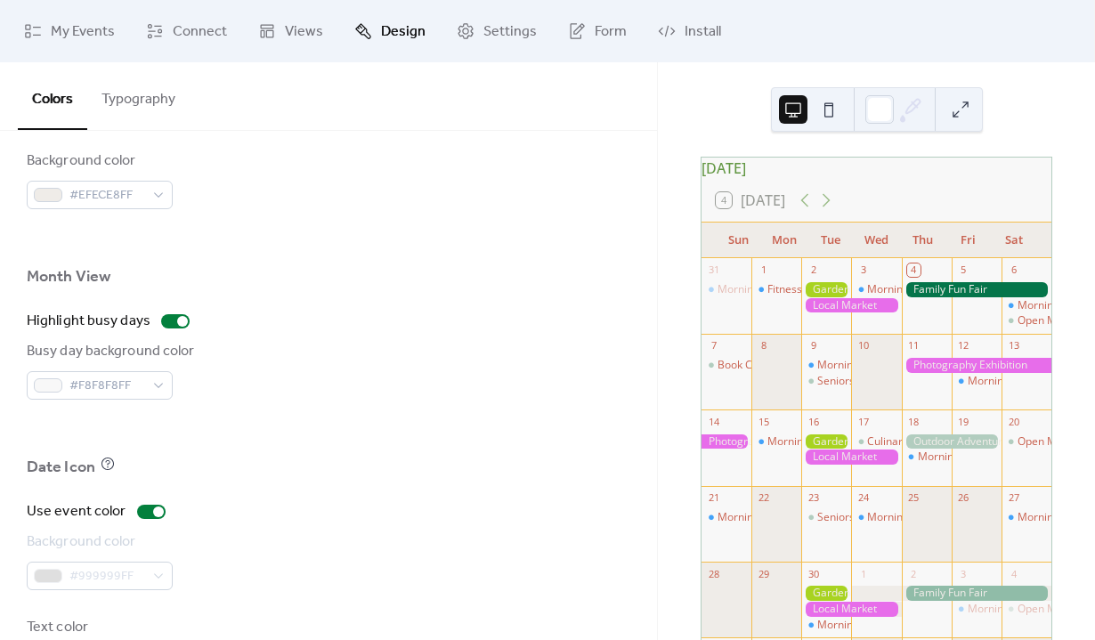
scroll to position [1216, 0]
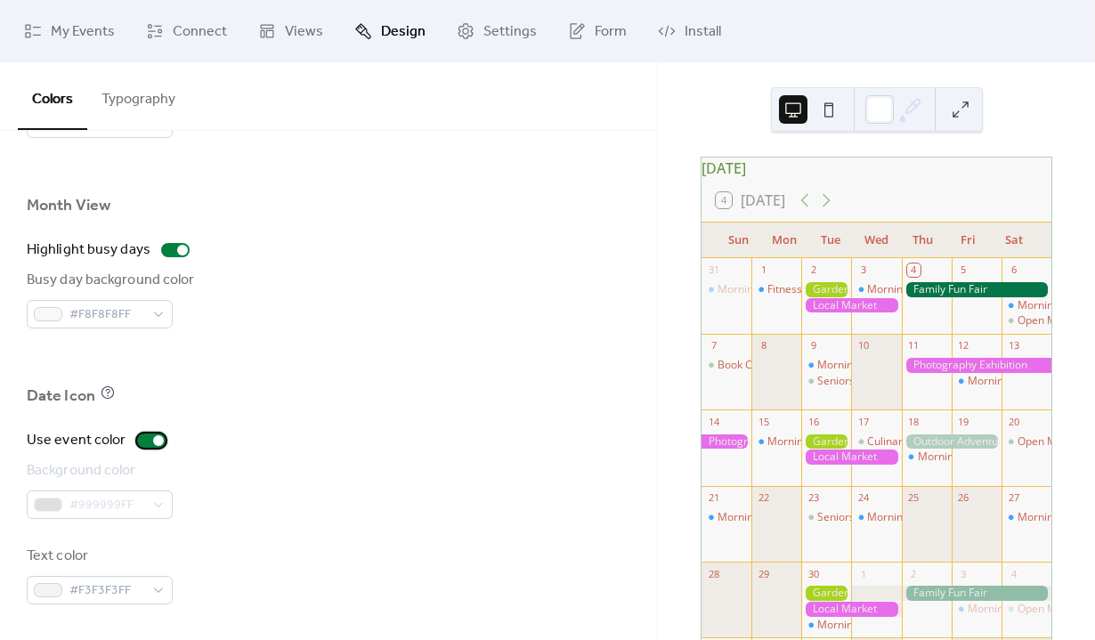
click at [150, 436] on div at bounding box center [151, 441] width 28 height 14
click at [131, 503] on span "#999999FF" at bounding box center [106, 505] width 75 height 21
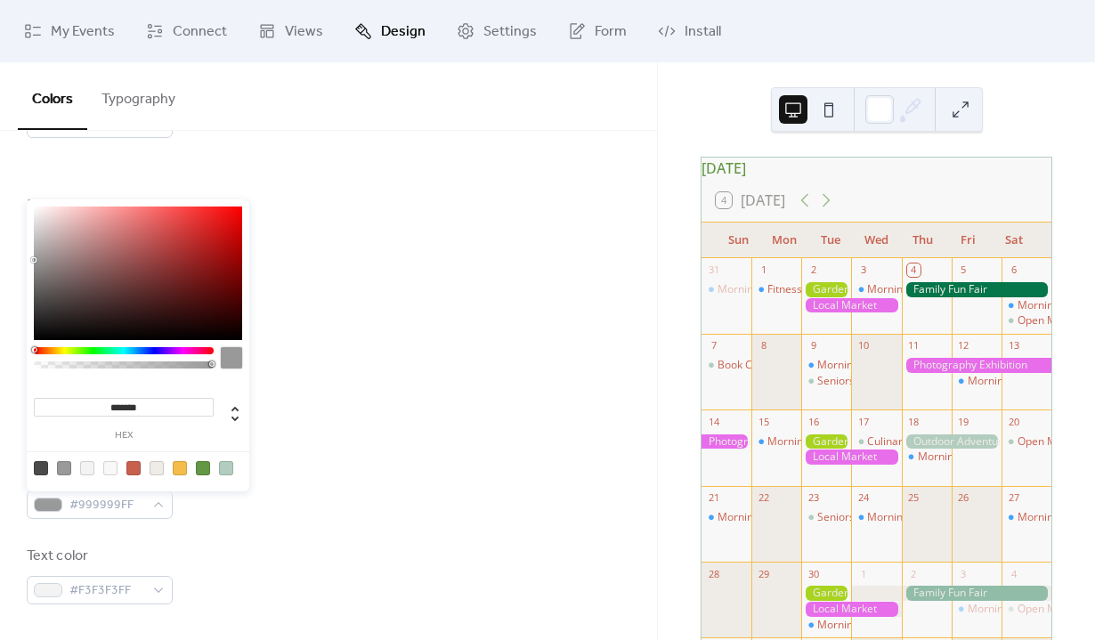
click at [158, 469] on div at bounding box center [157, 468] width 14 height 14
type input "*******"
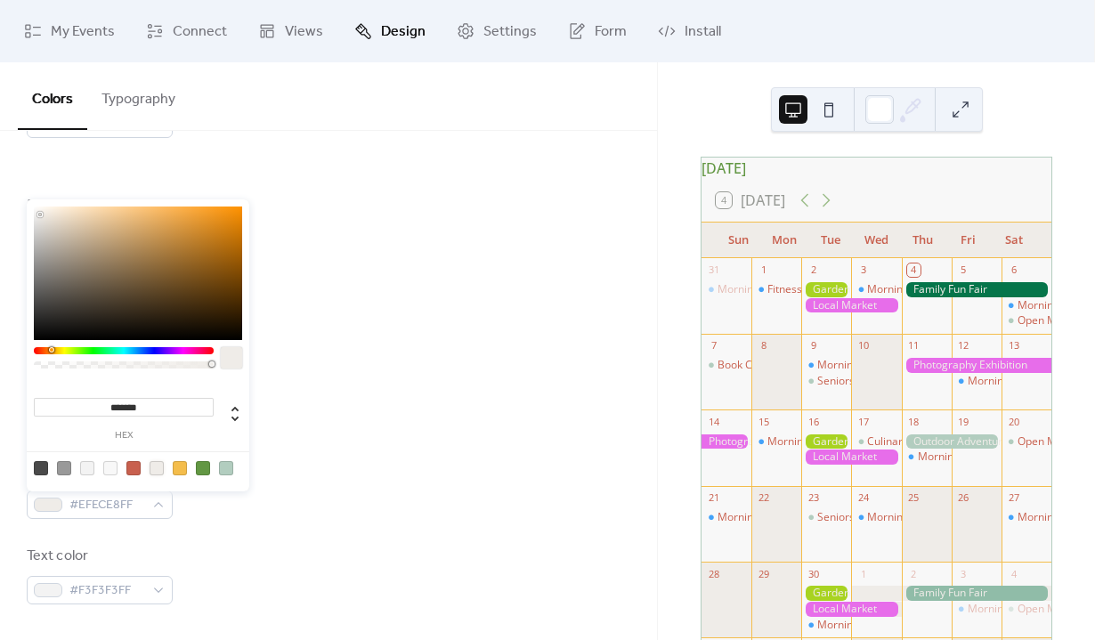
scroll to position [127, 0]
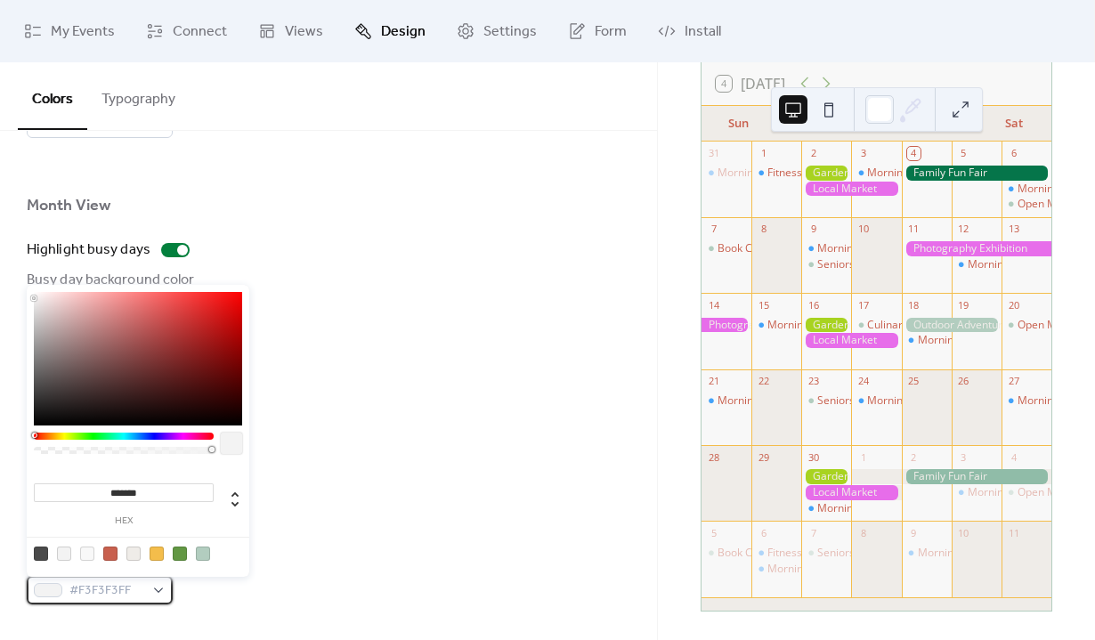
click at [116, 591] on span "#F3F3F3FF" at bounding box center [106, 590] width 75 height 21
click at [111, 552] on div at bounding box center [110, 554] width 14 height 14
type input "*******"
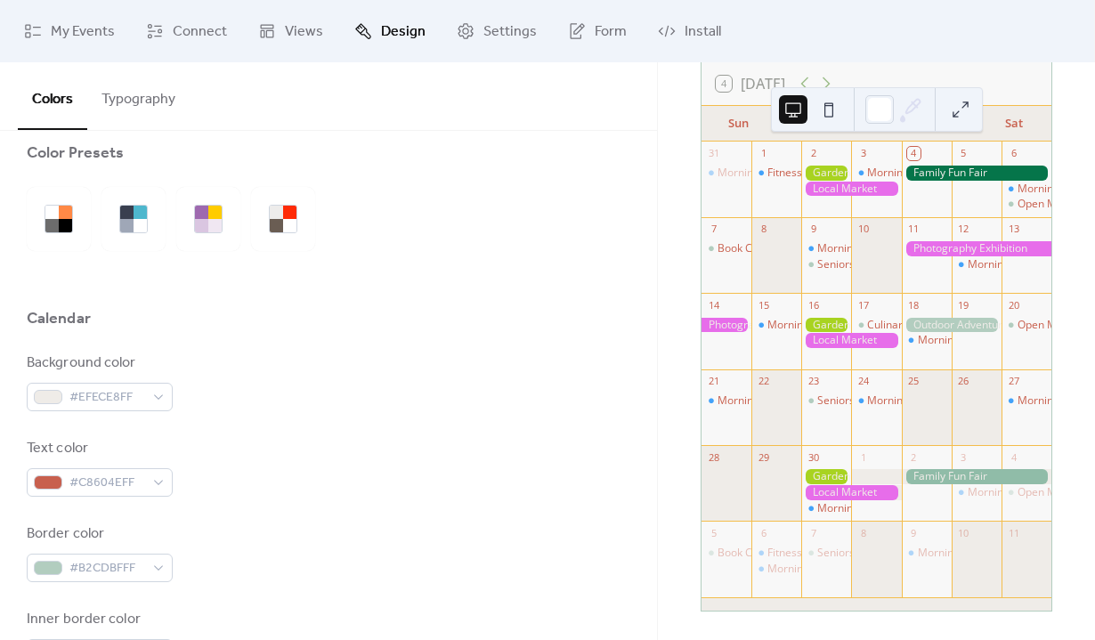
scroll to position [0, 0]
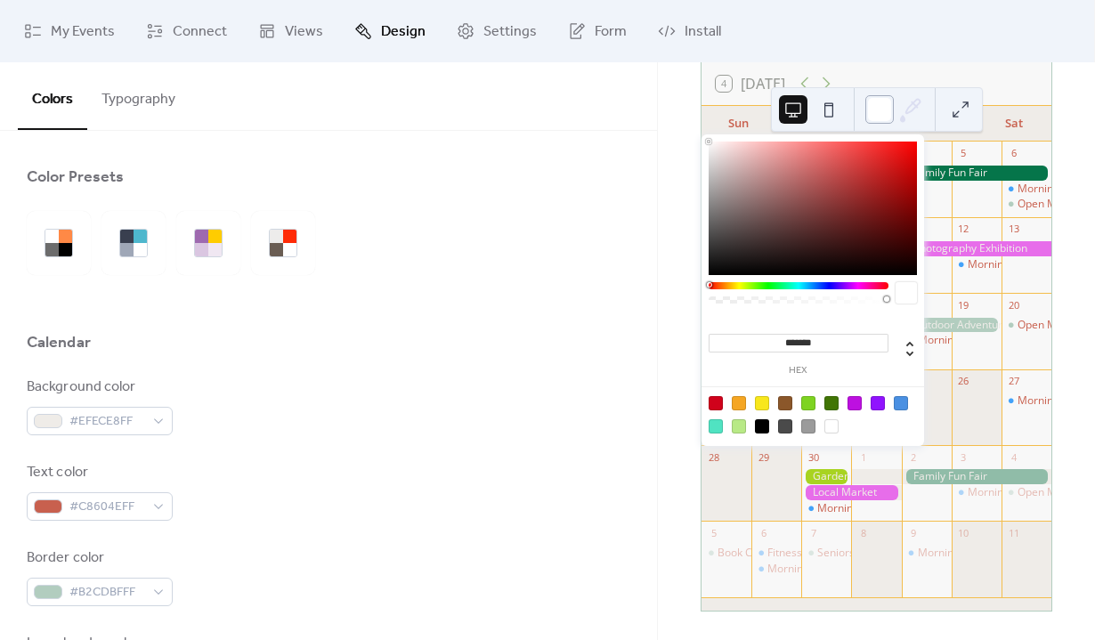
click at [883, 108] on div at bounding box center [879, 109] width 28 height 28
click at [215, 393] on div "Background color #EFECE8FF" at bounding box center [329, 406] width 604 height 59
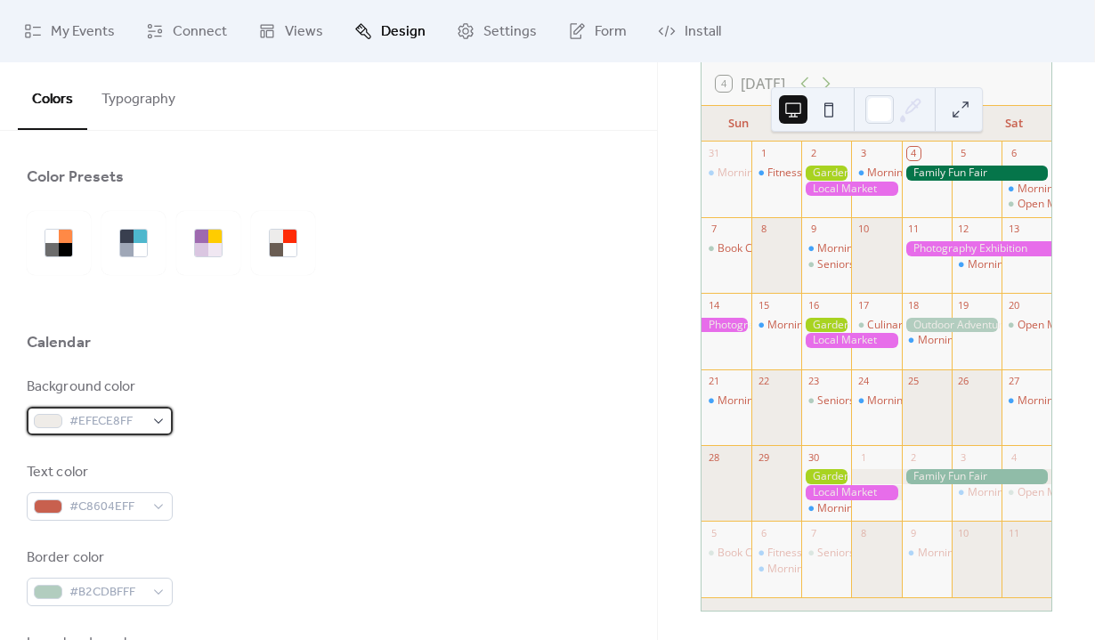
click at [116, 419] on span "#EFECE8FF" at bounding box center [106, 421] width 75 height 21
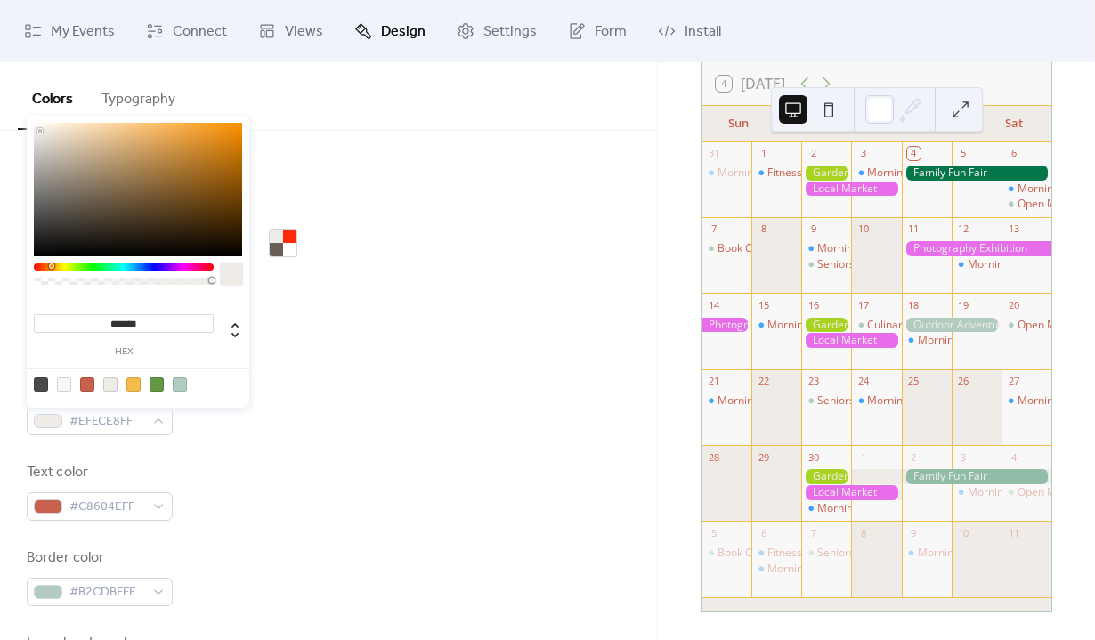
drag, startPoint x: 145, startPoint y: 326, endPoint x: 76, endPoint y: 320, distance: 69.6
click at [76, 320] on input "*******" at bounding box center [124, 323] width 180 height 19
click at [434, 318] on div at bounding box center [329, 303] width 604 height 57
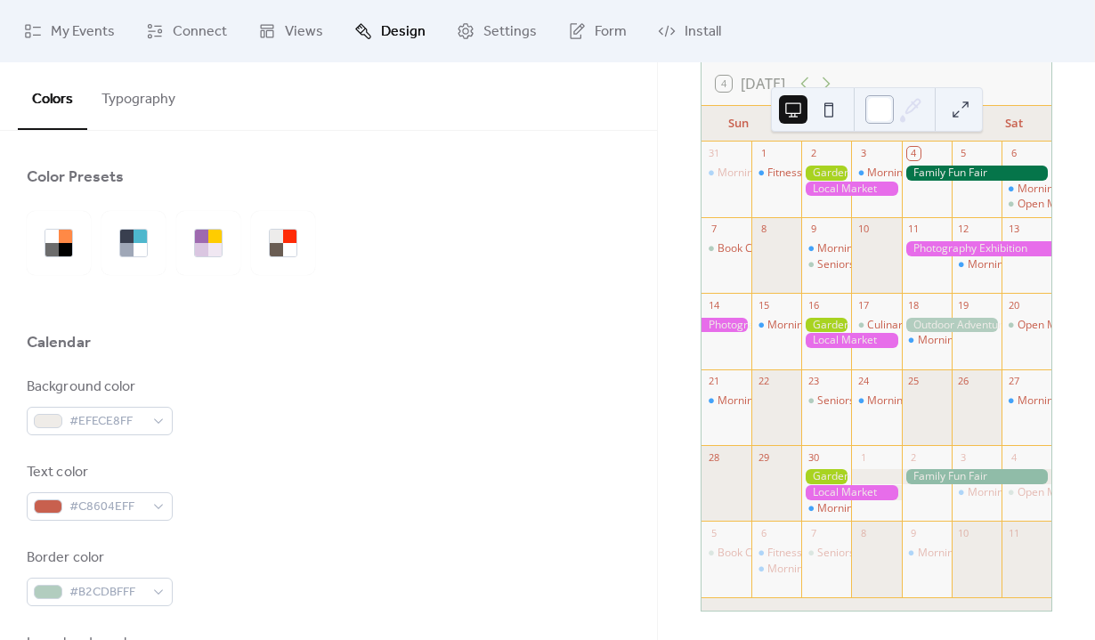
click at [882, 117] on div at bounding box center [879, 109] width 28 height 28
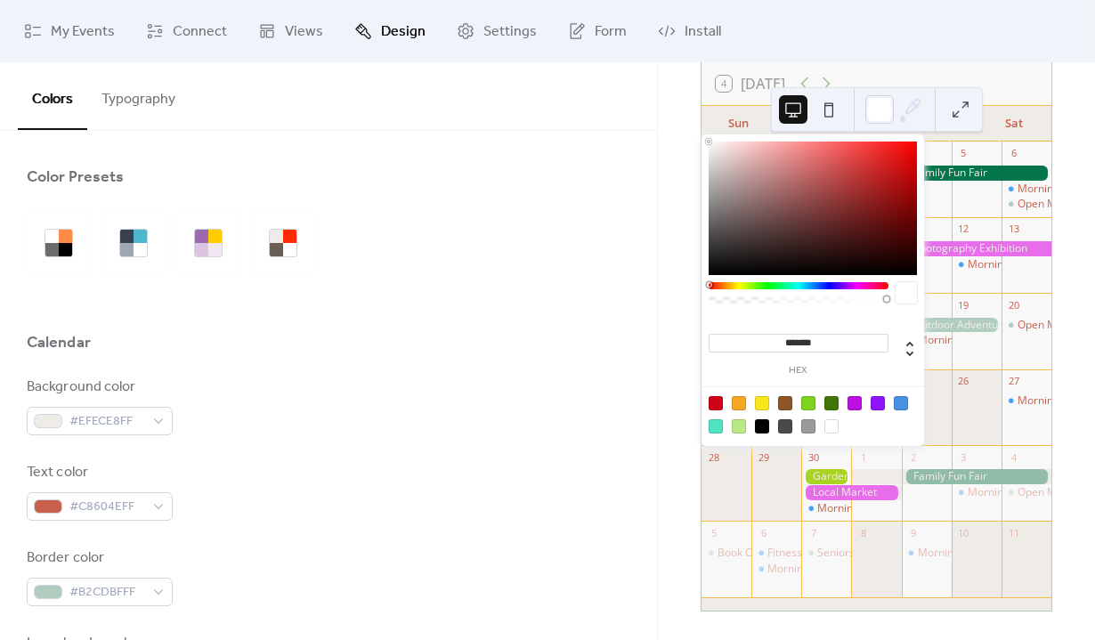
drag, startPoint x: 824, startPoint y: 341, endPoint x: 607, endPoint y: 330, distance: 217.5
click at [607, 330] on body "My Events Connect Views Design Settings Form Install Design Colors Typography C…" at bounding box center [547, 320] width 1095 height 640
paste input
type input "*******"
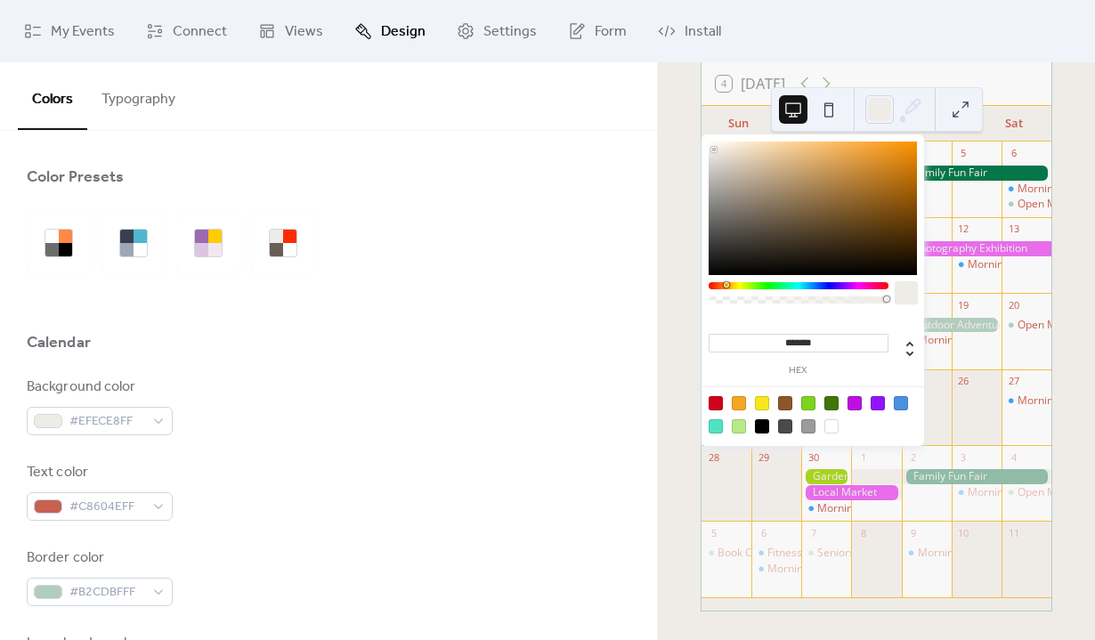
click at [343, 291] on div at bounding box center [329, 303] width 604 height 57
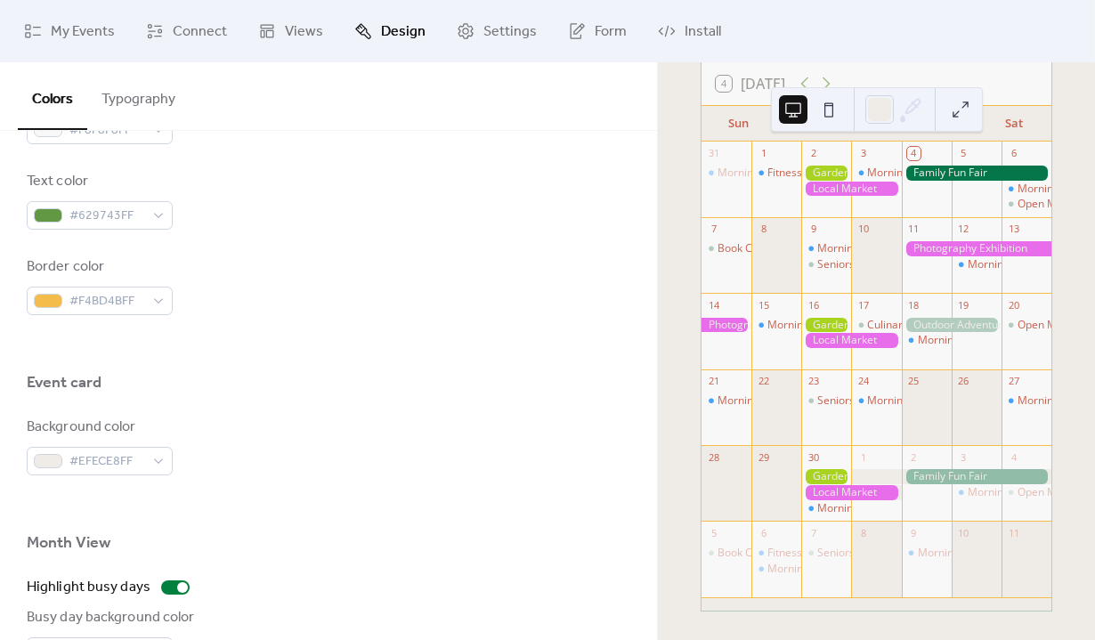
scroll to position [807, 0]
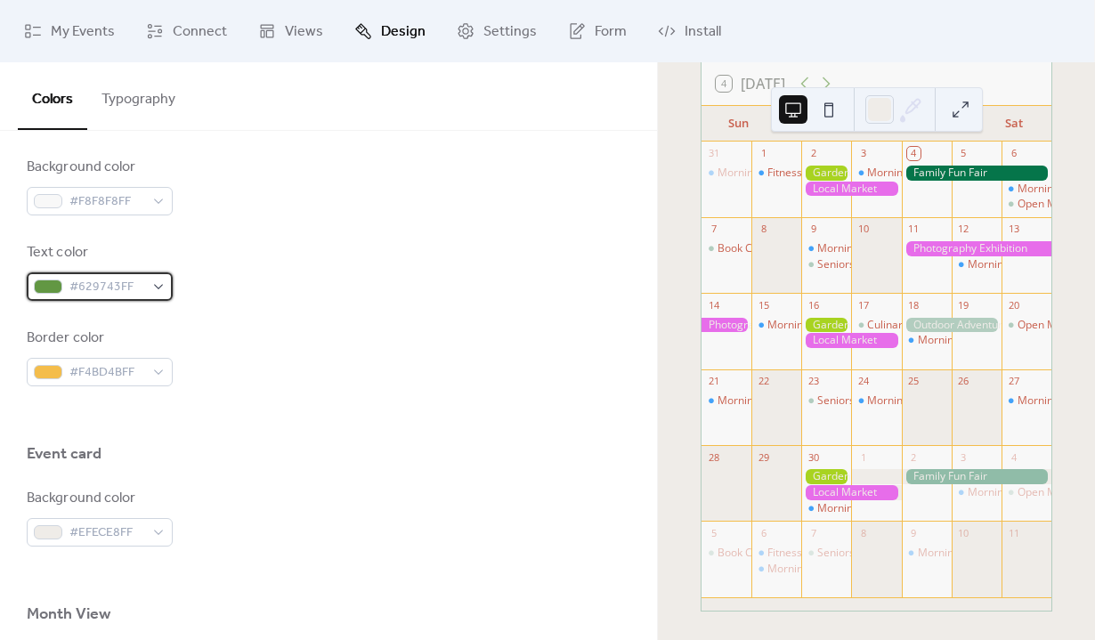
click at [109, 287] on span "#629743FF" at bounding box center [106, 287] width 75 height 21
click at [390, 377] on div "Border color #F4BD4BFF" at bounding box center [329, 357] width 604 height 59
click at [880, 109] on div at bounding box center [879, 109] width 28 height 28
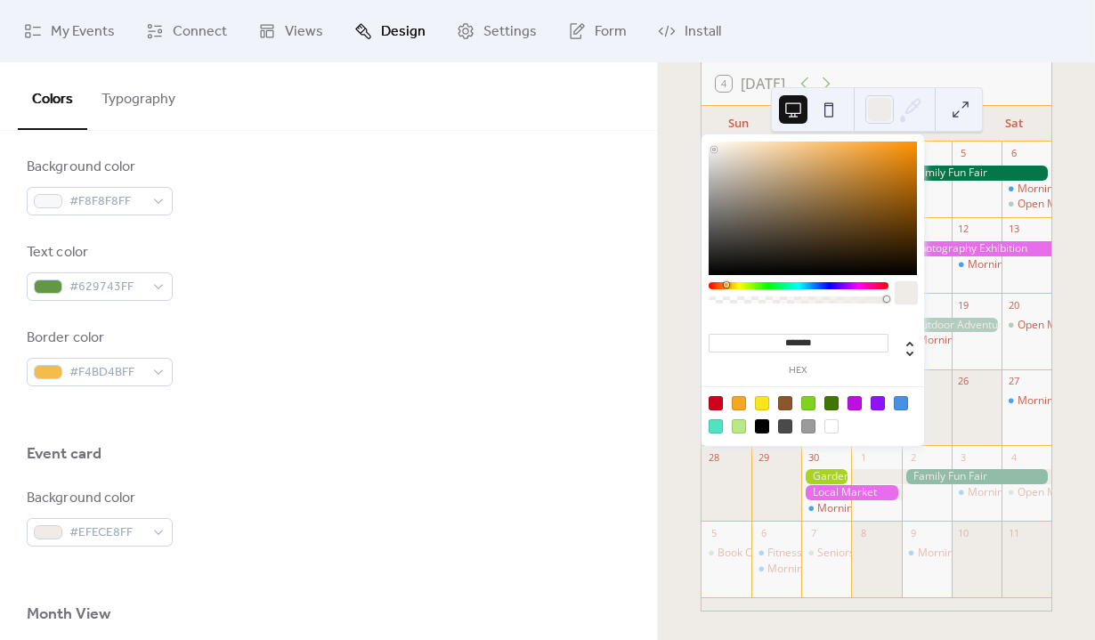
drag, startPoint x: 833, startPoint y: 340, endPoint x: 653, endPoint y: 331, distance: 180.9
click at [653, 331] on body "My Events Connect Views Design Settings Form Install Design Colors Typography C…" at bounding box center [547, 320] width 1095 height 640
paste input
type input "******"
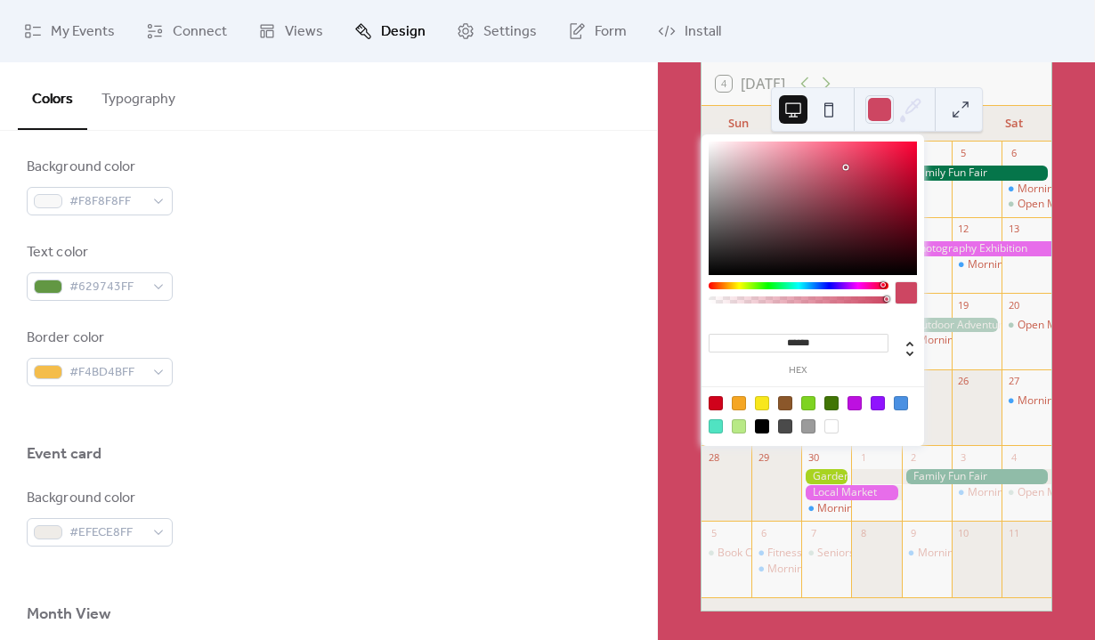
click at [532, 356] on div "Border color #F4BD4BFF" at bounding box center [329, 357] width 604 height 59
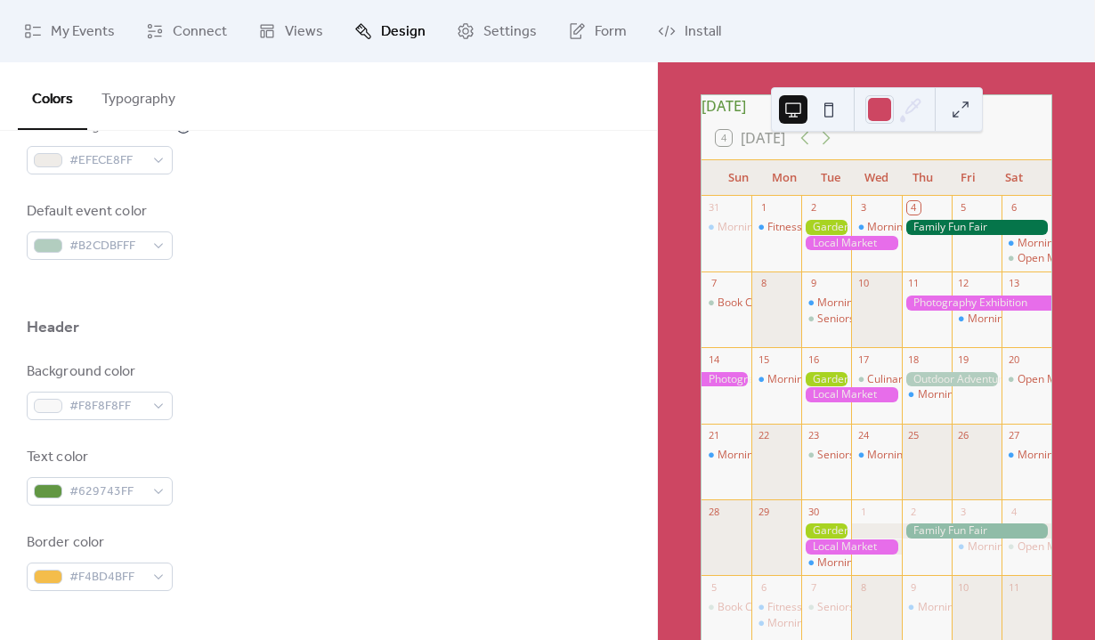
scroll to position [0, 0]
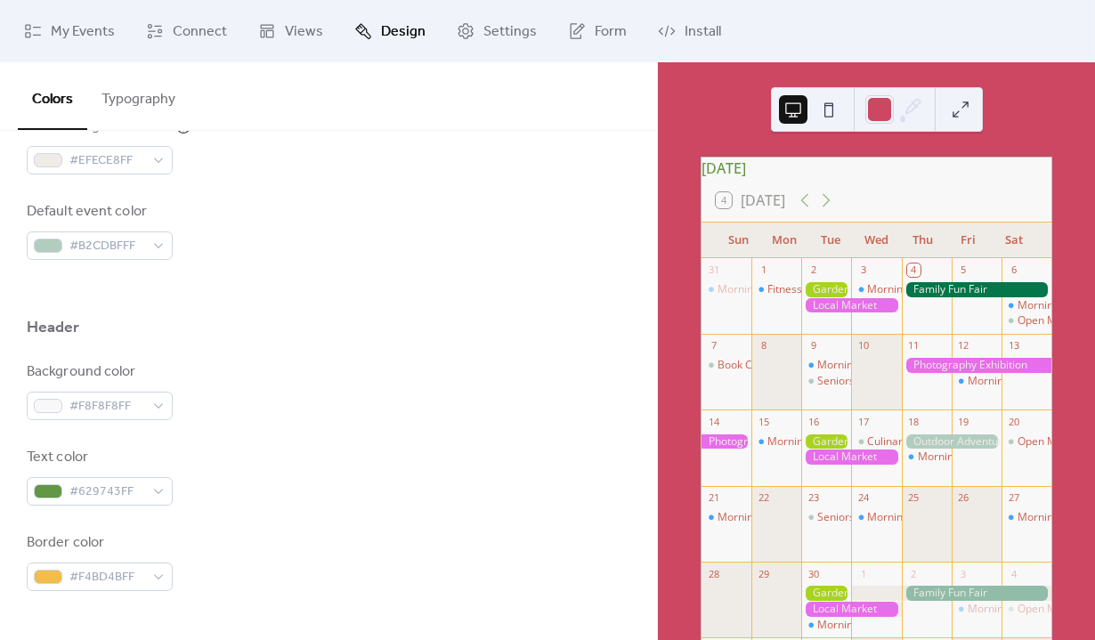
click at [969, 110] on button at bounding box center [960, 109] width 28 height 28
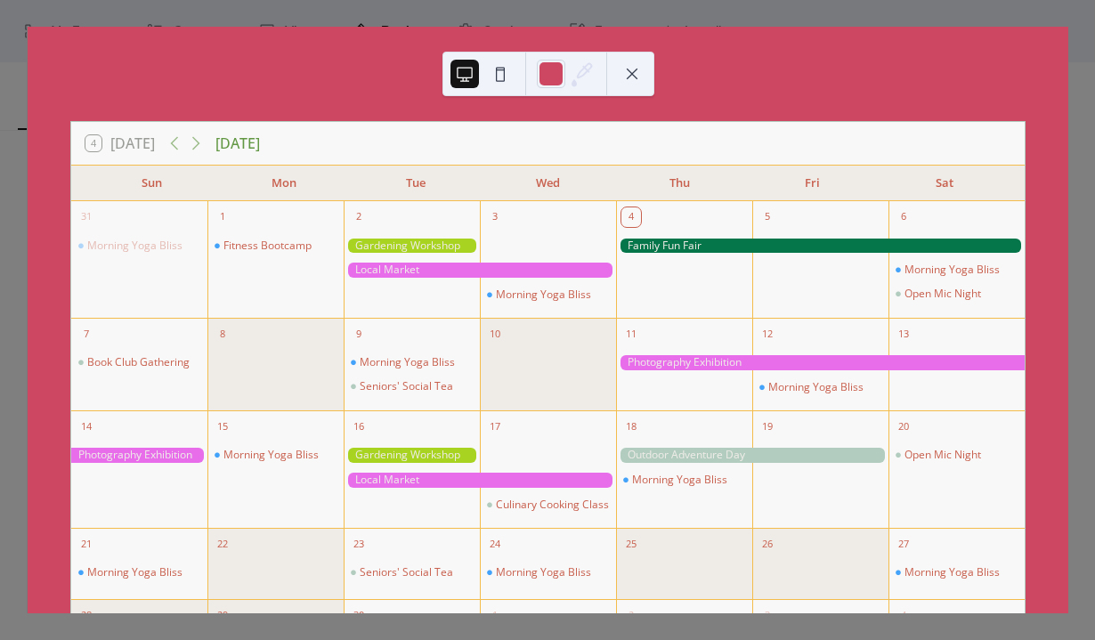
click at [506, 79] on button at bounding box center [500, 74] width 28 height 28
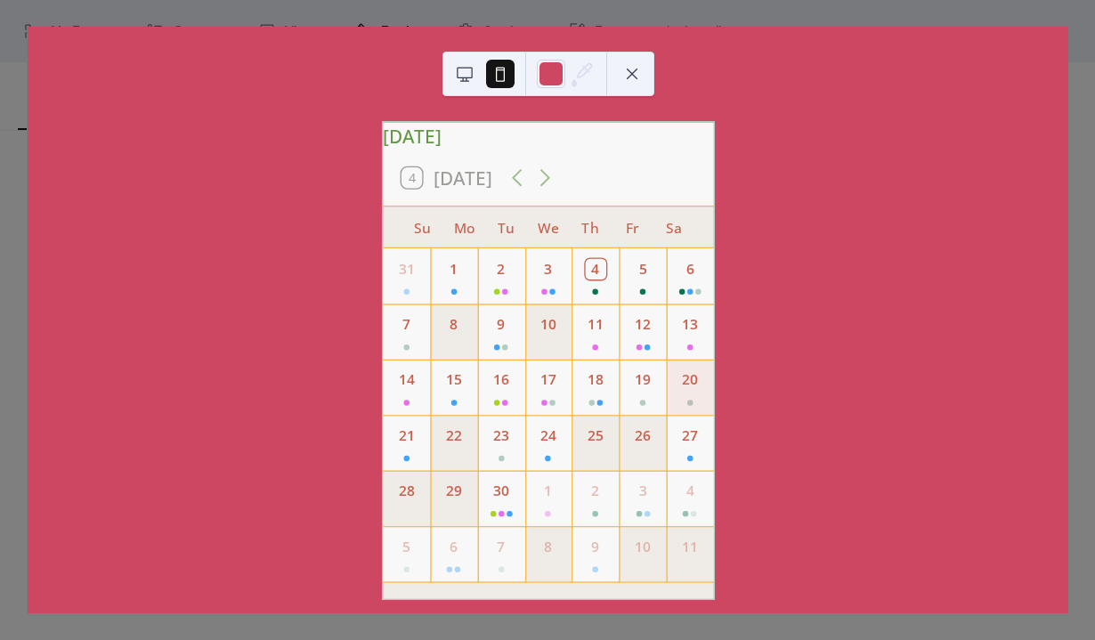
scroll to position [1, 0]
click at [469, 74] on button at bounding box center [464, 74] width 28 height 28
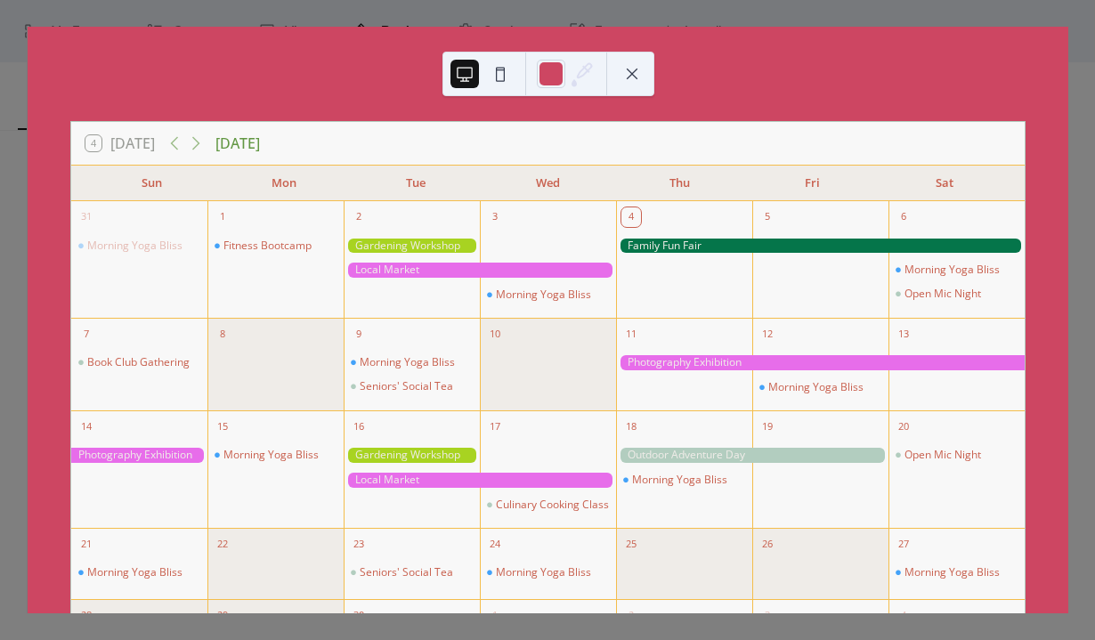
click at [643, 75] on button at bounding box center [632, 74] width 28 height 28
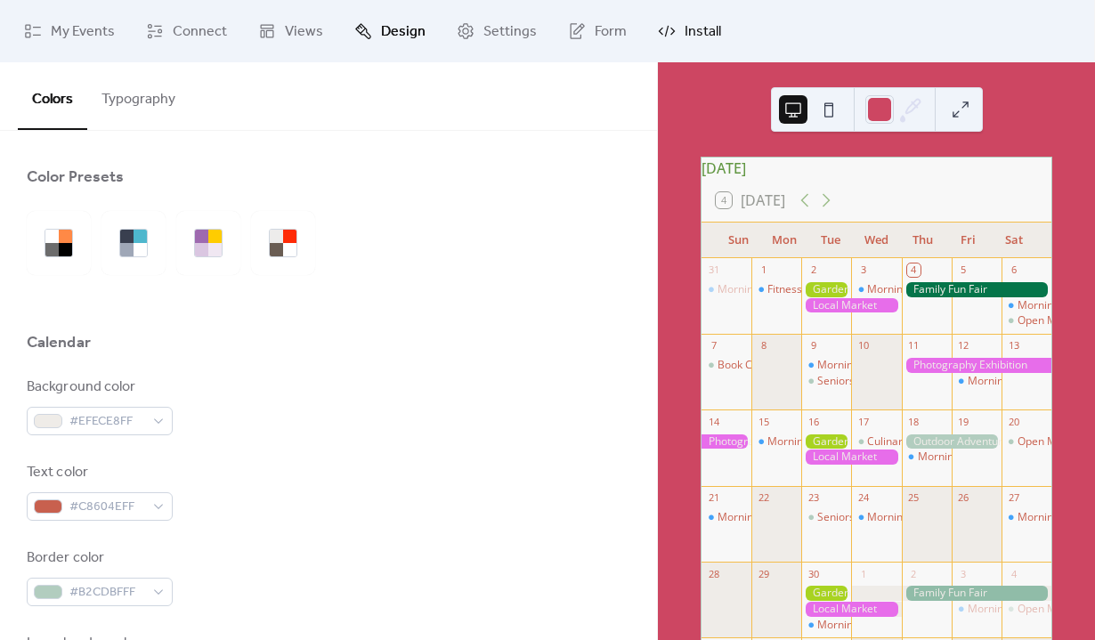
click at [695, 30] on span "Install" at bounding box center [703, 31] width 36 height 21
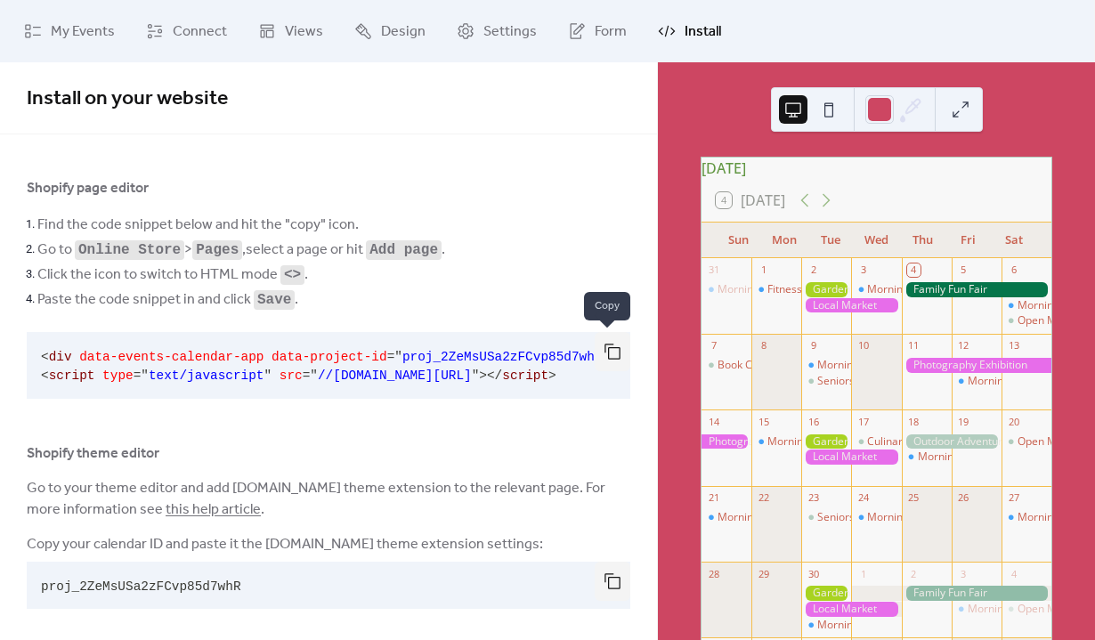
click at [606, 352] on button "button" at bounding box center [613, 351] width 36 height 39
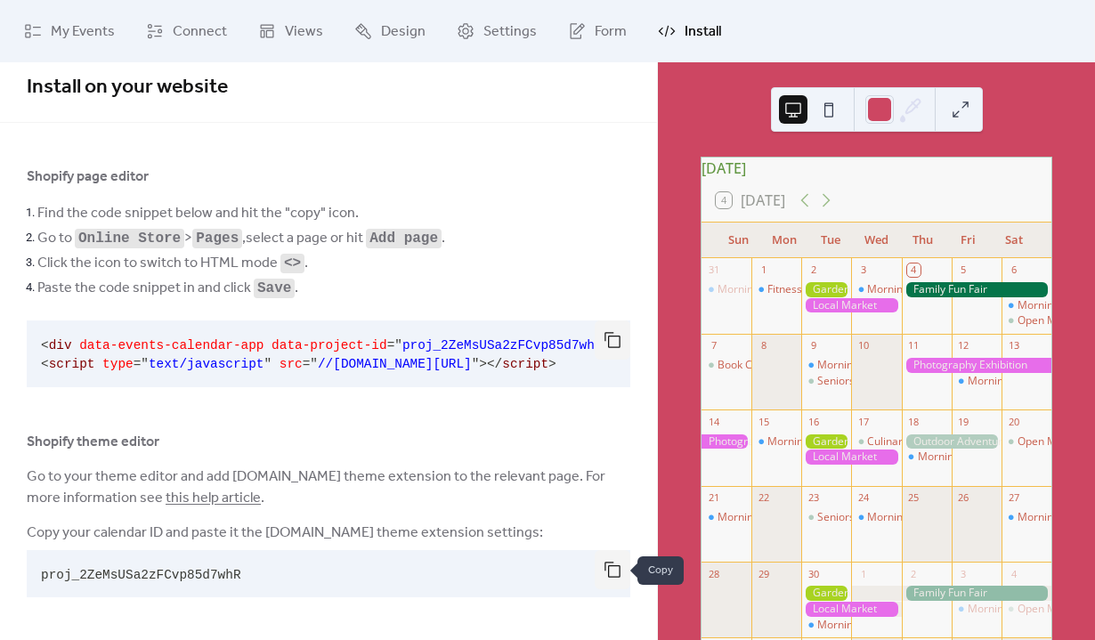
click at [614, 571] on button "button" at bounding box center [613, 569] width 36 height 39
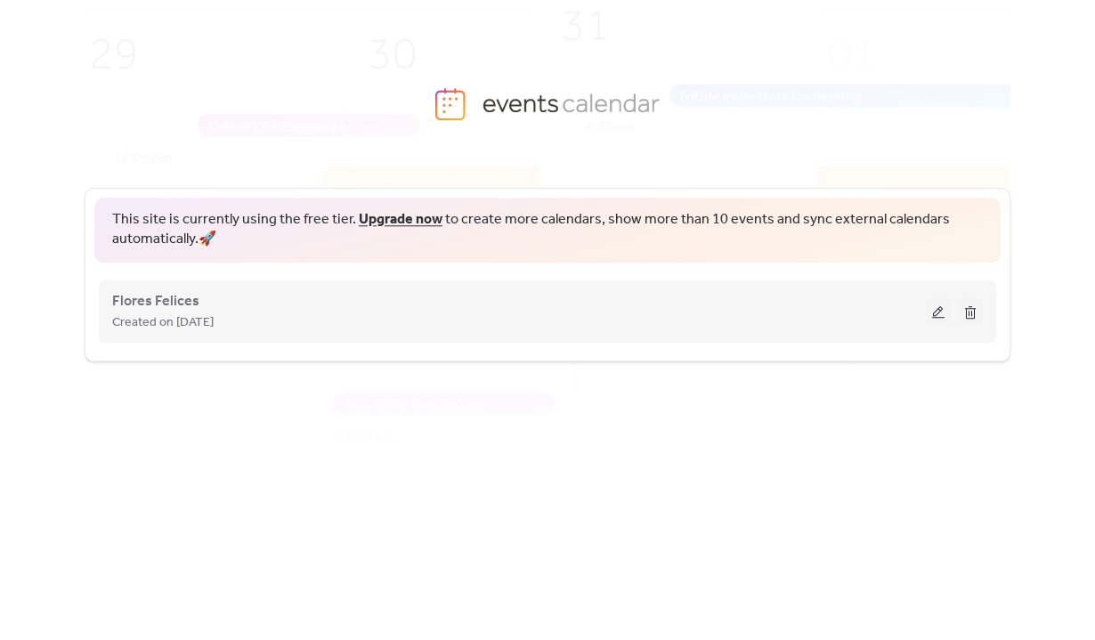
click at [928, 307] on button at bounding box center [938, 311] width 25 height 27
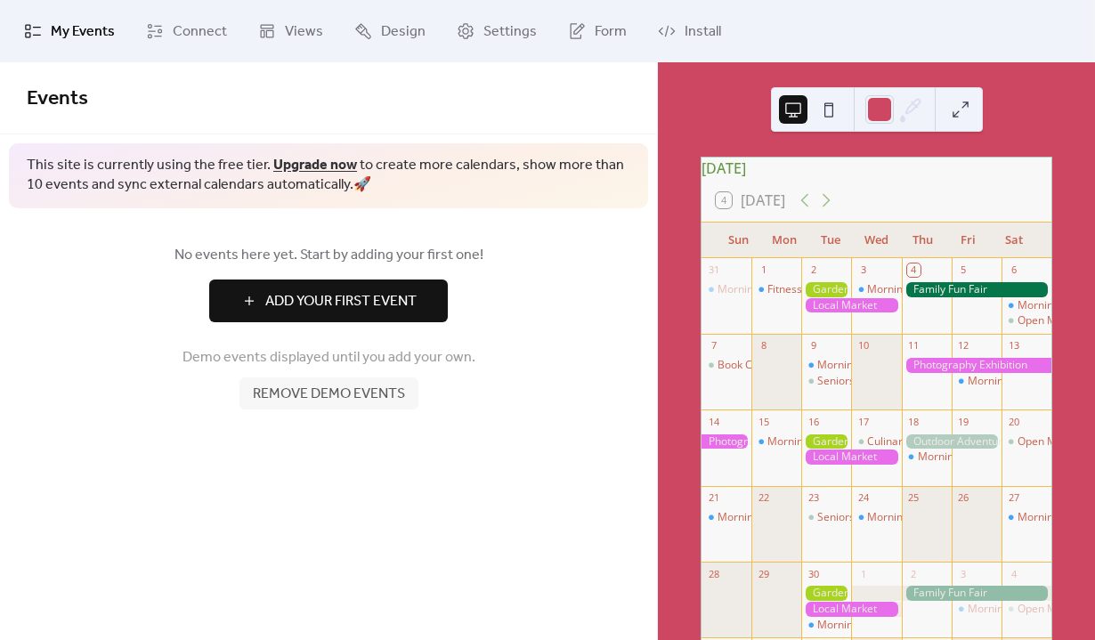
click at [694, 123] on div "September 2025 4 Today Sun Mon Tue Wed Thu Fri Sat 31 Morning Yoga Bliss 1 Fitn…" at bounding box center [876, 351] width 437 height 578
click at [503, 28] on span "Settings" at bounding box center [509, 31] width 53 height 21
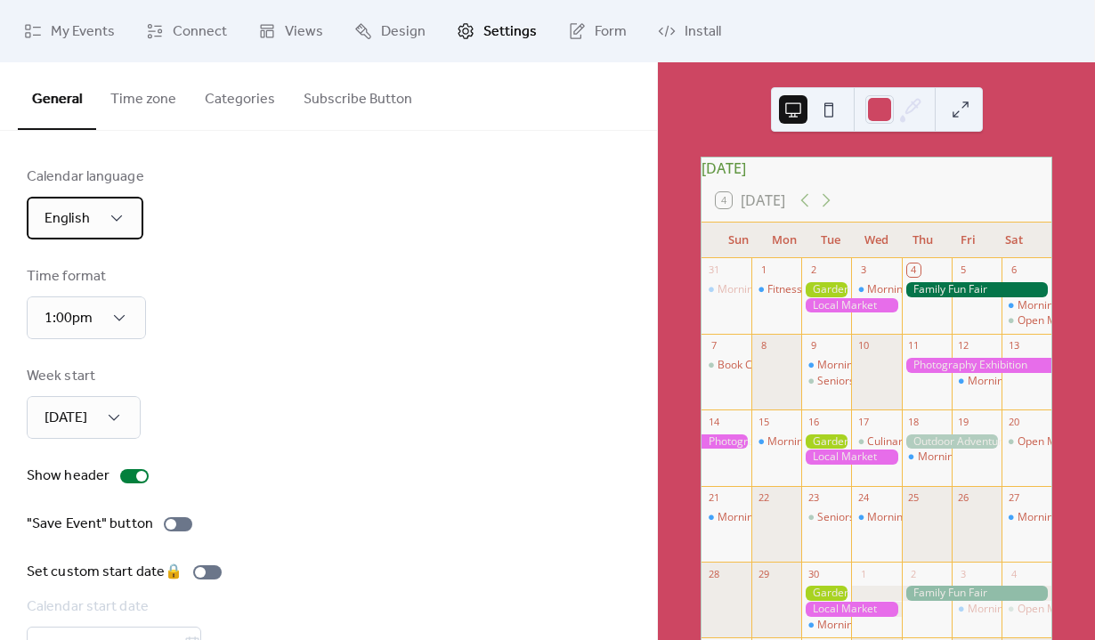
click at [133, 204] on div "English" at bounding box center [85, 218] width 117 height 43
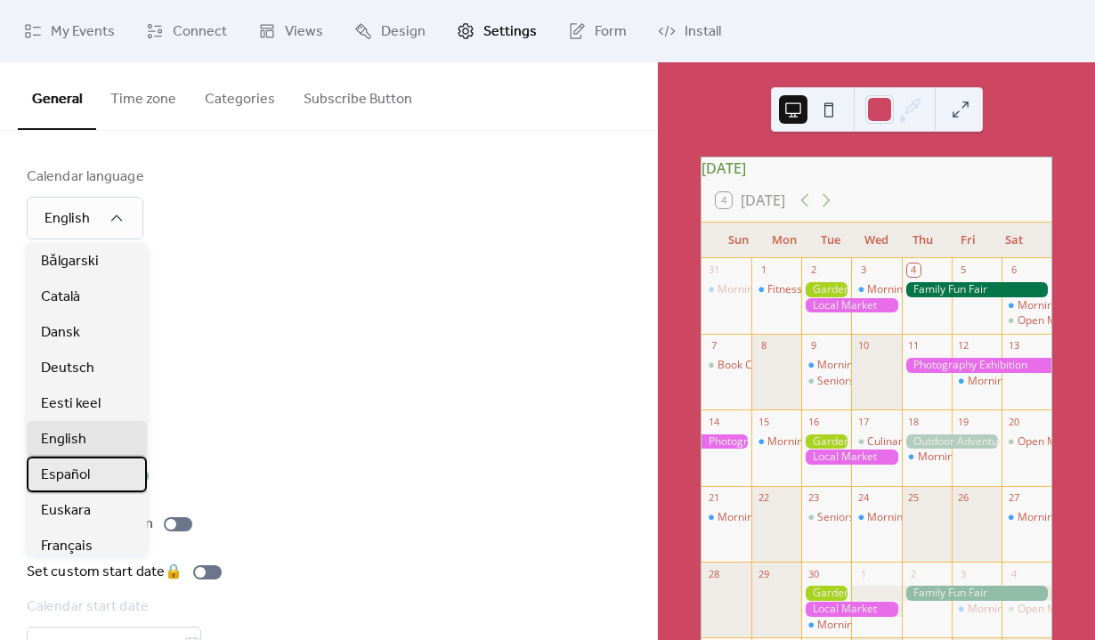
click at [97, 481] on div "Español" at bounding box center [87, 475] width 120 height 36
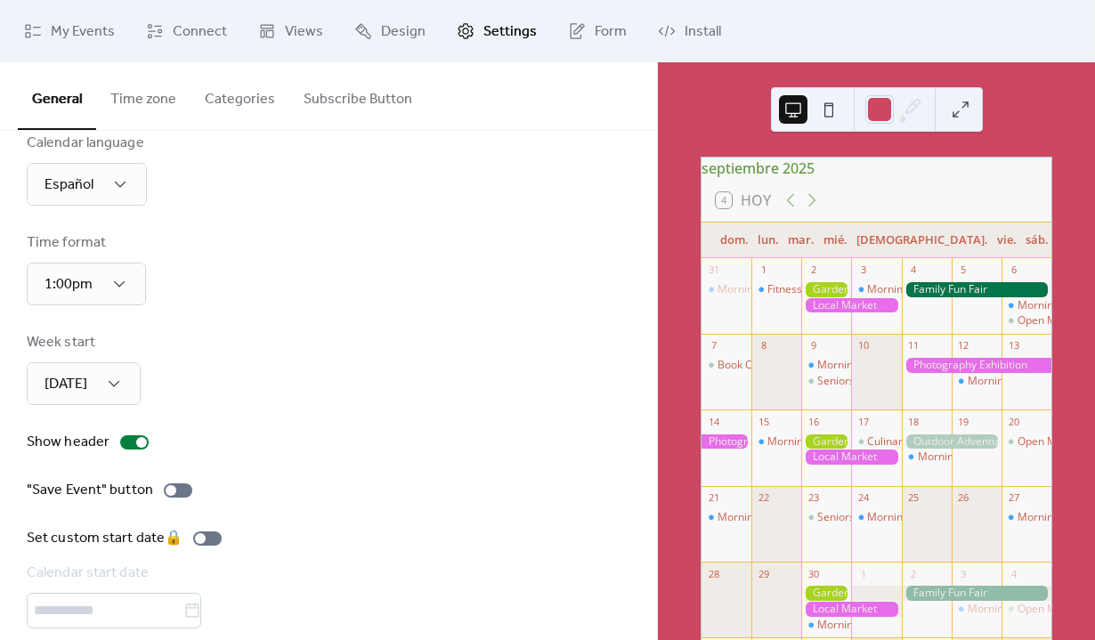
scroll to position [58, 0]
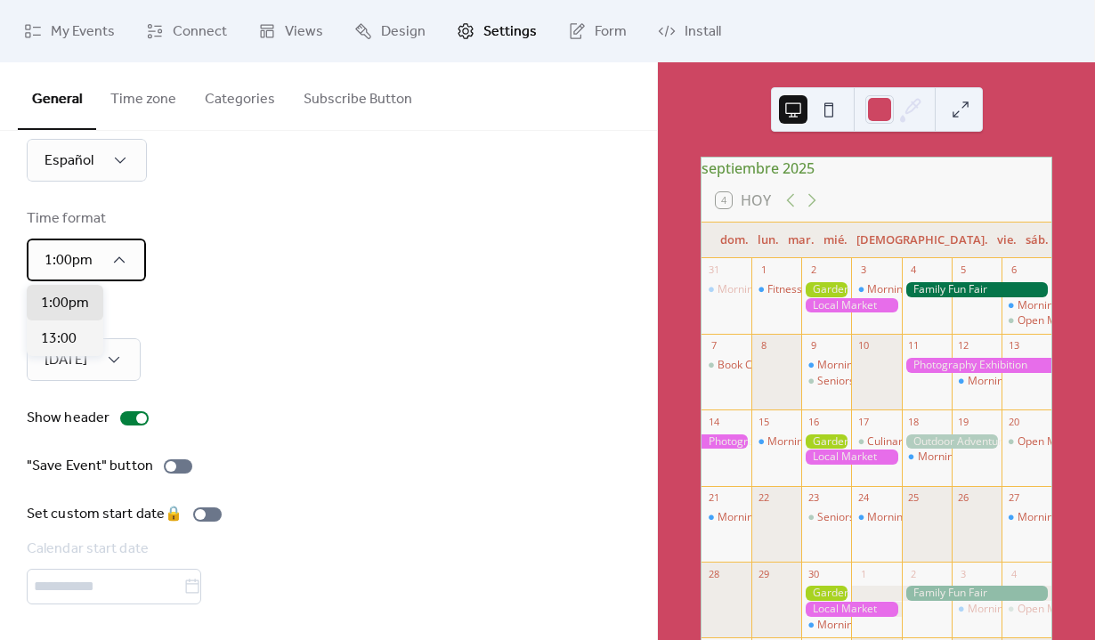
click at [126, 261] on icon at bounding box center [119, 260] width 18 height 18
click at [279, 354] on div "Week start Sunday" at bounding box center [329, 344] width 604 height 73
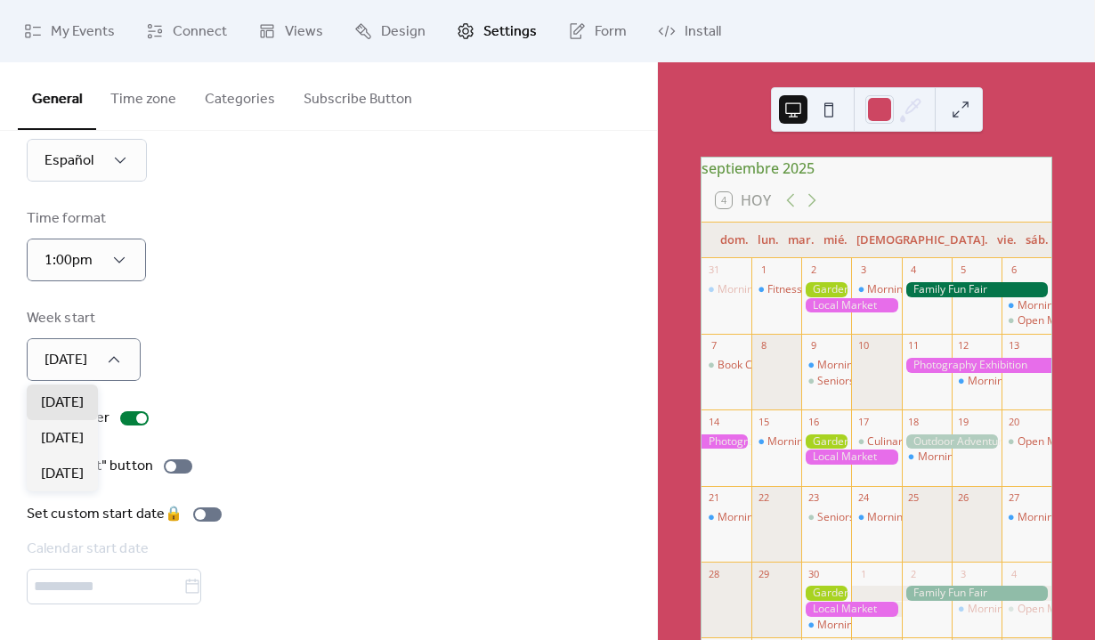
click at [301, 336] on div "Week start Sunday" at bounding box center [329, 344] width 604 height 73
click at [134, 422] on div at bounding box center [134, 418] width 28 height 14
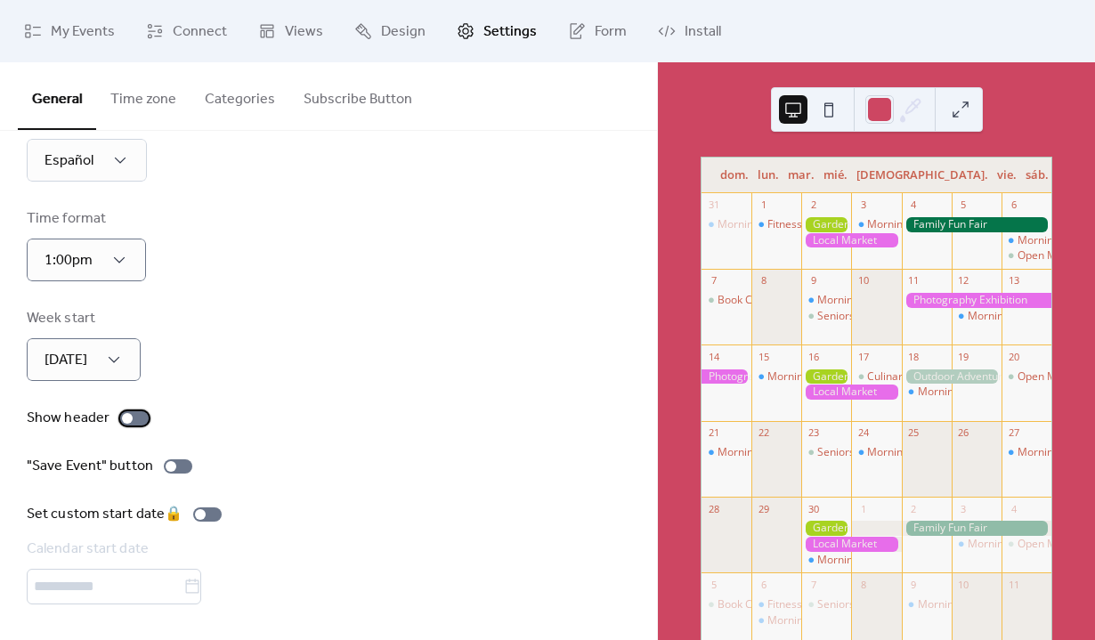
click at [134, 417] on div at bounding box center [134, 418] width 28 height 14
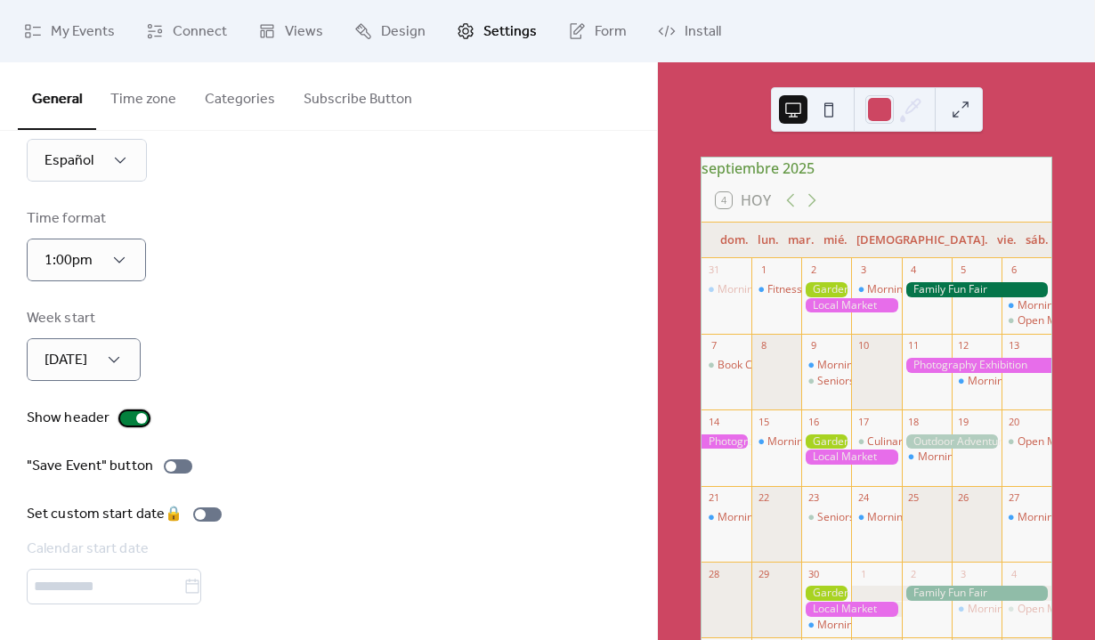
click at [136, 416] on div at bounding box center [141, 418] width 11 height 11
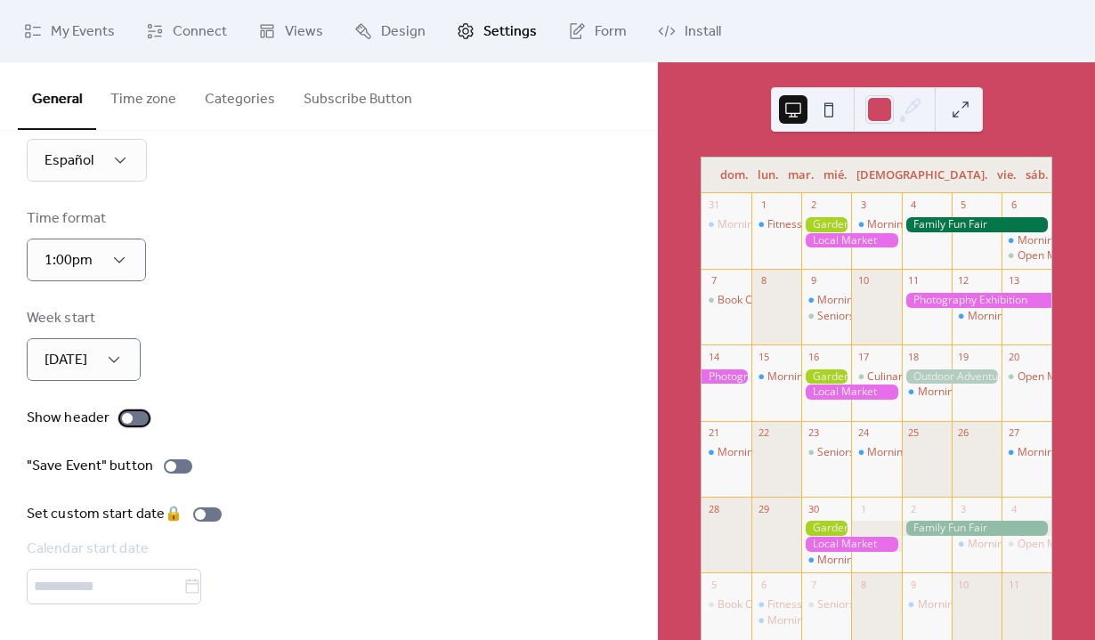
click at [134, 416] on div at bounding box center [134, 418] width 28 height 14
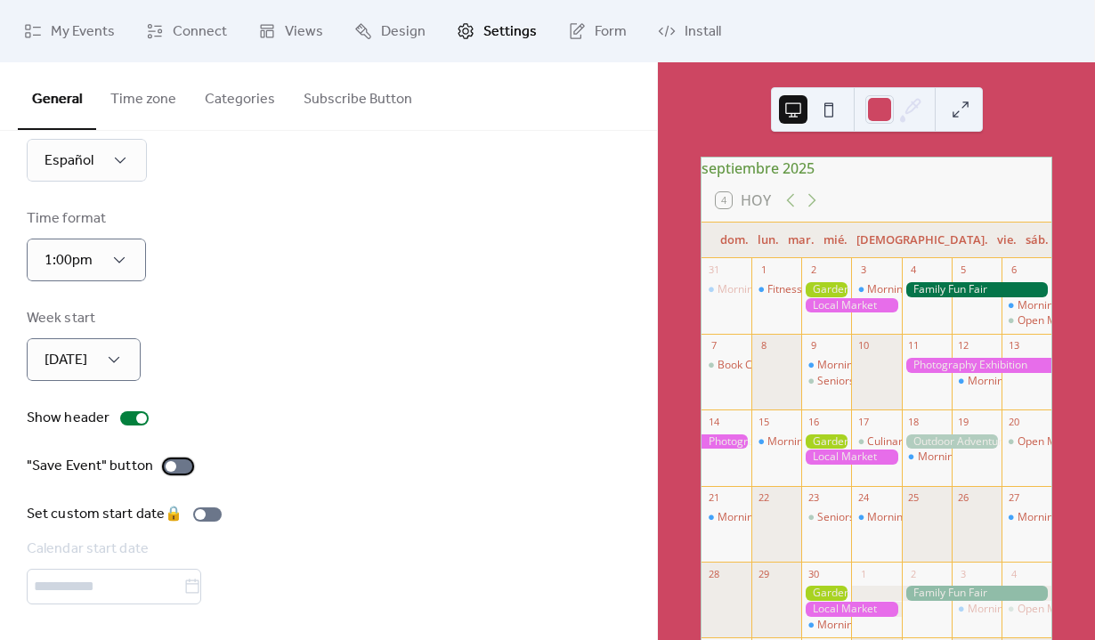
click at [175, 469] on div at bounding box center [178, 466] width 28 height 14
click at [181, 467] on div at bounding box center [185, 466] width 11 height 11
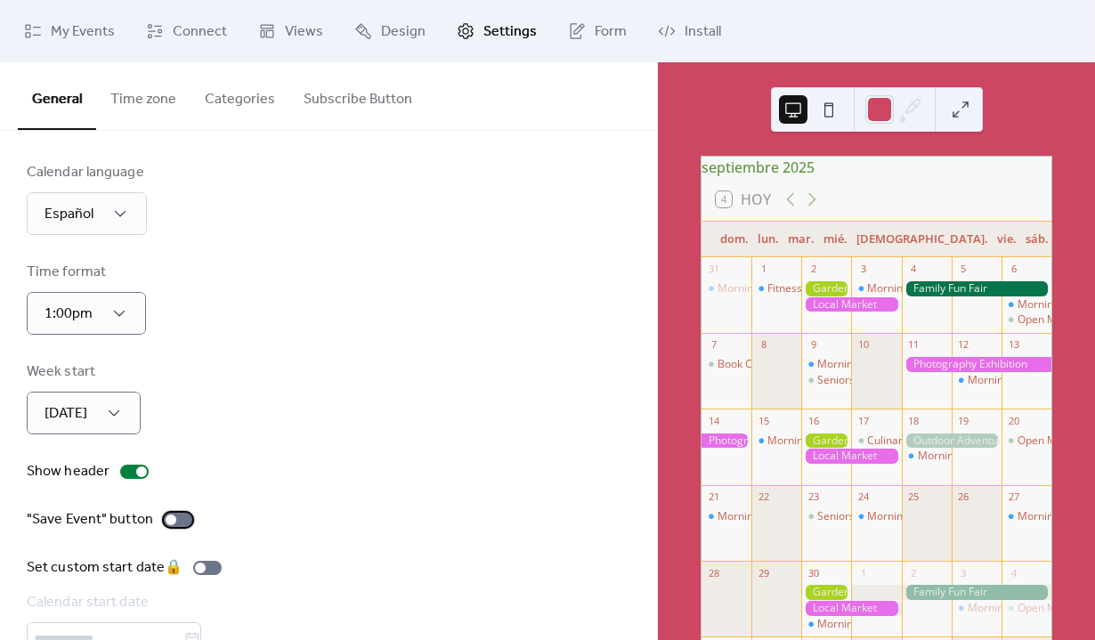
scroll to position [0, 0]
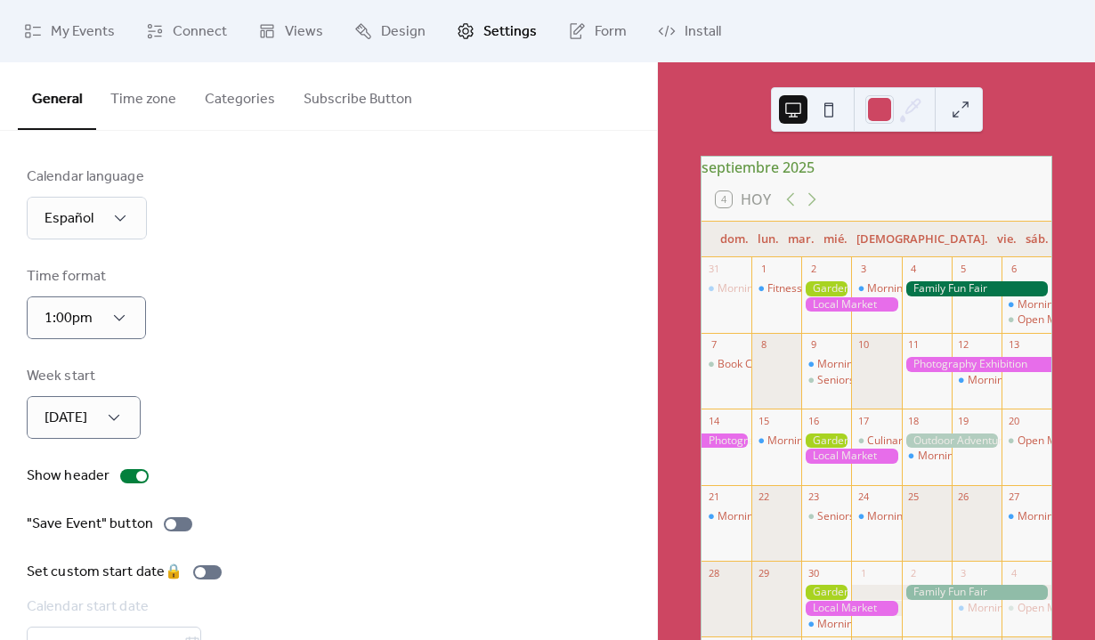
click at [153, 93] on button "Time zone" at bounding box center [143, 95] width 94 height 66
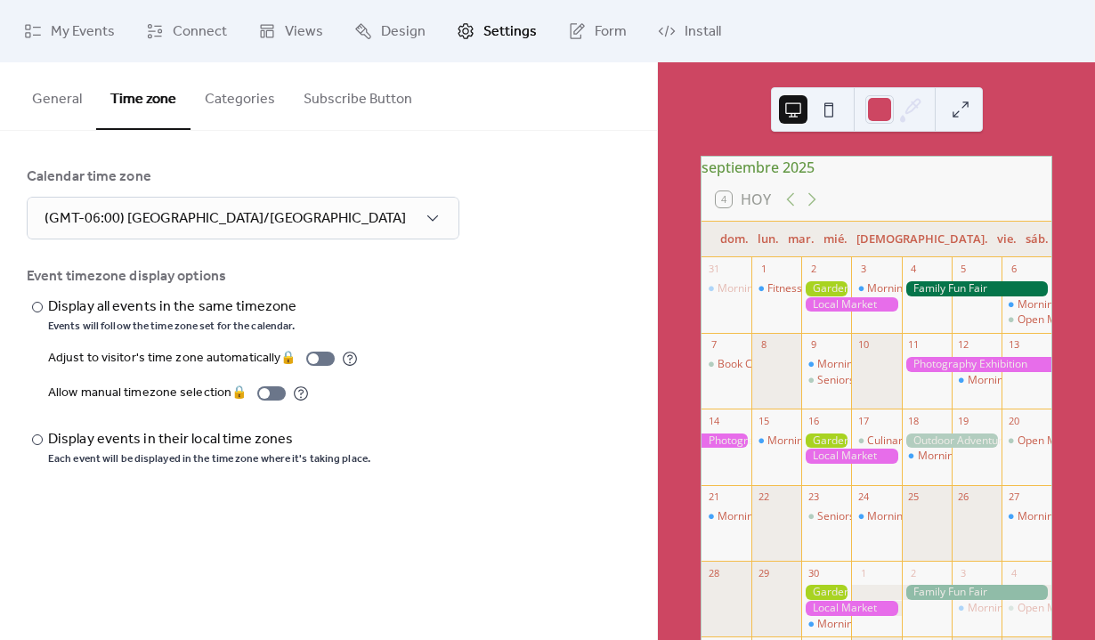
click at [249, 110] on button "Categories" at bounding box center [240, 95] width 99 height 66
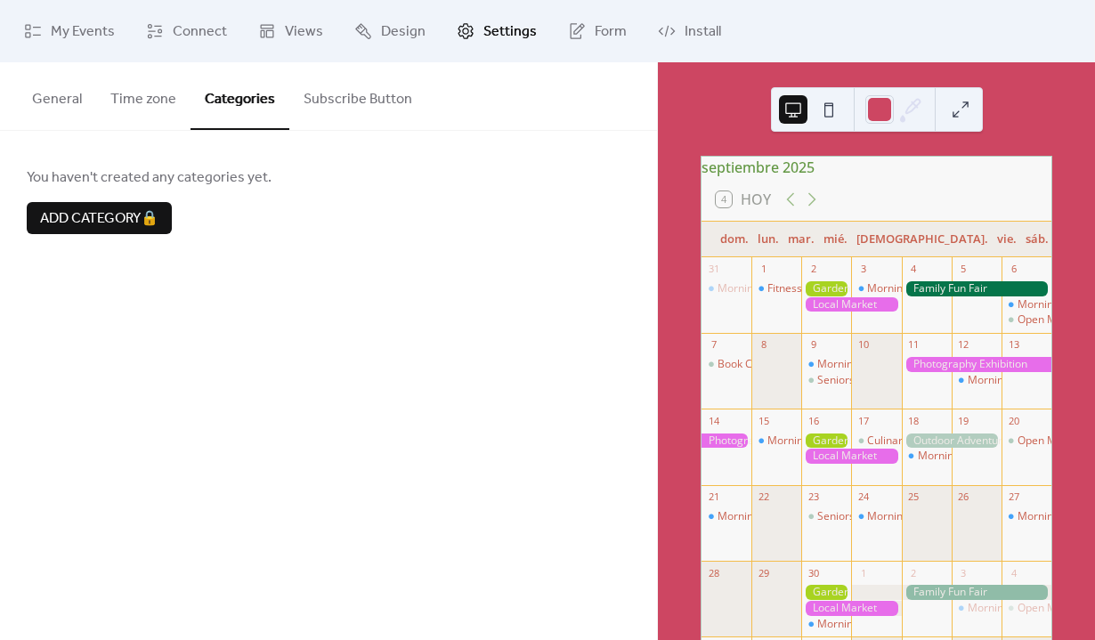
click at [339, 96] on button "Subscribe Button" at bounding box center [357, 95] width 137 height 66
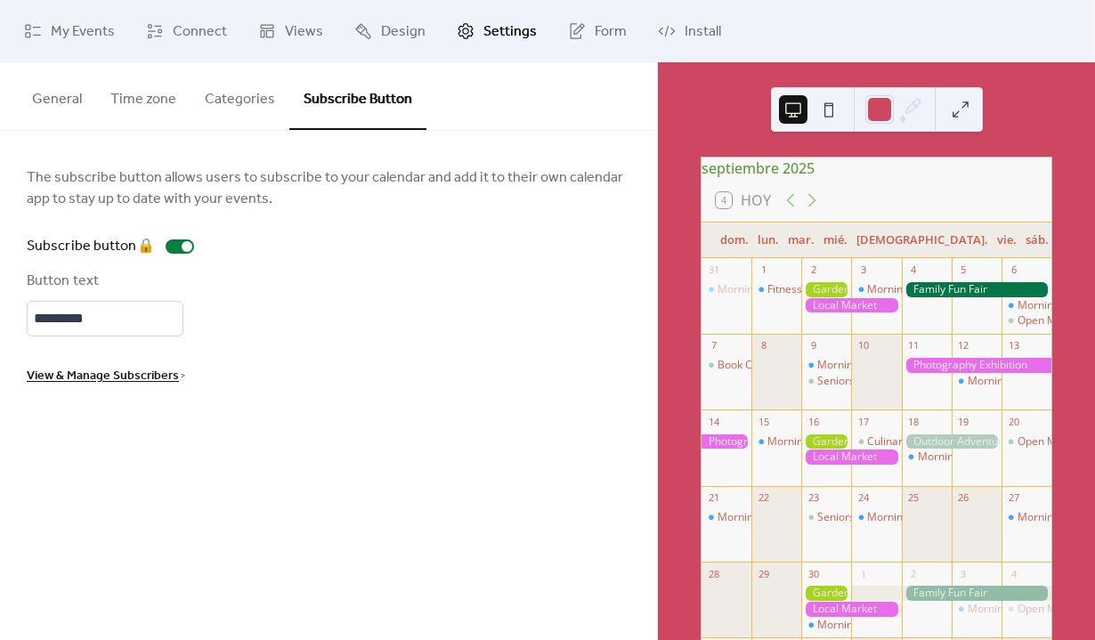
click at [76, 94] on button "General" at bounding box center [57, 95] width 78 height 66
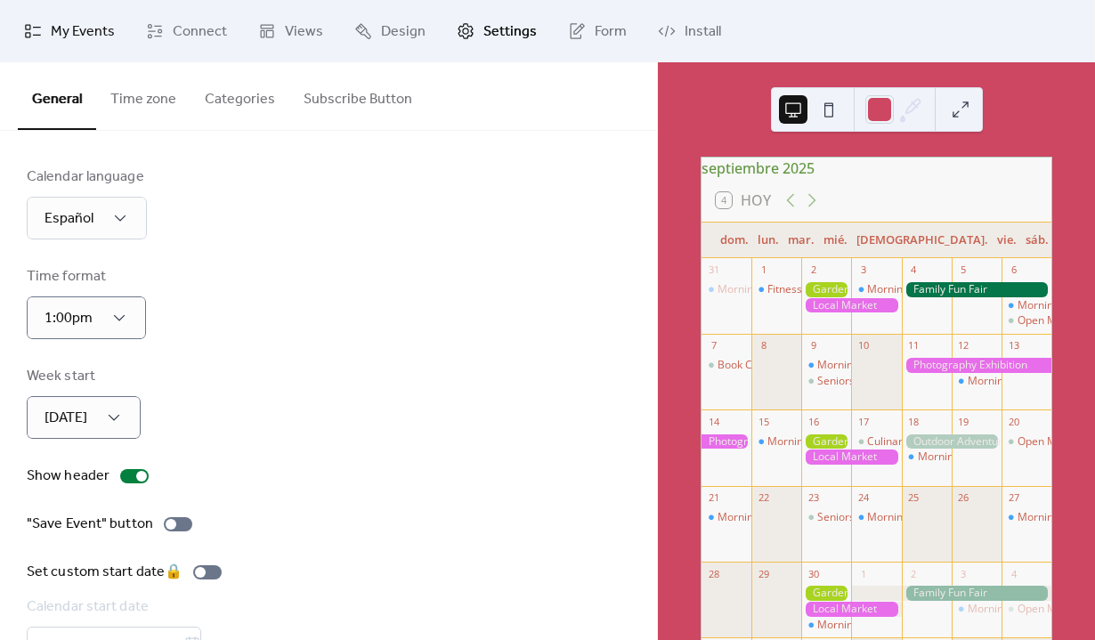
click at [102, 26] on span "My Events" at bounding box center [83, 31] width 64 height 21
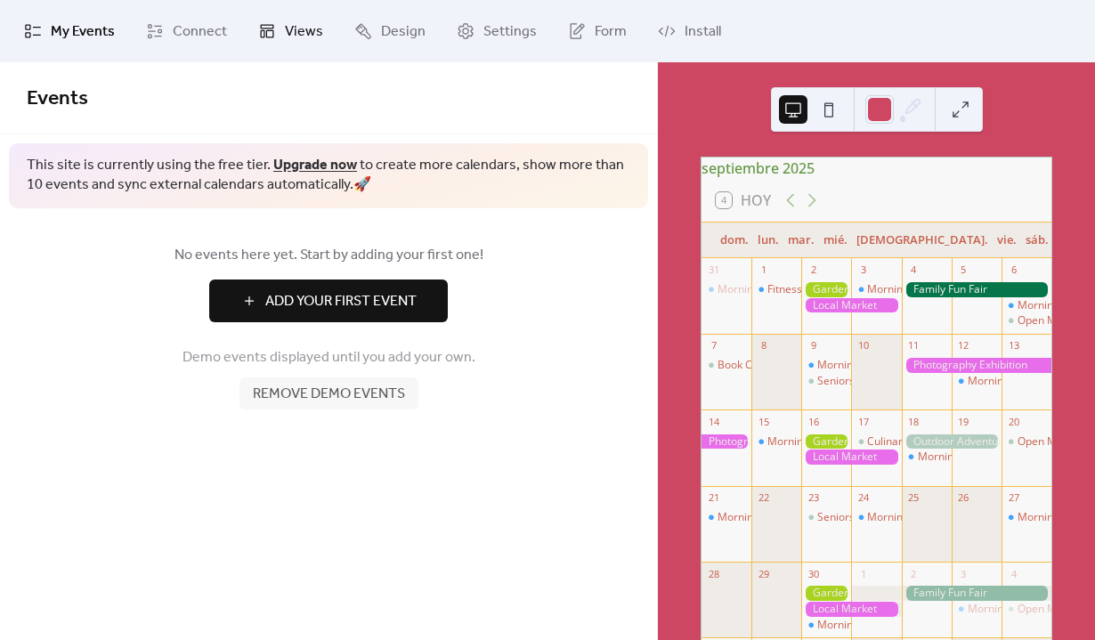
click at [290, 45] on link "Views" at bounding box center [291, 31] width 92 height 48
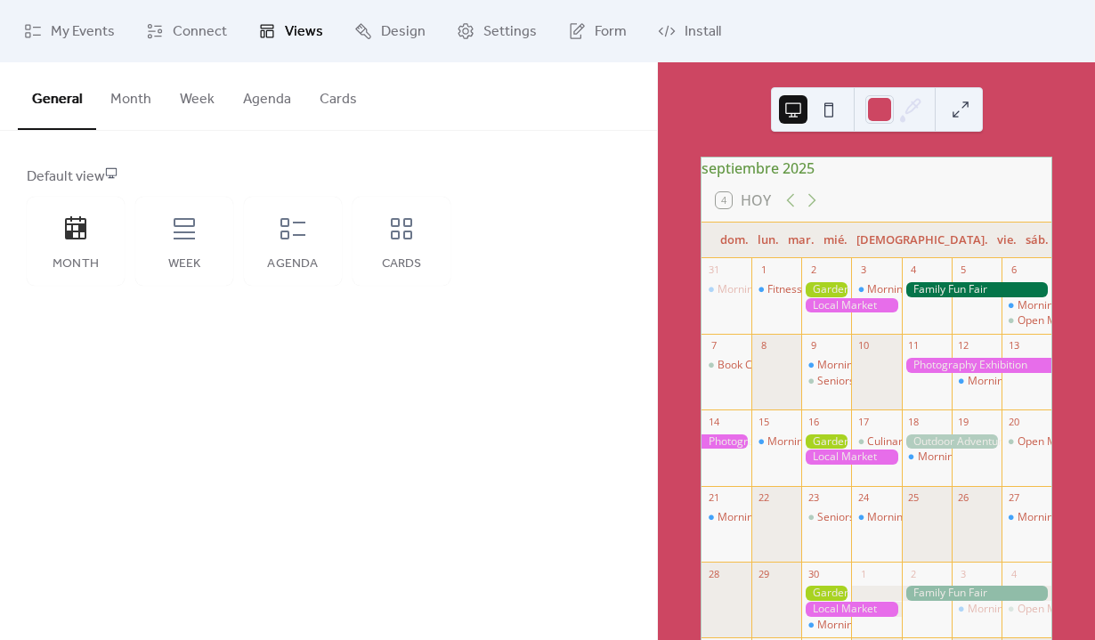
click at [143, 102] on button "Month" at bounding box center [130, 95] width 69 height 66
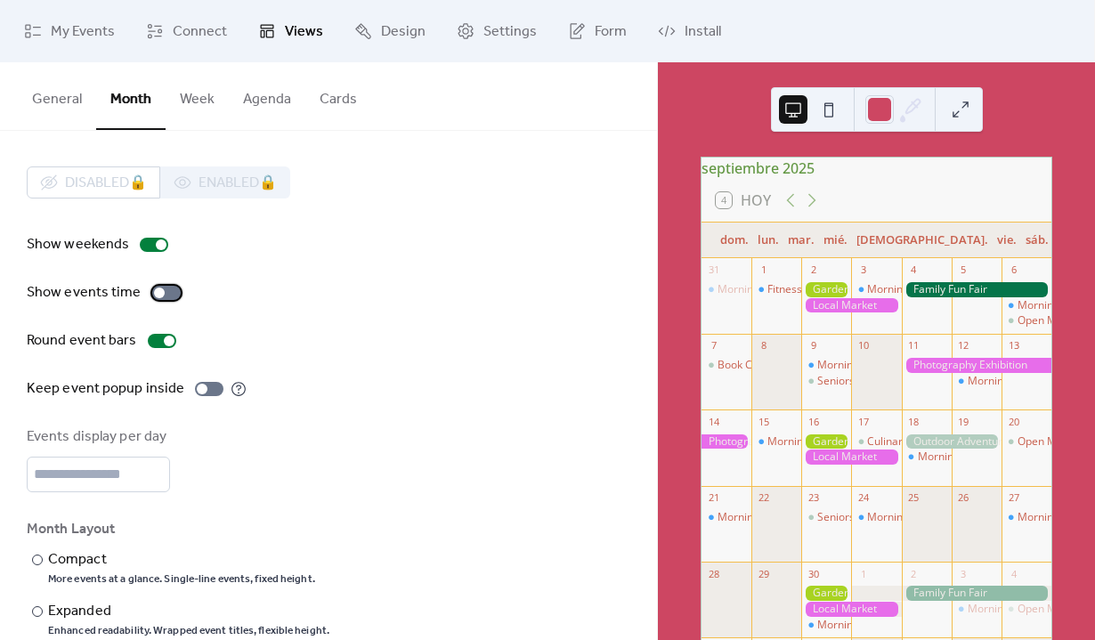
click at [173, 298] on div at bounding box center [166, 293] width 28 height 14
click at [165, 345] on div at bounding box center [169, 341] width 11 height 11
click at [165, 345] on div at bounding box center [162, 341] width 28 height 14
click at [165, 344] on div at bounding box center [169, 341] width 11 height 11
click at [165, 343] on div at bounding box center [162, 341] width 28 height 14
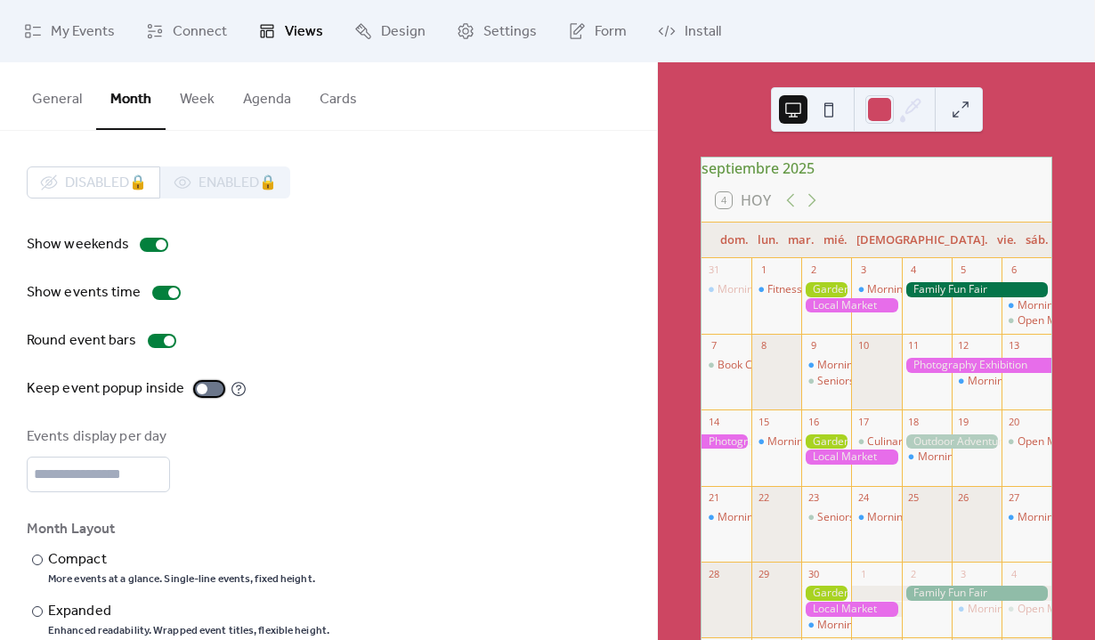
click at [206, 393] on div at bounding box center [209, 389] width 28 height 14
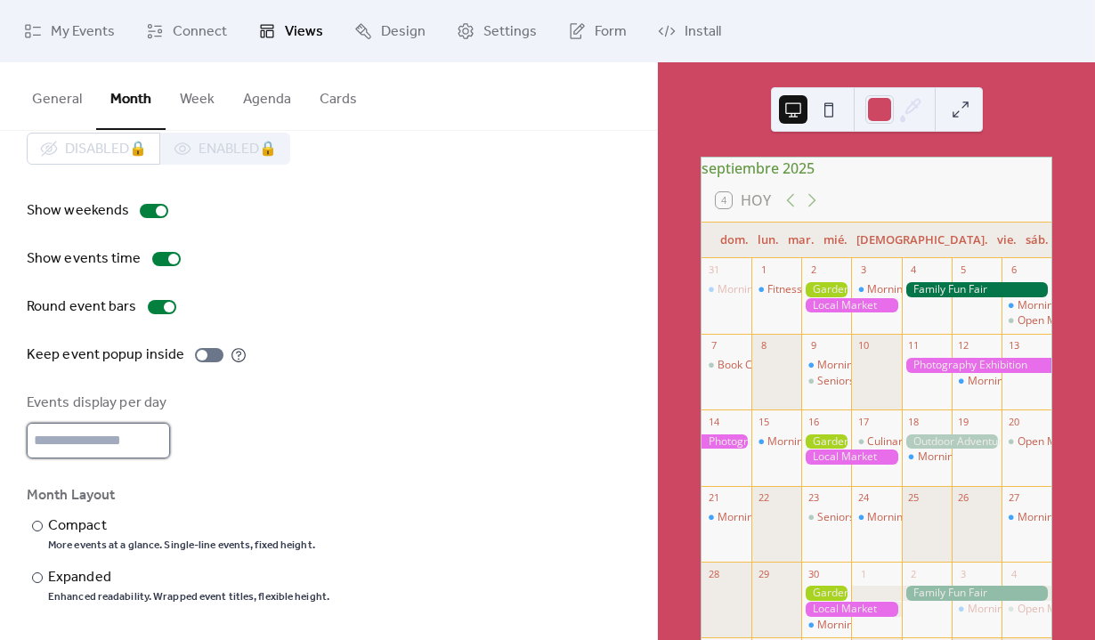
click at [126, 449] on input "*" at bounding box center [98, 441] width 143 height 36
click at [457, 400] on div "Events display per day *" at bounding box center [329, 426] width 604 height 66
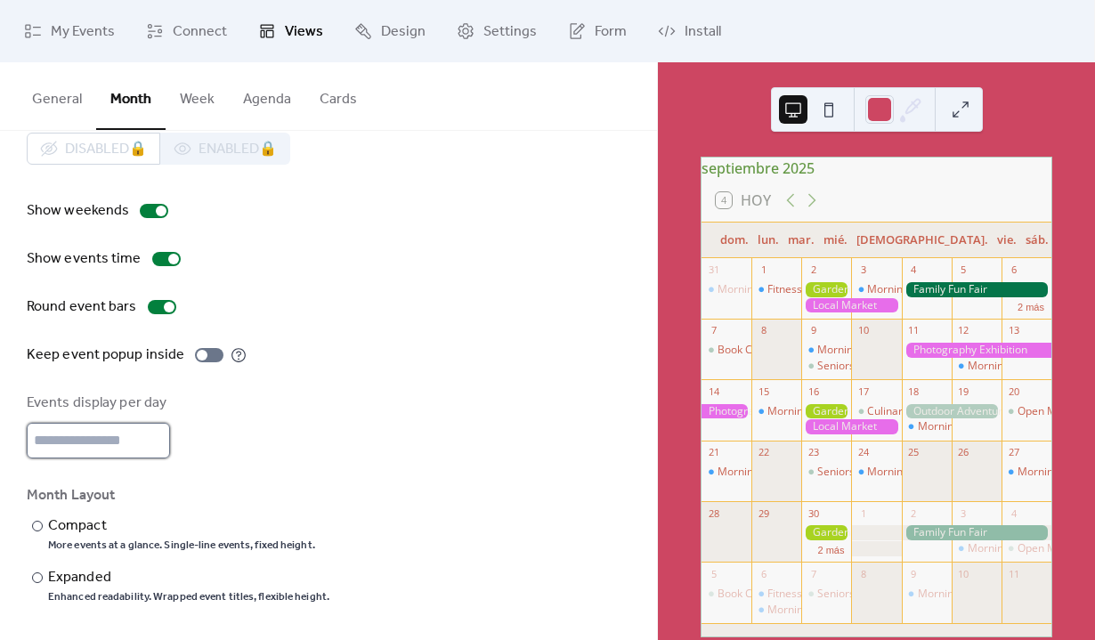
click at [156, 450] on input "*" at bounding box center [98, 441] width 143 height 36
click at [340, 417] on div "Events display per day *" at bounding box center [329, 426] width 604 height 66
click at [80, 450] on input "*" at bounding box center [98, 441] width 143 height 36
click at [153, 444] on input "*" at bounding box center [98, 441] width 143 height 36
type input "*"
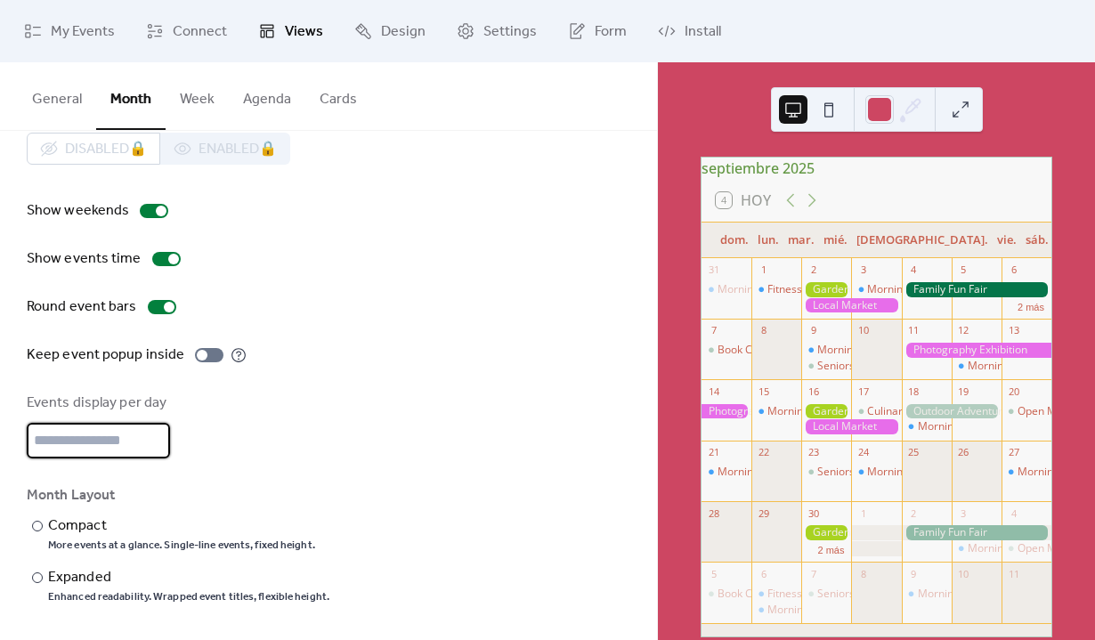
click at [153, 434] on input "*" at bounding box center [98, 441] width 143 height 36
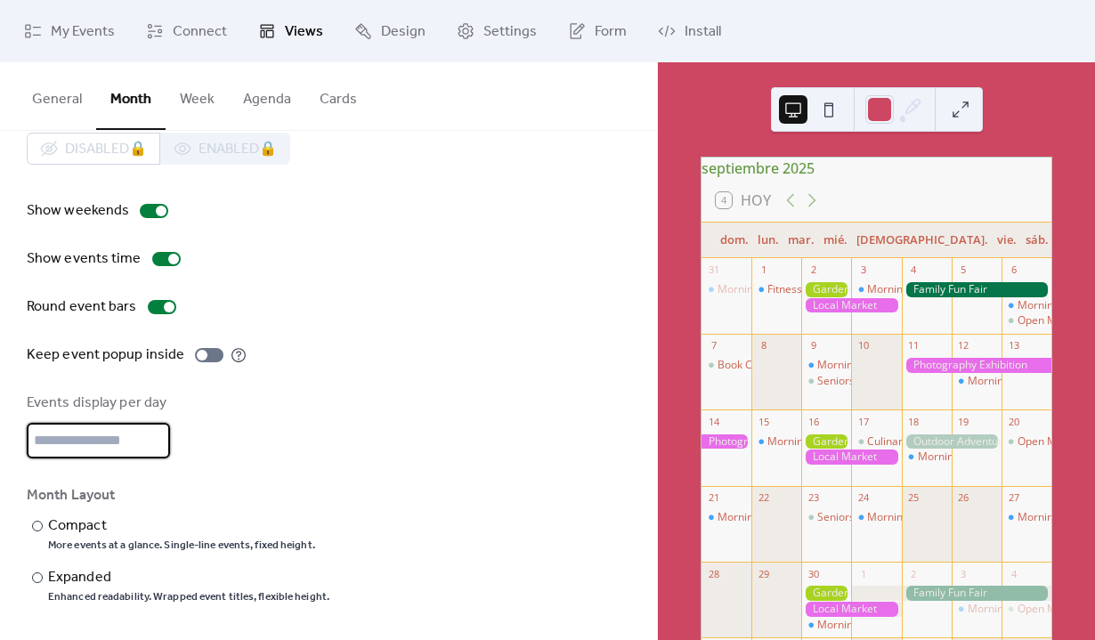
click at [283, 401] on div "Events display per day *" at bounding box center [329, 426] width 604 height 66
click at [37, 524] on div at bounding box center [37, 526] width 11 height 11
click at [38, 579] on div at bounding box center [37, 577] width 11 height 11
click at [206, 101] on button "Week" at bounding box center [197, 95] width 63 height 66
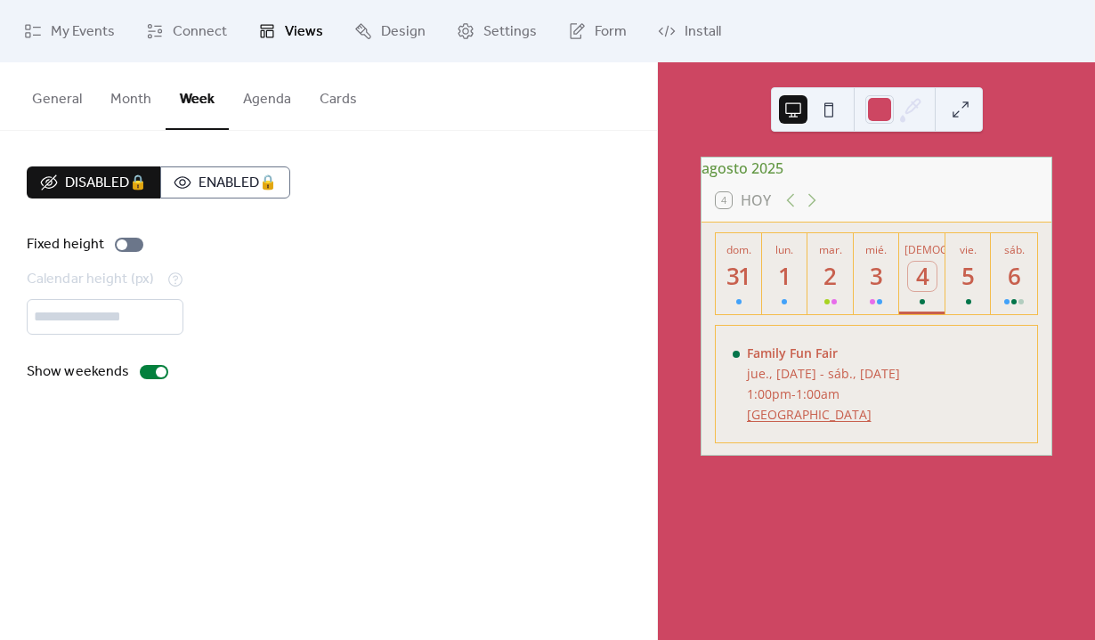
click at [140, 100] on button "Month" at bounding box center [130, 95] width 69 height 66
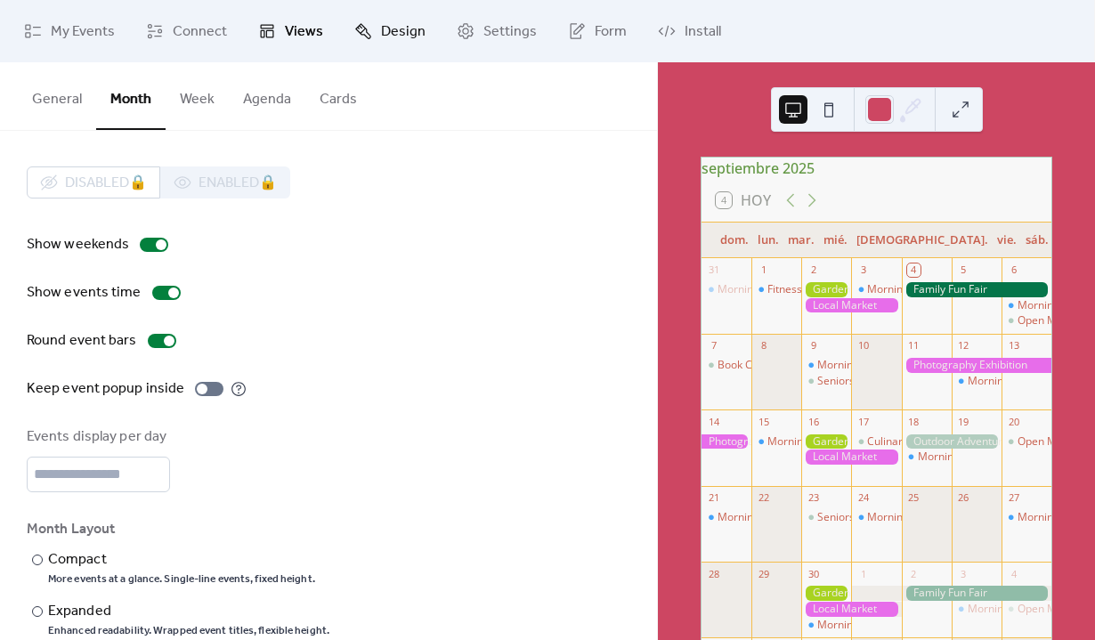
click at [393, 34] on span "Design" at bounding box center [403, 31] width 45 height 21
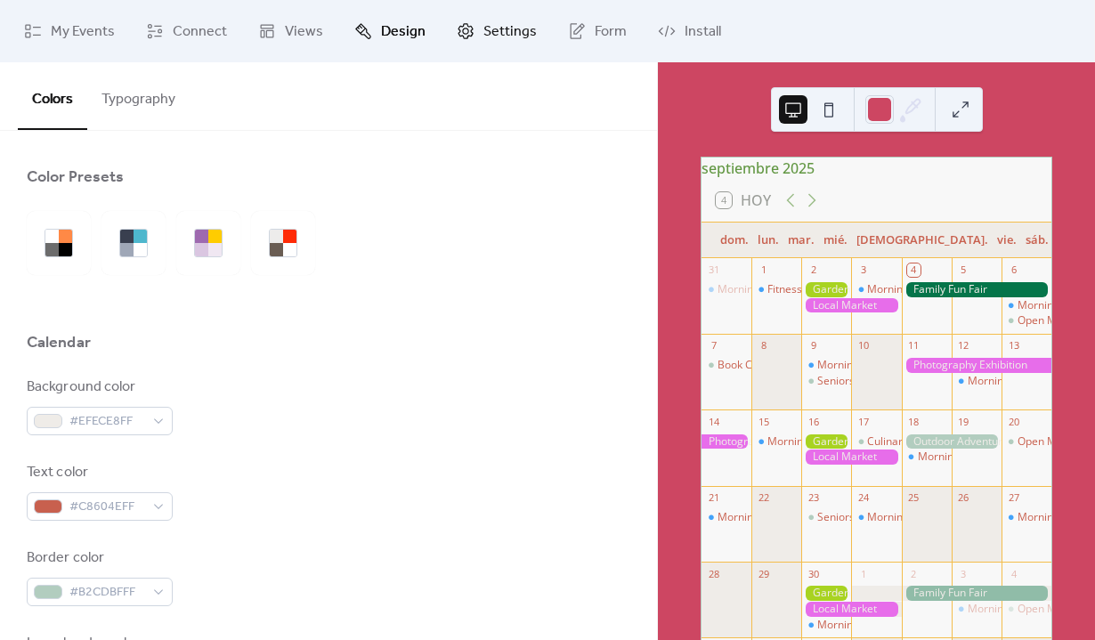
click at [502, 48] on link "Settings" at bounding box center [496, 31] width 107 height 48
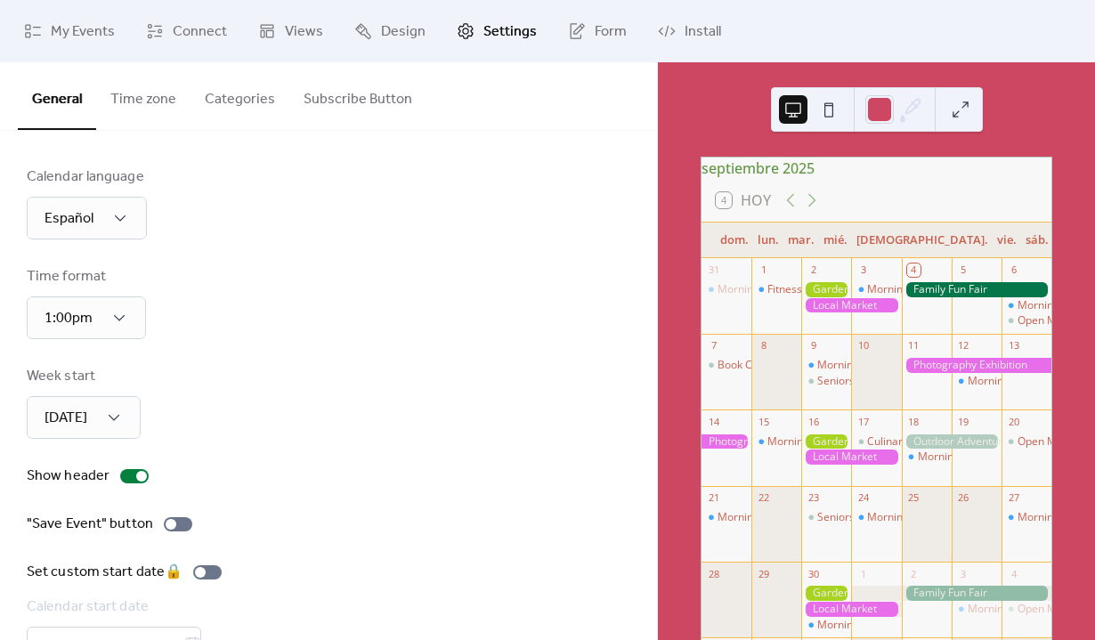
scroll to position [58, 0]
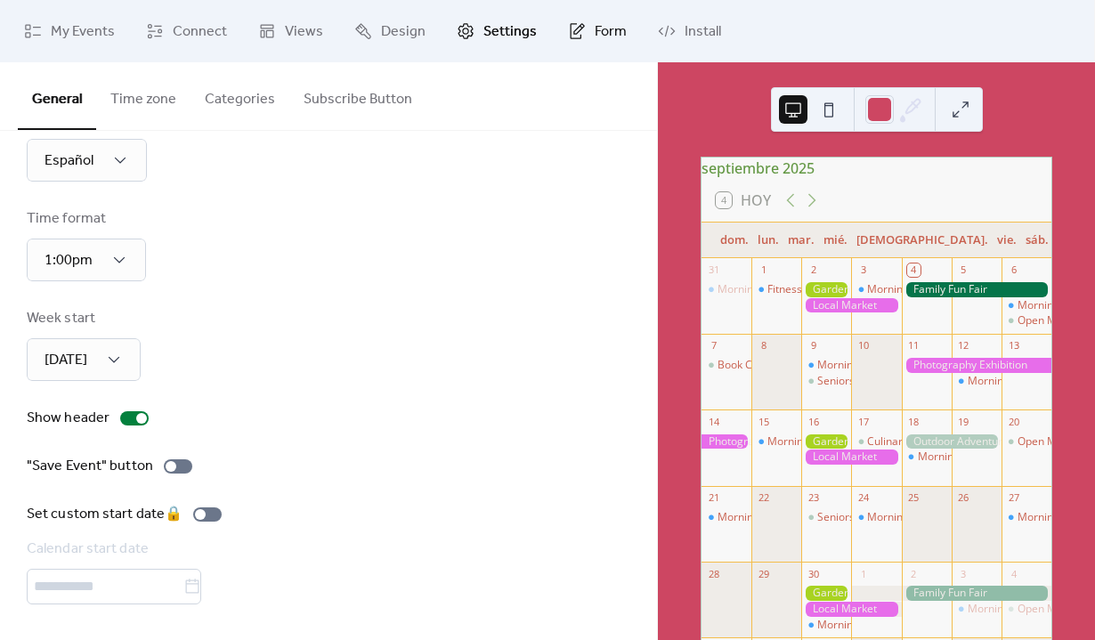
click at [568, 36] on icon at bounding box center [577, 31] width 18 height 18
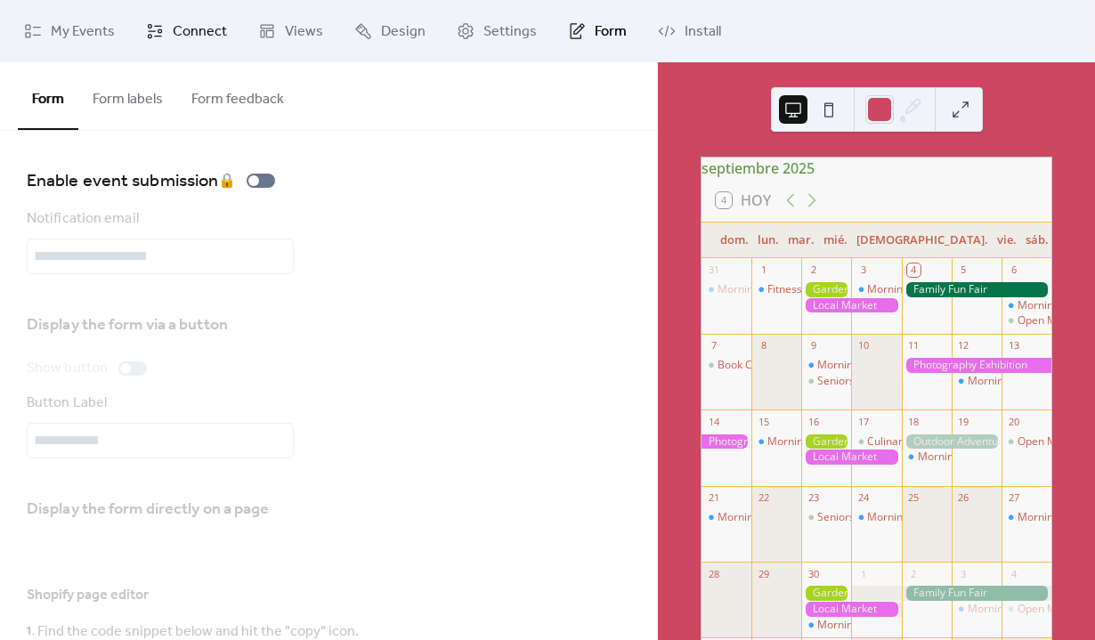
click at [222, 32] on span "Connect" at bounding box center [200, 31] width 54 height 21
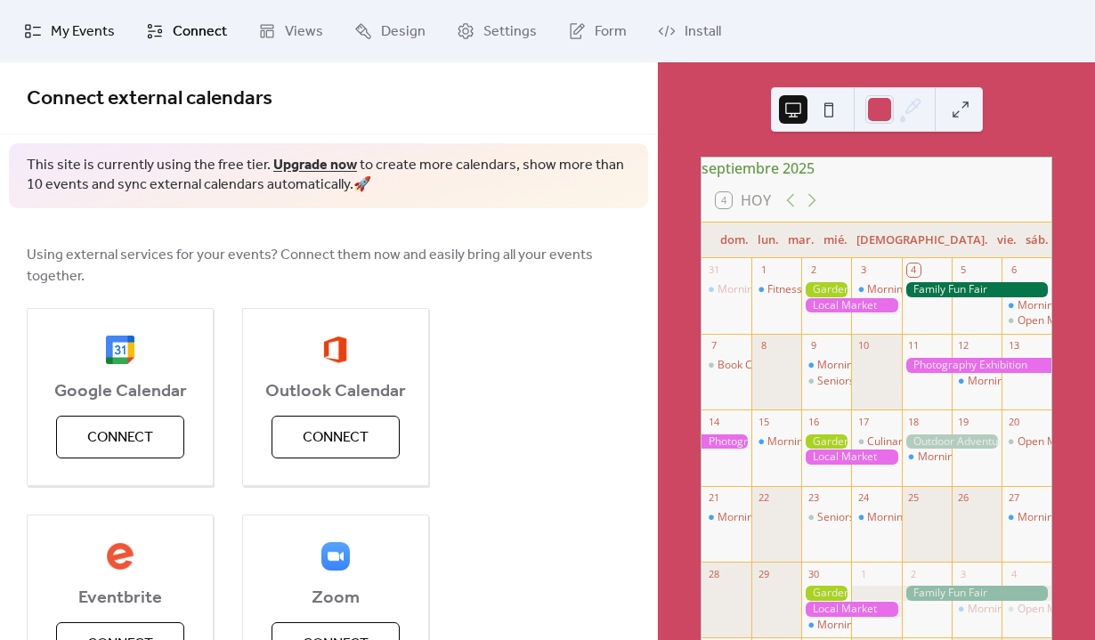
click at [61, 30] on span "My Events" at bounding box center [83, 31] width 64 height 21
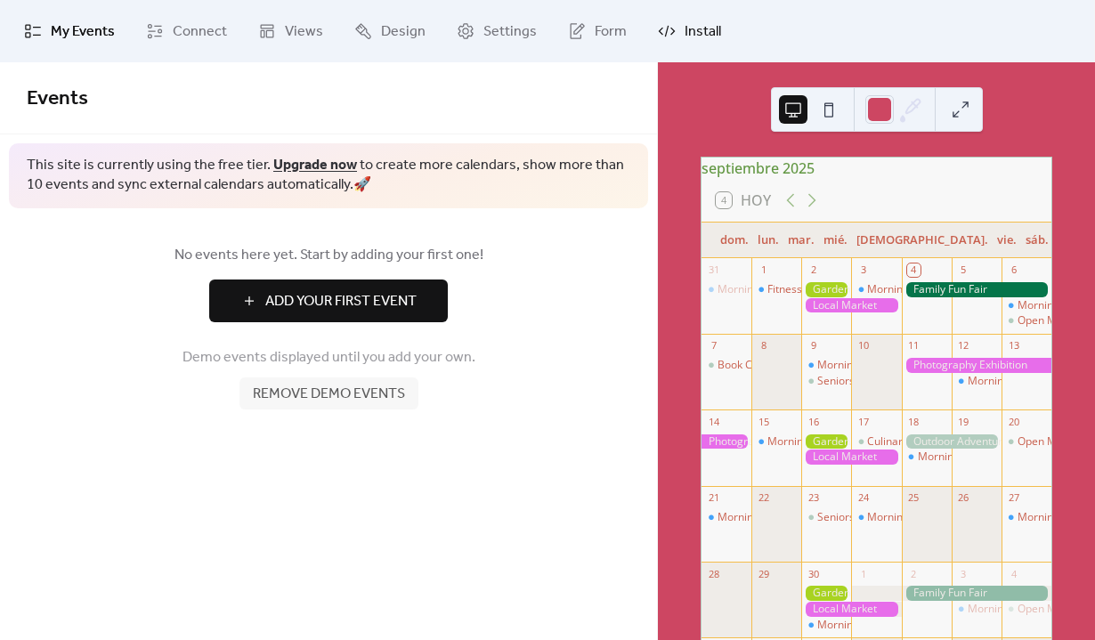
click at [713, 29] on span "Install" at bounding box center [703, 31] width 36 height 21
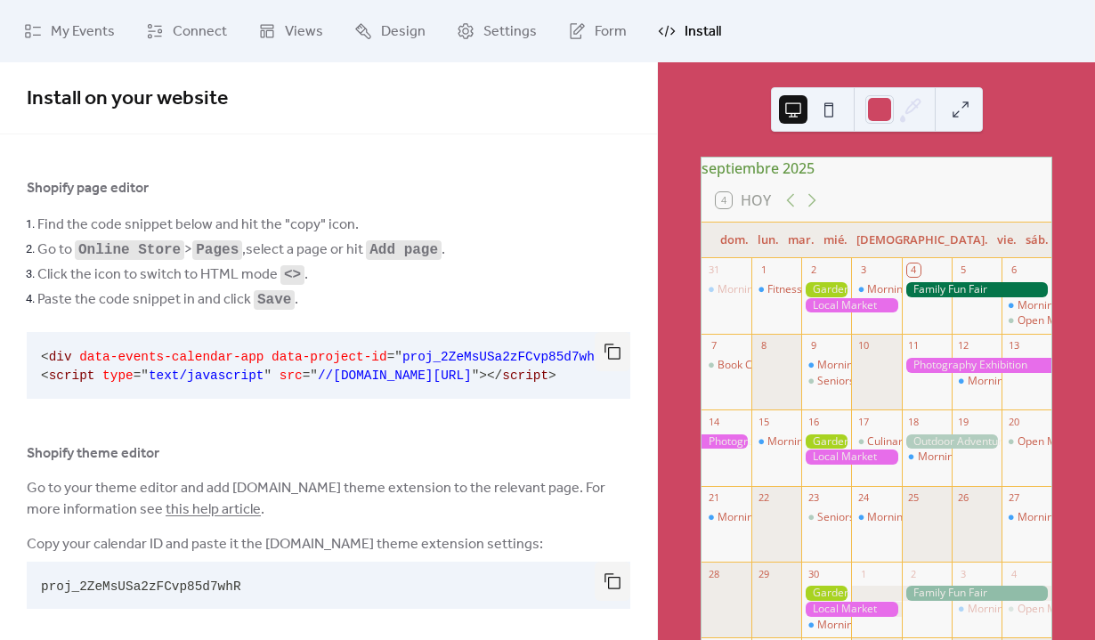
scroll to position [16, 0]
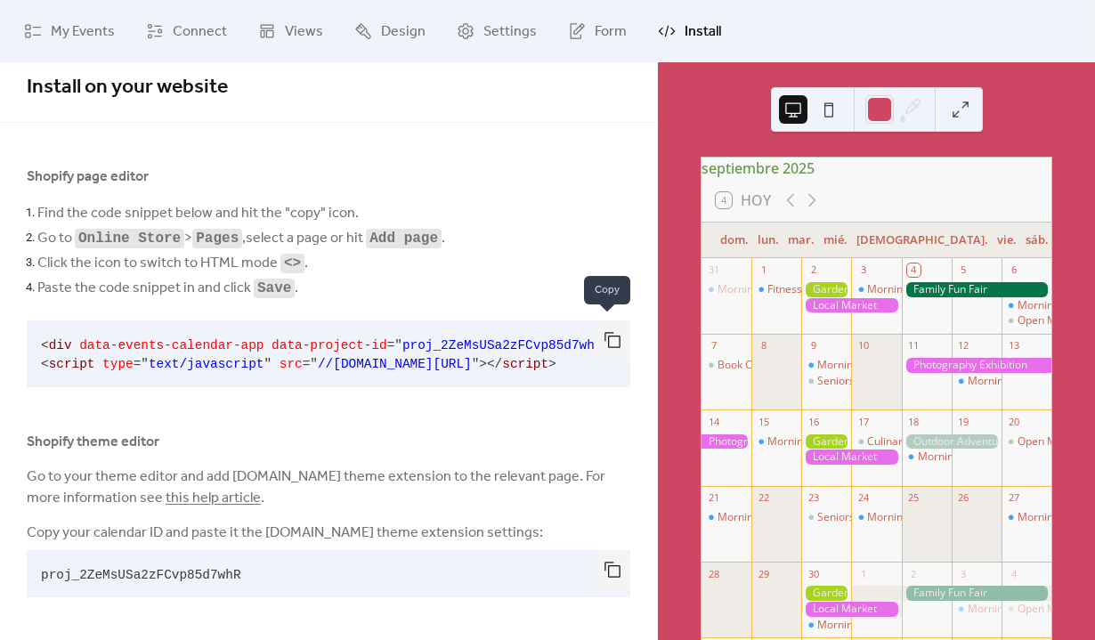
click at [604, 335] on button "button" at bounding box center [613, 339] width 36 height 39
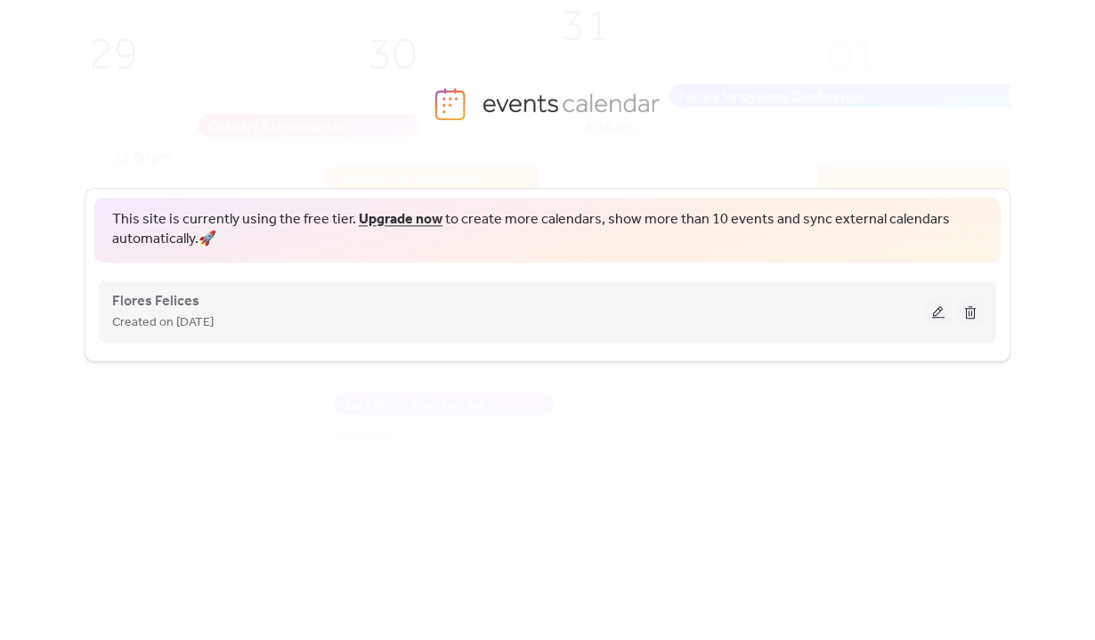
click at [263, 341] on div "Flores Felices Created on 4-Sep-2025" at bounding box center [547, 311] width 871 height 71
click at [281, 312] on div "Created on [DATE]" at bounding box center [519, 322] width 814 height 21
click at [934, 309] on button at bounding box center [938, 311] width 25 height 27
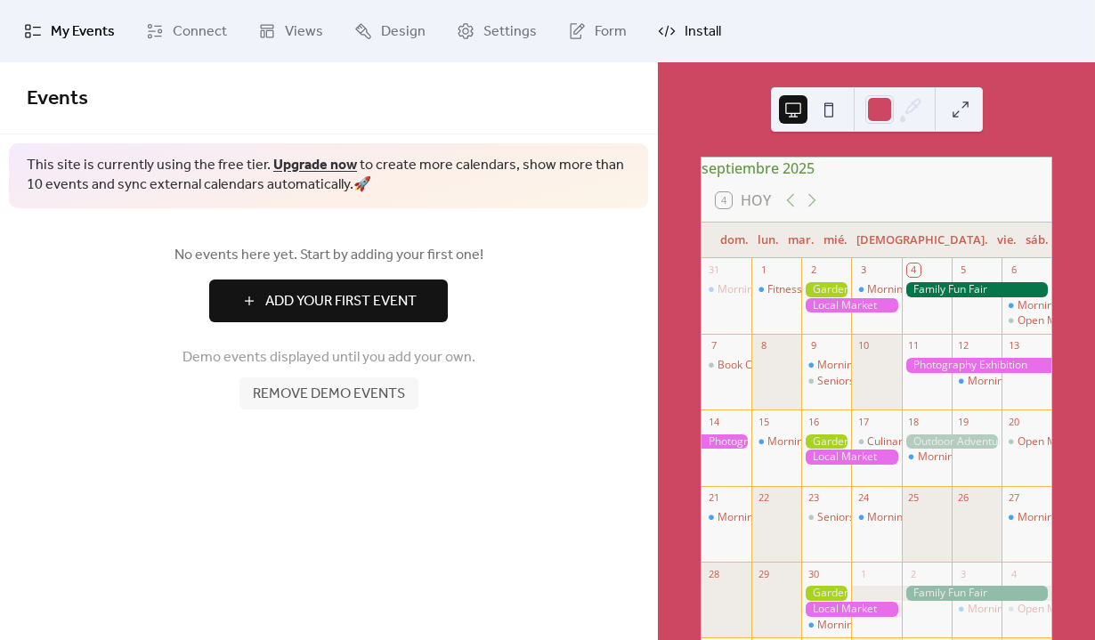
click at [688, 27] on span "Install" at bounding box center [703, 31] width 36 height 21
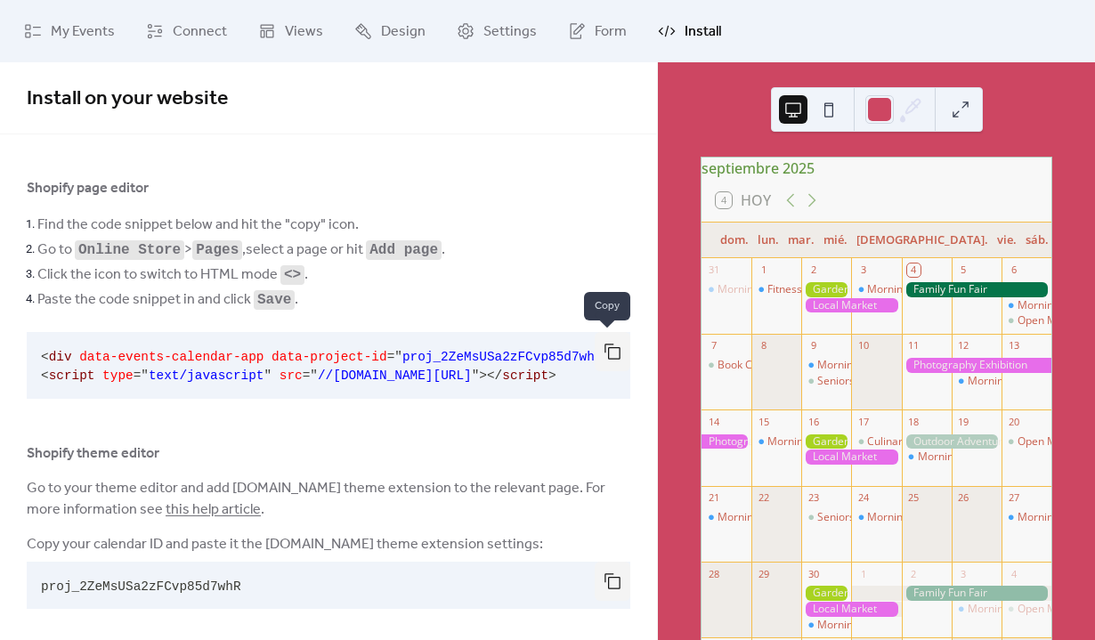
click at [608, 352] on button "button" at bounding box center [613, 351] width 36 height 39
click at [880, 113] on div at bounding box center [879, 109] width 28 height 28
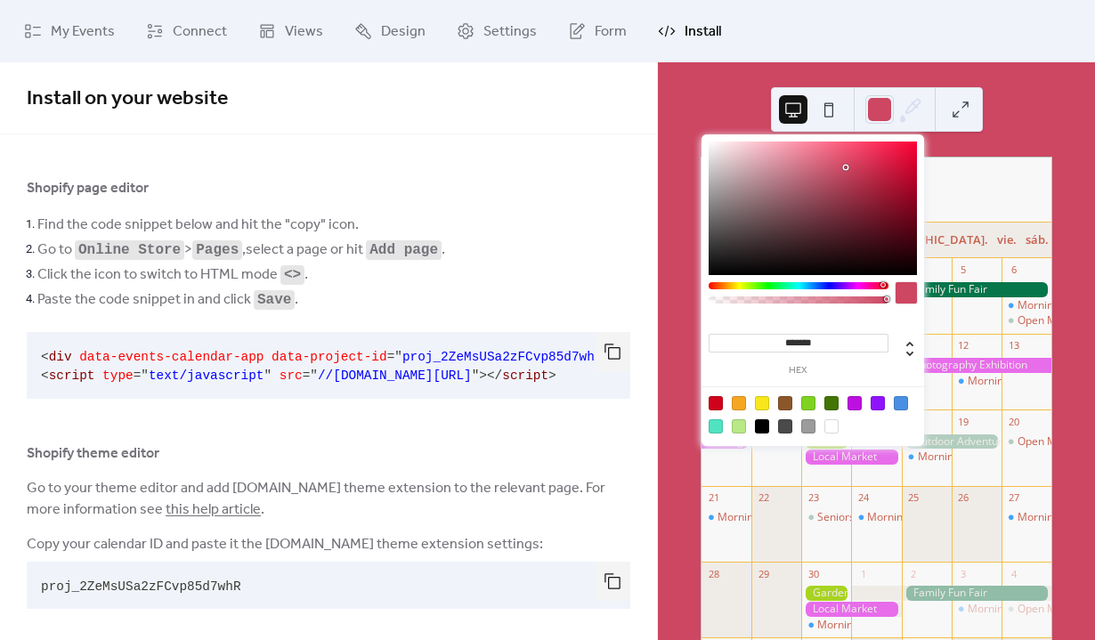
drag, startPoint x: 842, startPoint y: 345, endPoint x: 739, endPoint y: 345, distance: 103.3
click at [739, 345] on input "*******" at bounding box center [799, 343] width 180 height 19
paste input
type input "******"
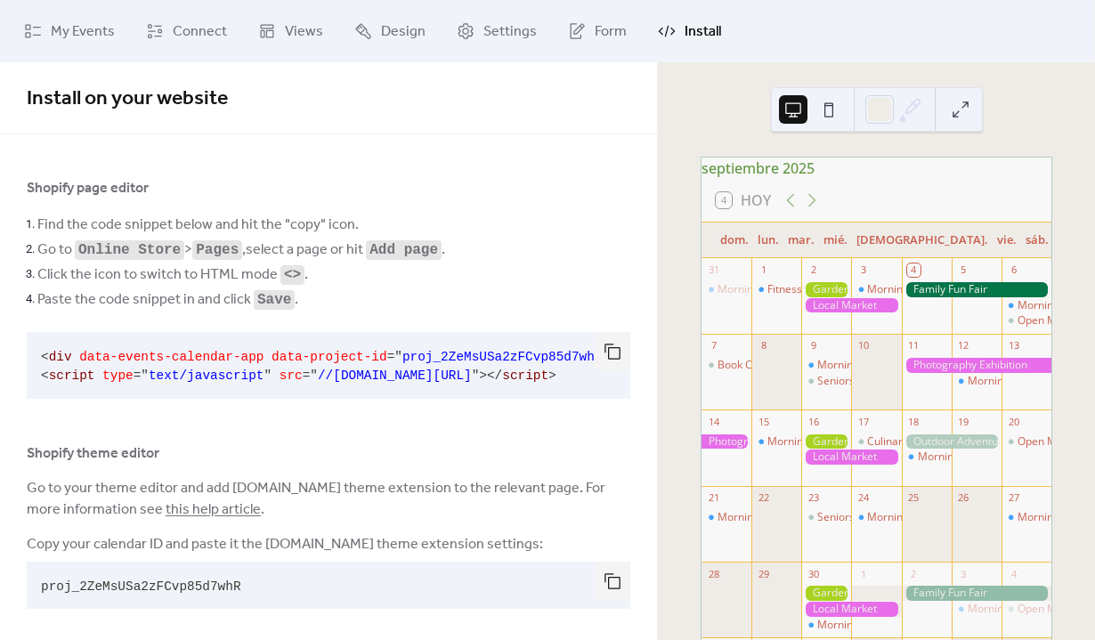
click at [879, 45] on ul "My Events Connect Views Design Settings Form Install" at bounding box center [547, 31] width 1073 height 48
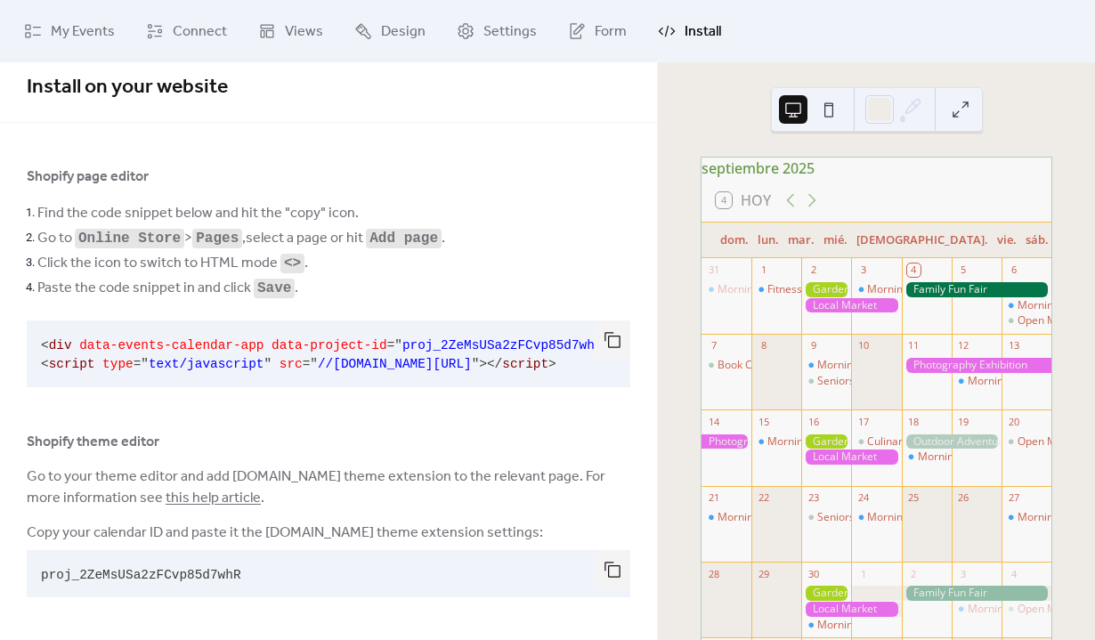
click at [712, 253] on div "dom. lun. mar. mié. jue. vie. sáb." at bounding box center [876, 241] width 350 height 36
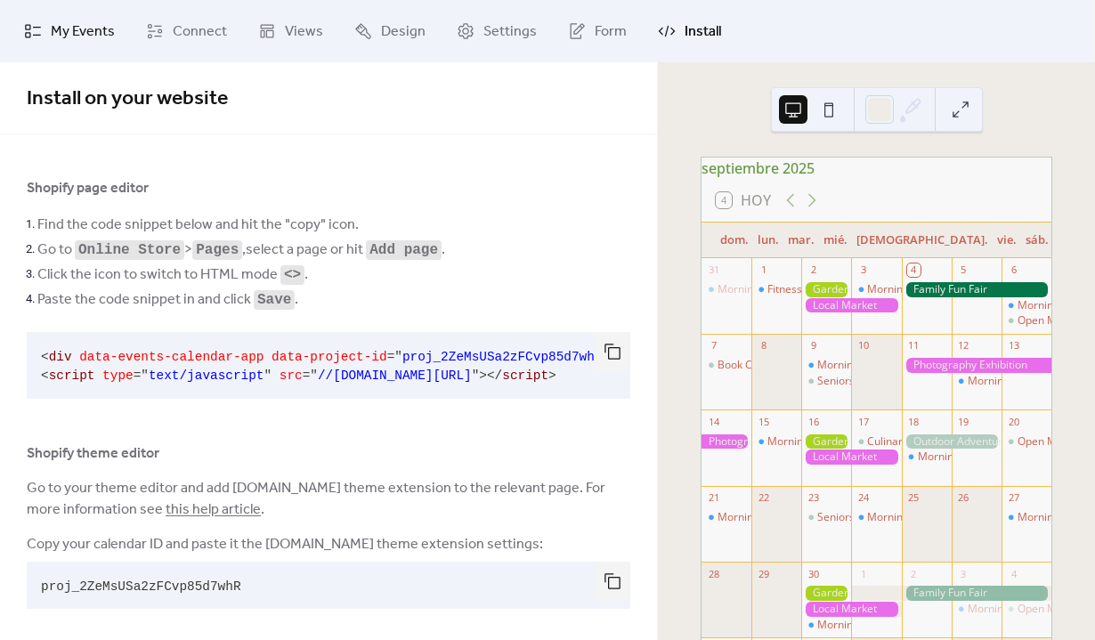
click at [74, 26] on span "My Events" at bounding box center [83, 31] width 64 height 21
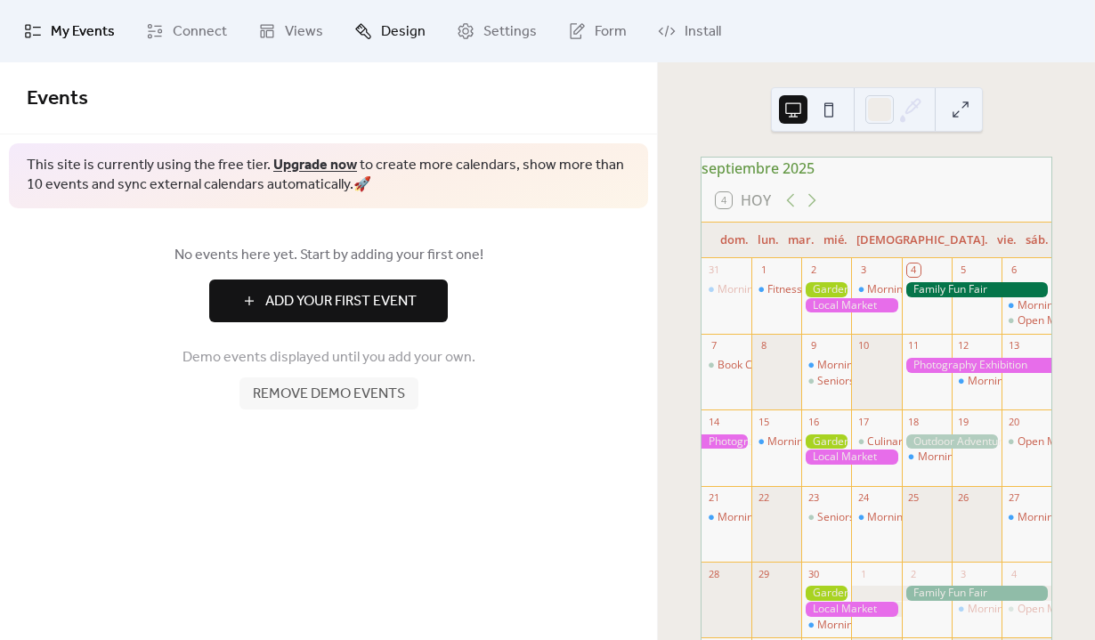
click at [381, 32] on span "Design" at bounding box center [403, 31] width 45 height 21
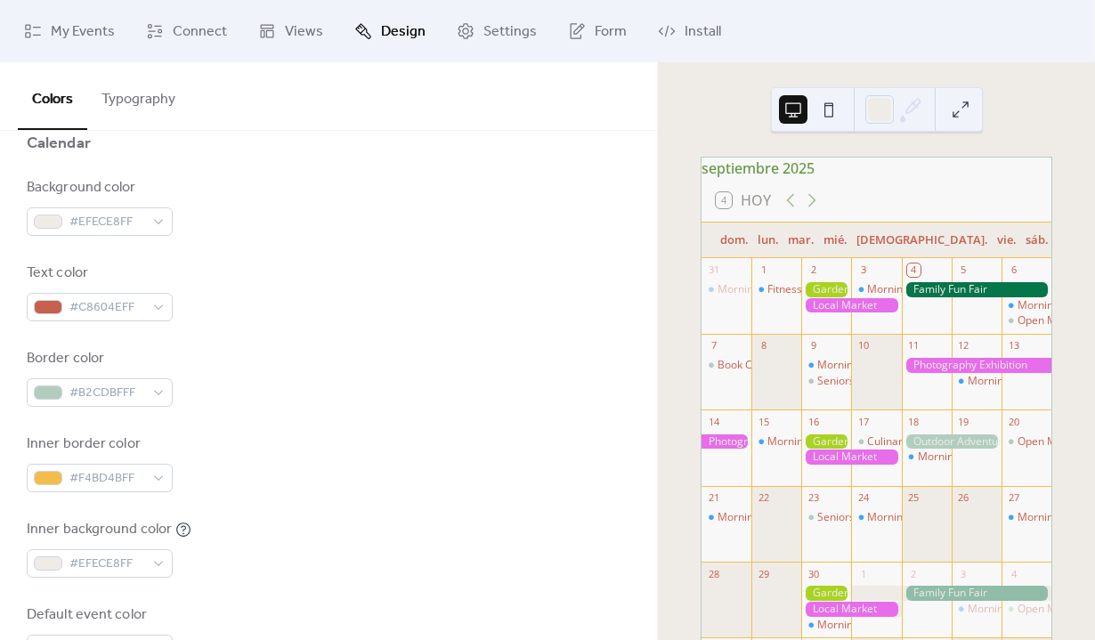
scroll to position [202, 0]
click at [121, 222] on span "#EFECE8FF" at bounding box center [106, 219] width 75 height 21
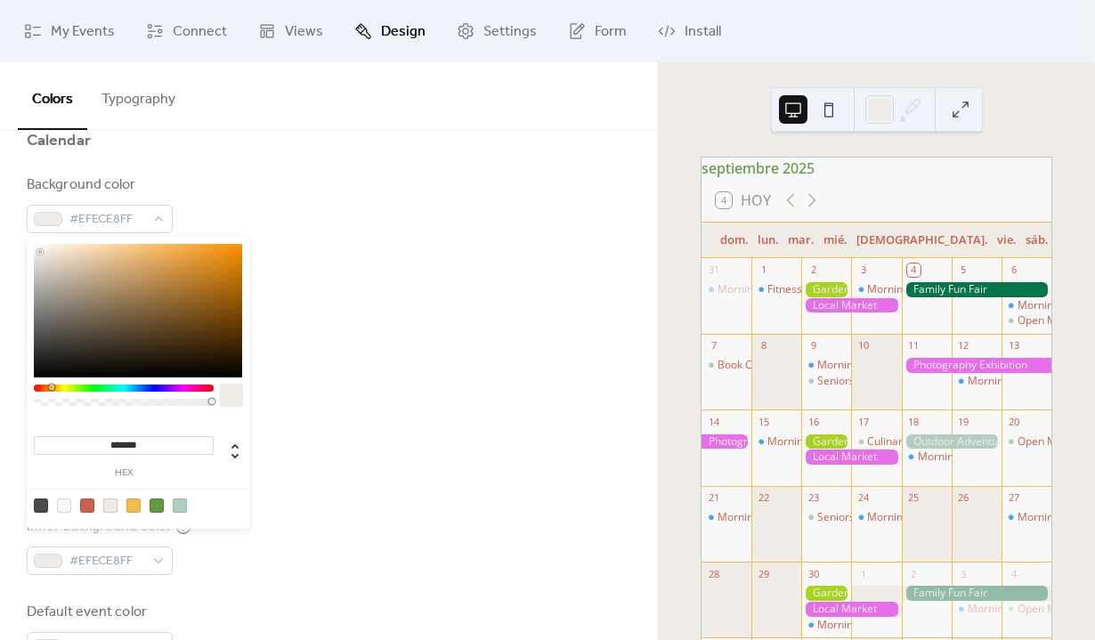
click at [86, 507] on div at bounding box center [87, 506] width 14 height 14
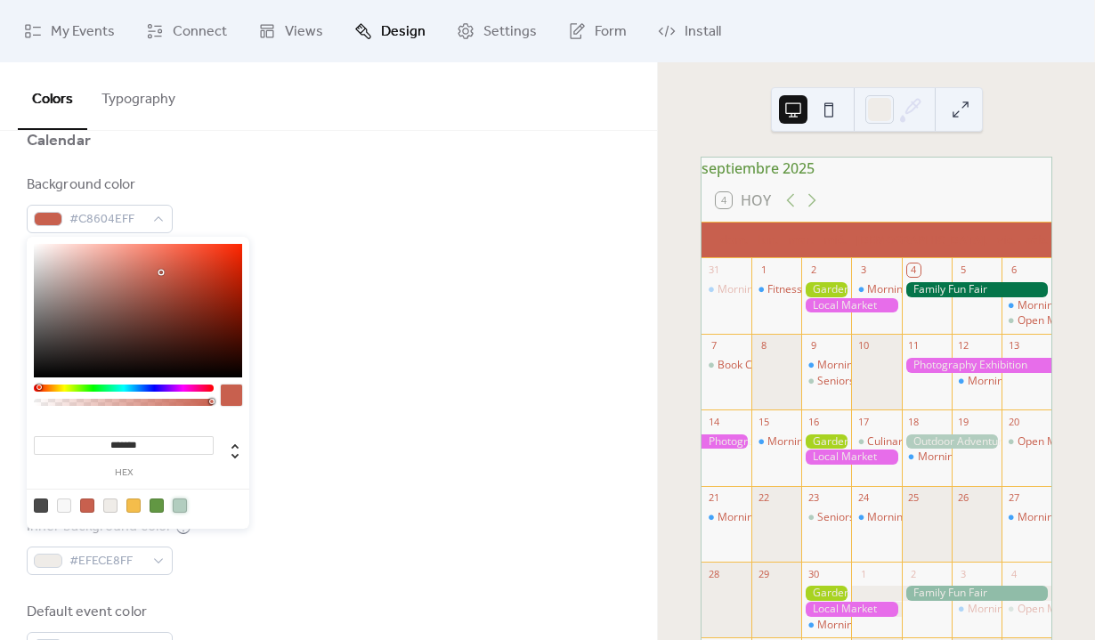
click at [182, 509] on div at bounding box center [180, 506] width 14 height 14
type input "*******"
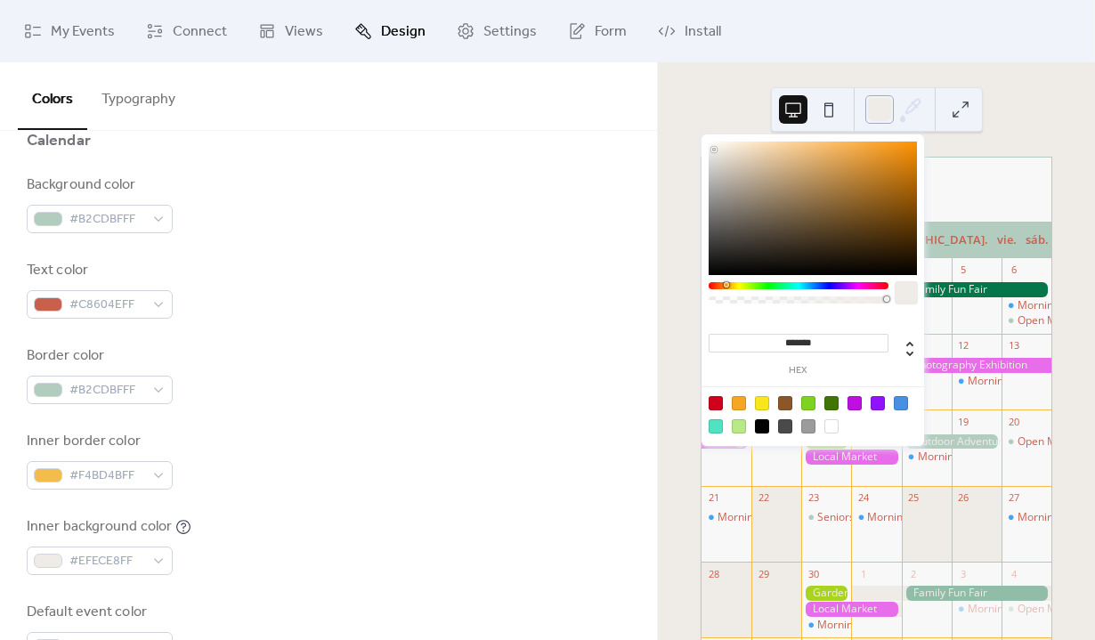
click at [878, 112] on div at bounding box center [879, 109] width 28 height 28
drag, startPoint x: 841, startPoint y: 345, endPoint x: 733, endPoint y: 345, distance: 108.6
click at [734, 345] on input "*******" at bounding box center [799, 343] width 180 height 19
paste input "******"
type input "******"
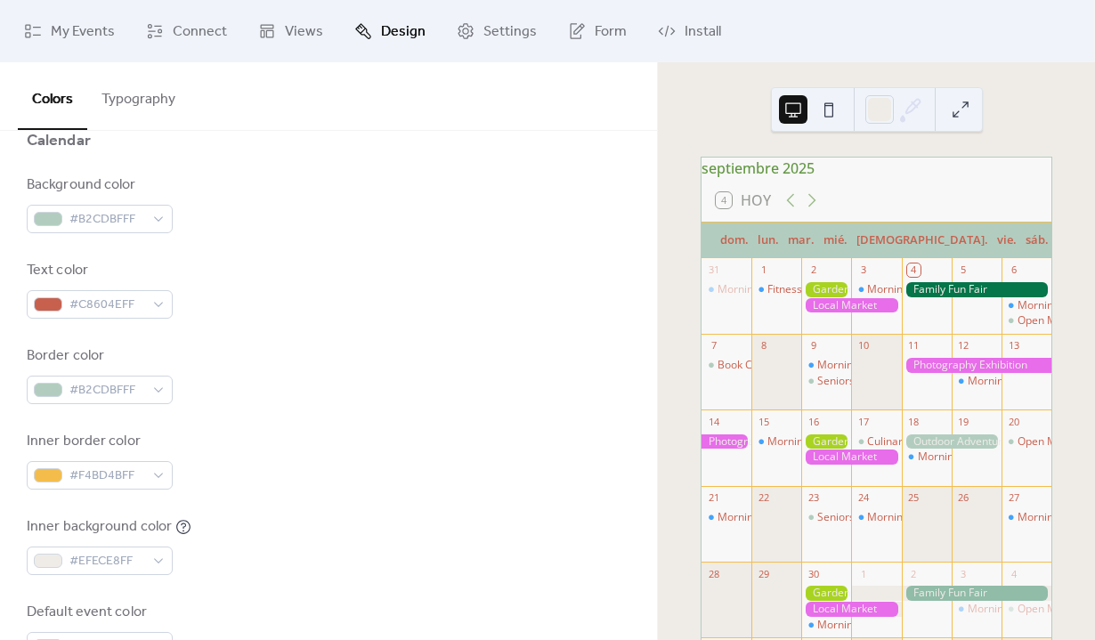
click at [584, 309] on div "Text color #C8604EFF" at bounding box center [329, 289] width 604 height 59
click at [86, 225] on span "#B2CDBFFF" at bounding box center [106, 219] width 75 height 21
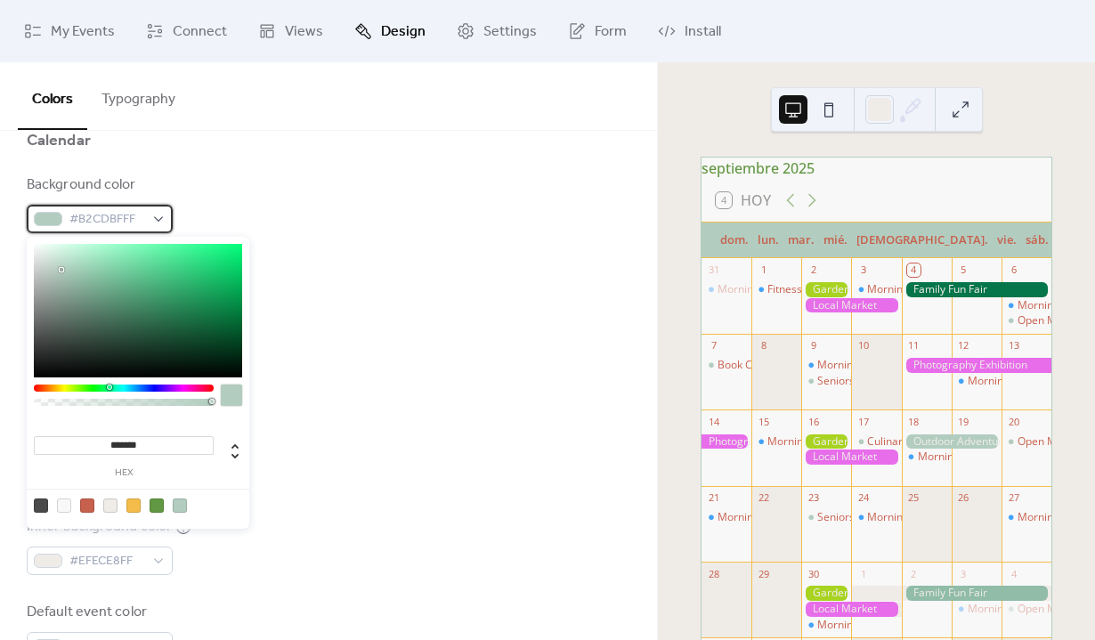
click at [93, 213] on span "#B2CDBFFF" at bounding box center [106, 219] width 75 height 21
drag, startPoint x: 167, startPoint y: 443, endPoint x: 4, endPoint y: 442, distance: 163.8
click at [4, 442] on body "My Events Connect Views Design Settings Form Install Design Colors Typography C…" at bounding box center [547, 320] width 1095 height 640
paste input "******"
type input "******"
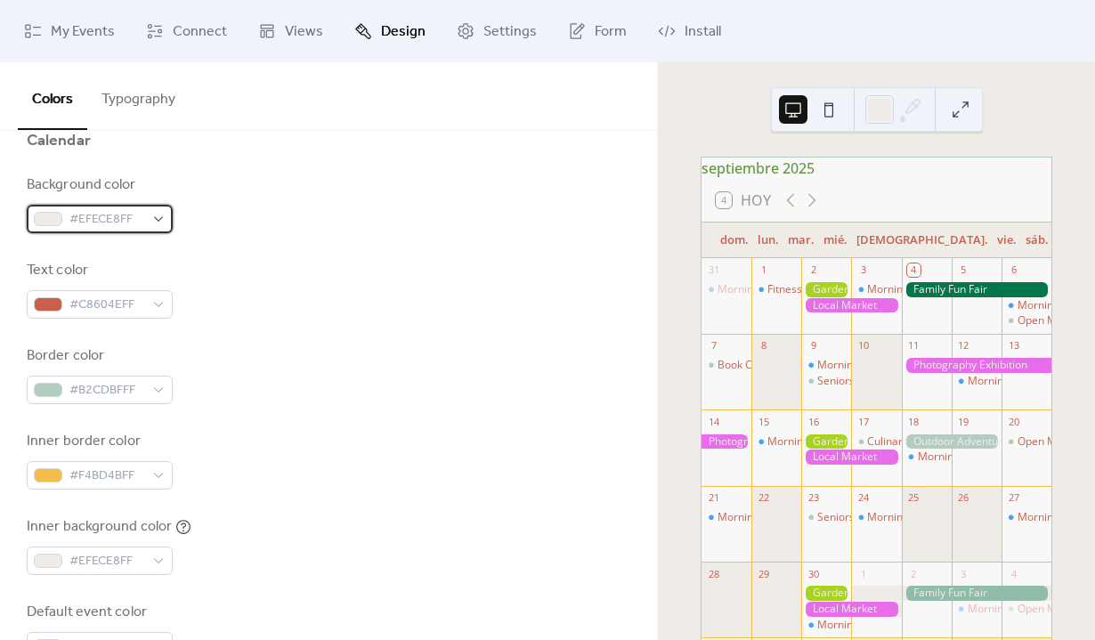
click at [115, 223] on span "#EFECE8FF" at bounding box center [106, 219] width 75 height 21
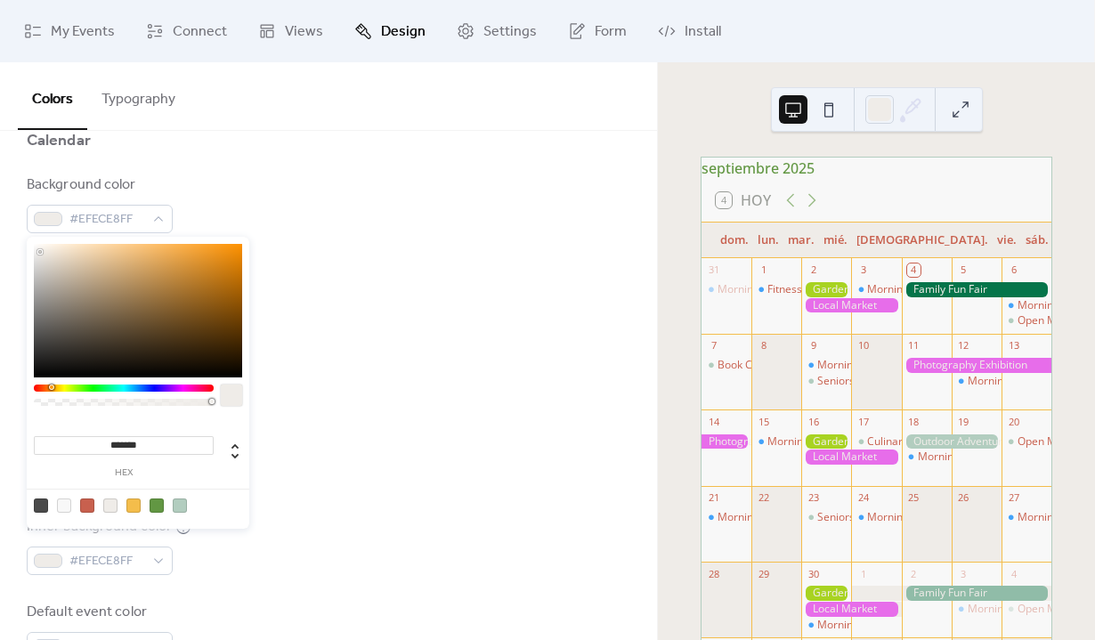
drag, startPoint x: 161, startPoint y: 444, endPoint x: 69, endPoint y: 441, distance: 91.8
click at [69, 441] on input "*******" at bounding box center [124, 445] width 180 height 19
paste input
type input "******"
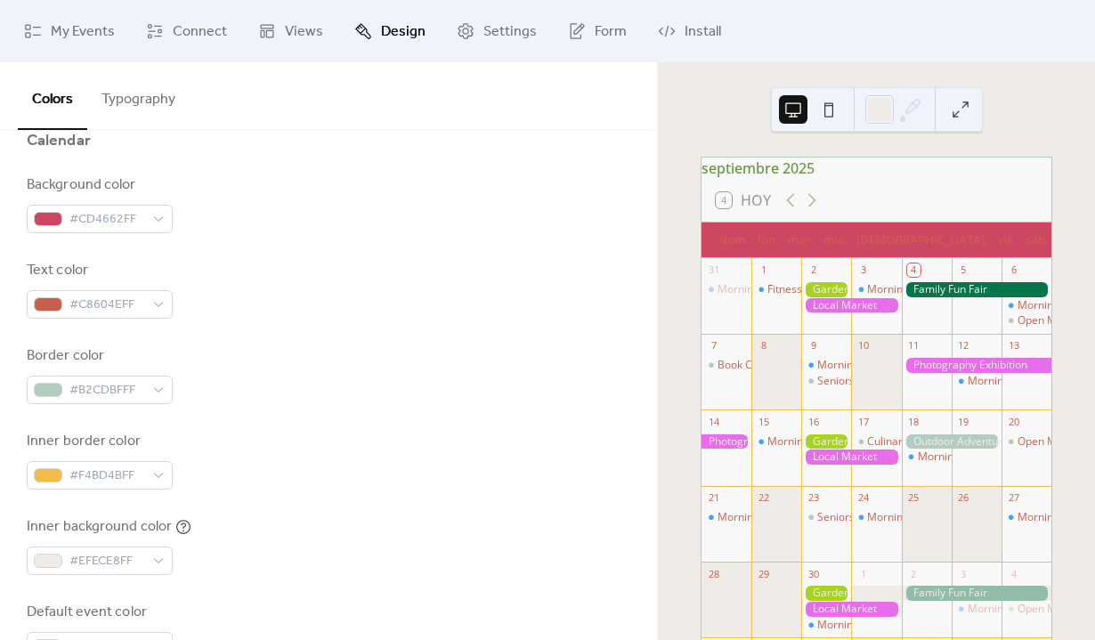
click at [379, 337] on div "Background color #CD4662FF Text color #C8604EFF Border color #B2CDBFFF Inner bo…" at bounding box center [329, 417] width 604 height 486
click at [130, 313] on span "#C8604EFF" at bounding box center [106, 305] width 75 height 21
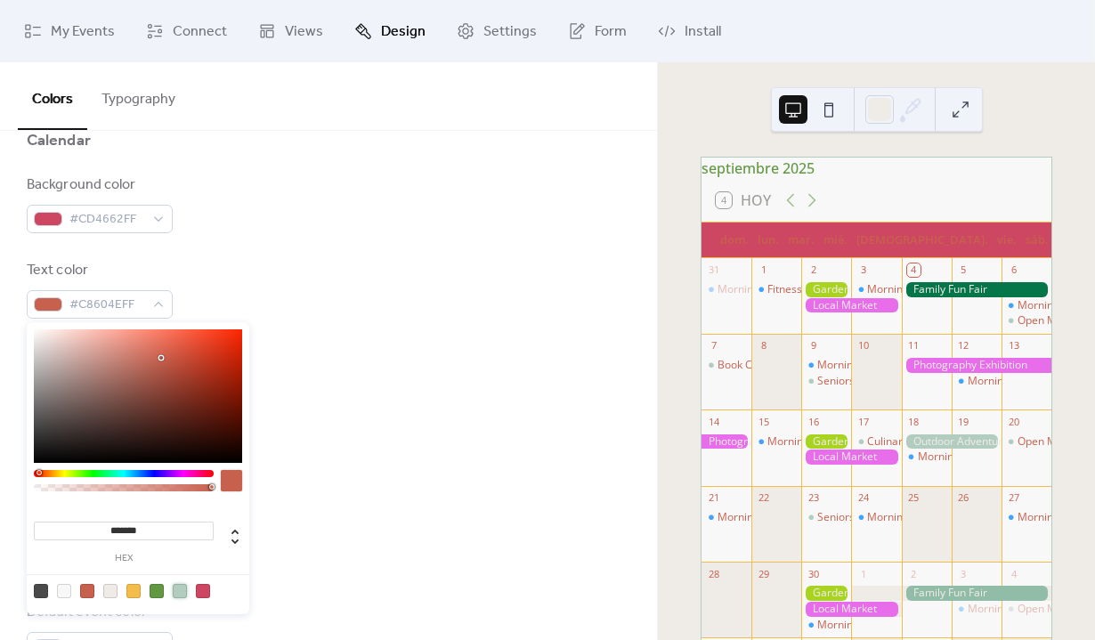
click at [182, 596] on div at bounding box center [180, 591] width 14 height 14
type input "*******"
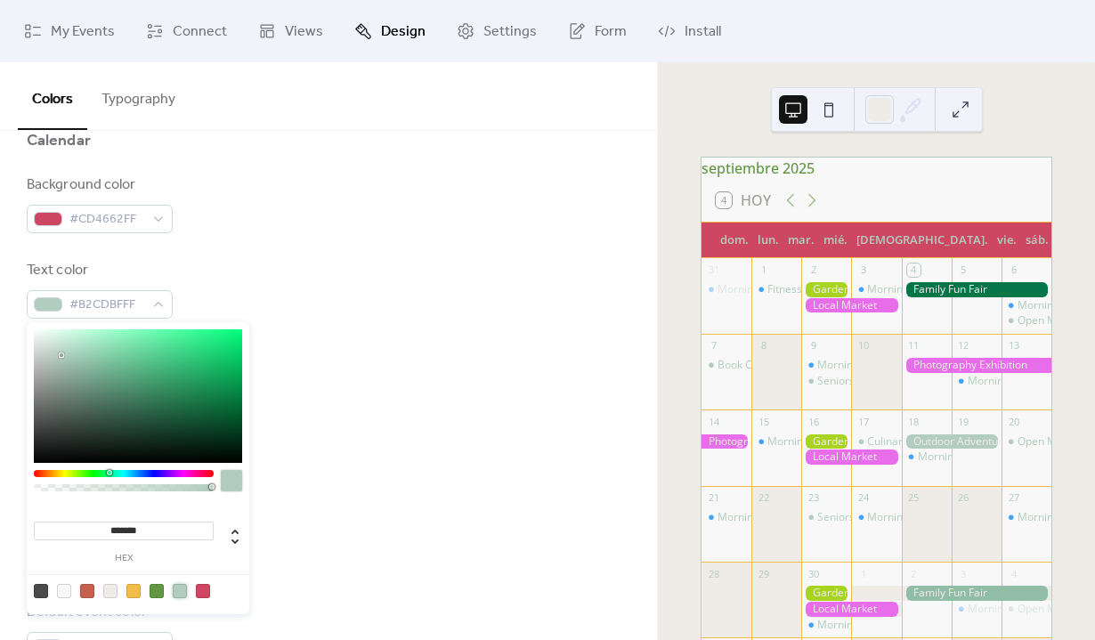
click at [390, 343] on div "Background color #CD4662FF Text color #B2CDBFFF Border color #B2CDBFFF Inner bo…" at bounding box center [329, 417] width 604 height 486
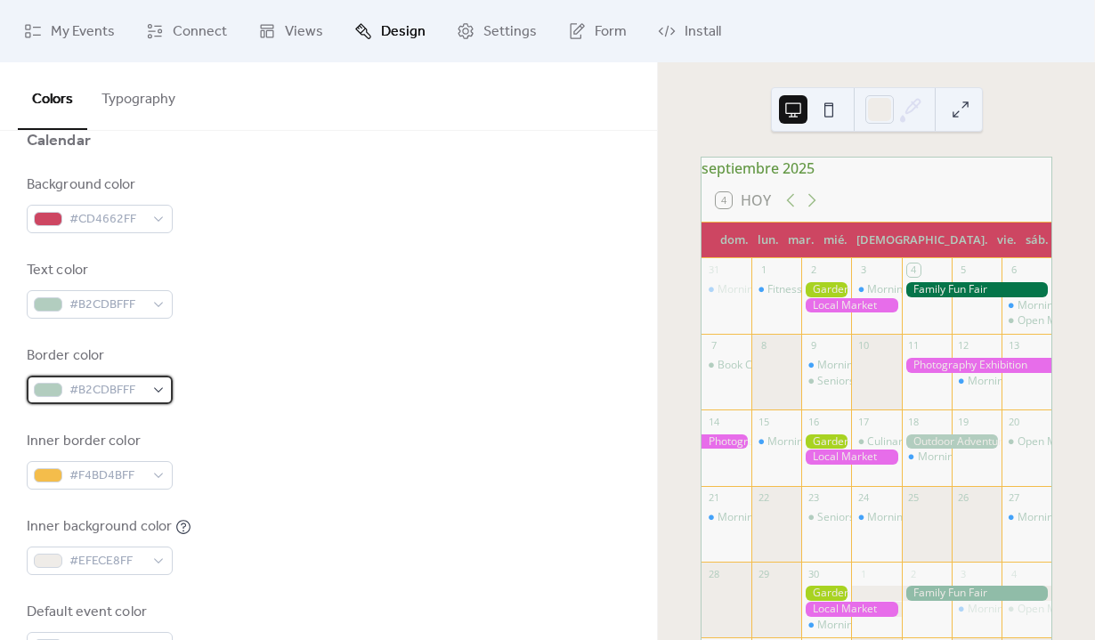
click at [111, 387] on span "#B2CDBFFF" at bounding box center [106, 390] width 75 height 21
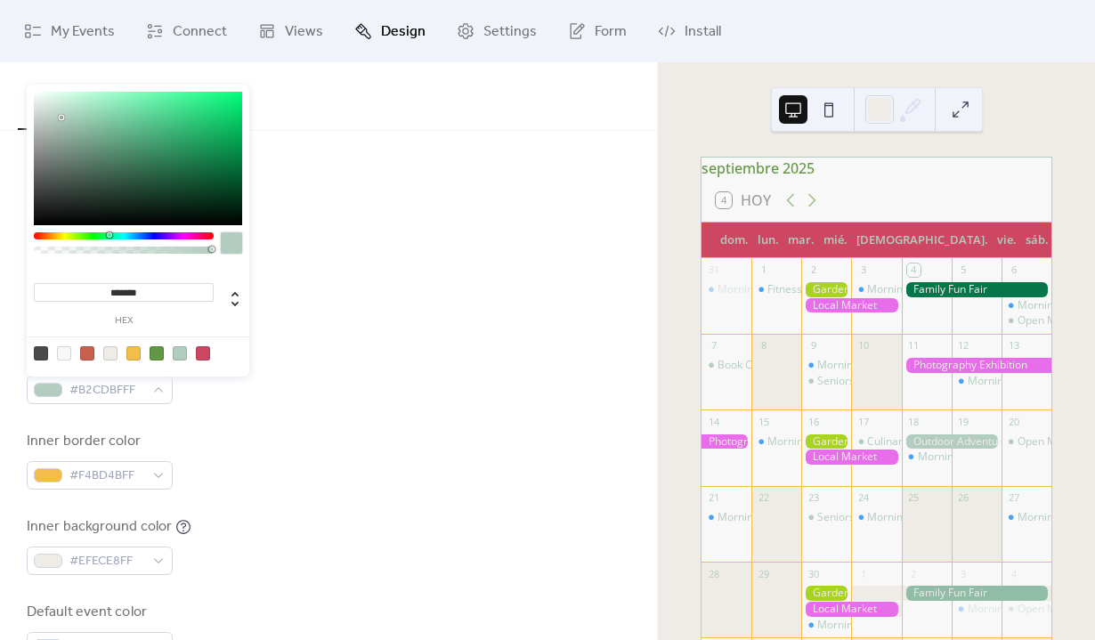
click at [204, 353] on div at bounding box center [203, 353] width 14 height 14
type input "*******"
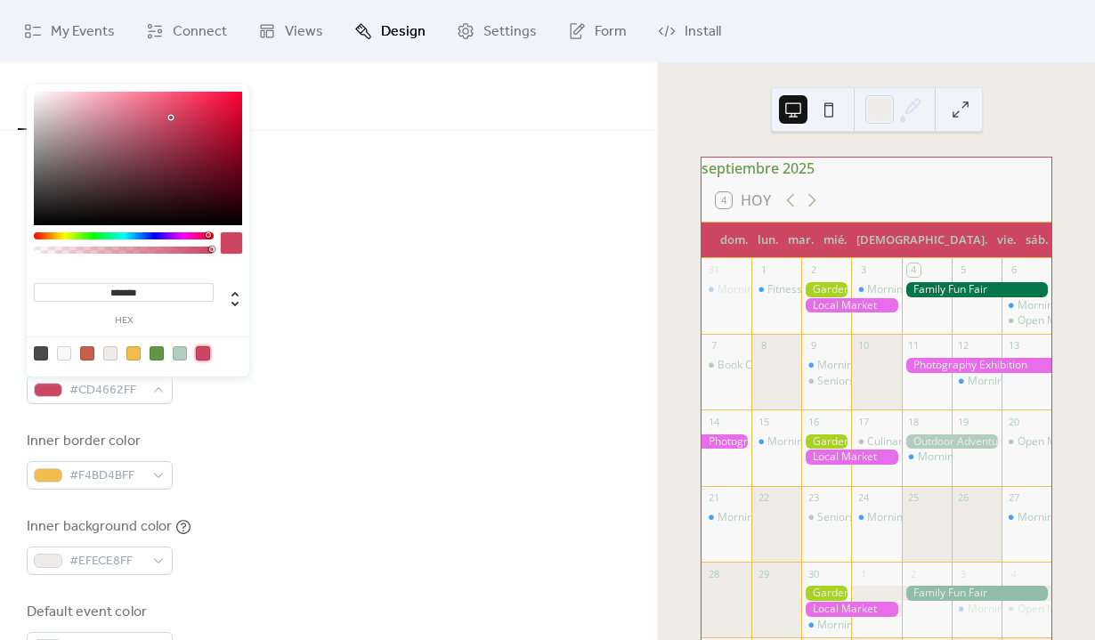
click at [404, 338] on div "Background color #CD4662FF Text color #B2CDBFFF Border color #CD4662FF Inner bo…" at bounding box center [329, 417] width 604 height 486
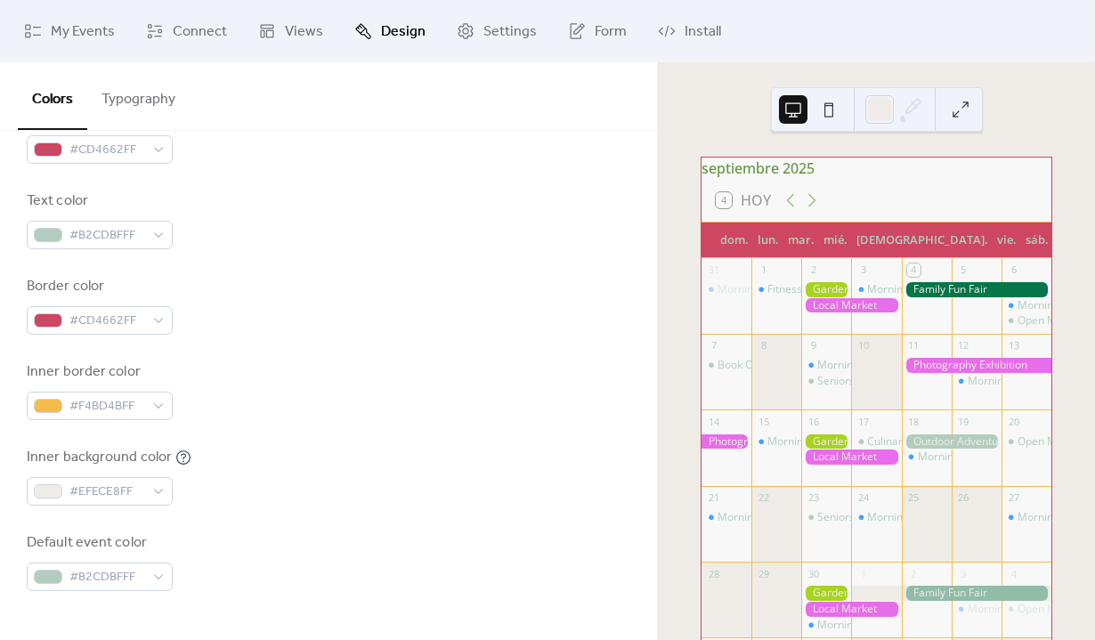
scroll to position [275, 0]
click at [732, 250] on div "dom." at bounding box center [734, 241] width 37 height 36
click at [968, 109] on button at bounding box center [960, 109] width 28 height 28
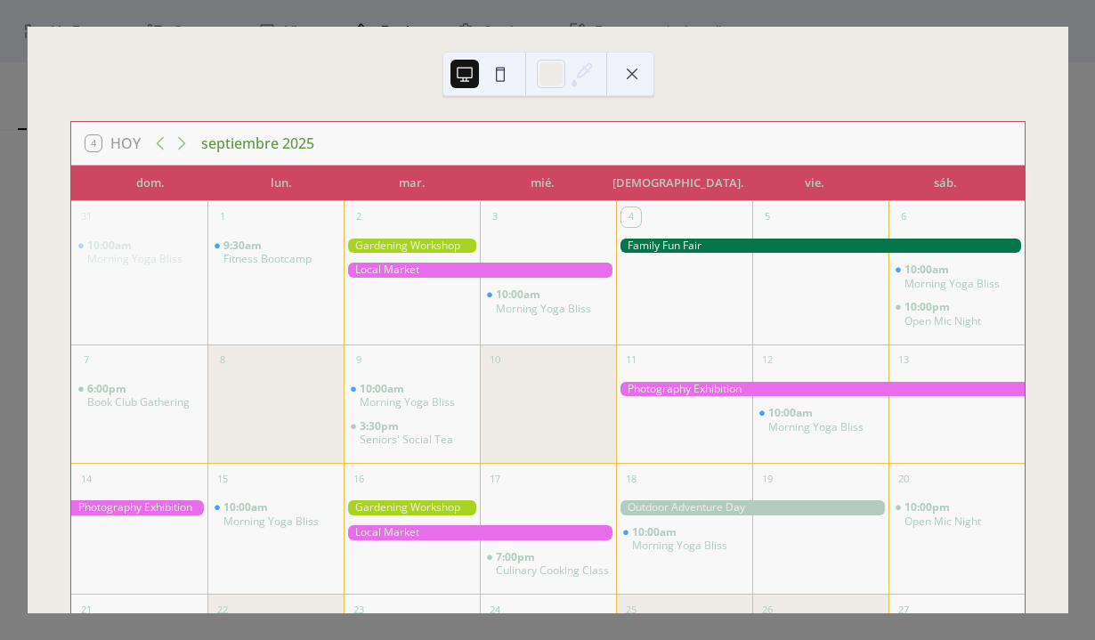
click at [1068, 92] on div "4 Hoy septiembre 2025 dom. lun. mar. mié. jue. vie. sáb. 31 10:00am Morning Yog…" at bounding box center [548, 320] width 1042 height 587
click at [778, 27] on div "4 Hoy septiembre 2025 dom. lun. mar. mié. jue. vie. sáb. 31 10:00am Morning Yog…" at bounding box center [548, 320] width 1042 height 587
click at [624, 77] on button at bounding box center [632, 74] width 28 height 28
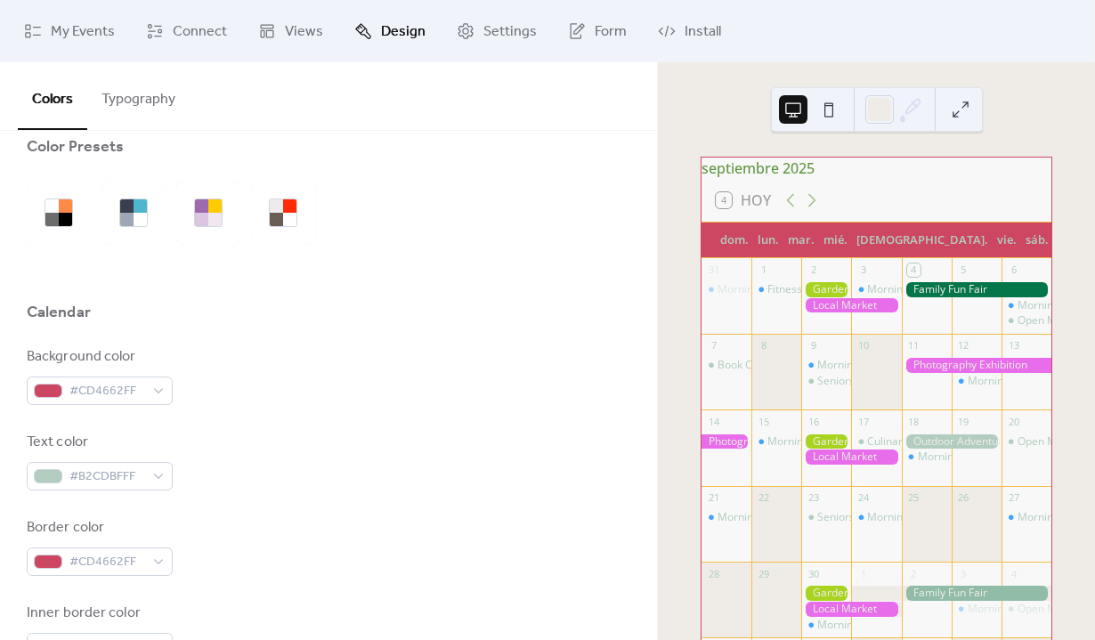
scroll to position [0, 0]
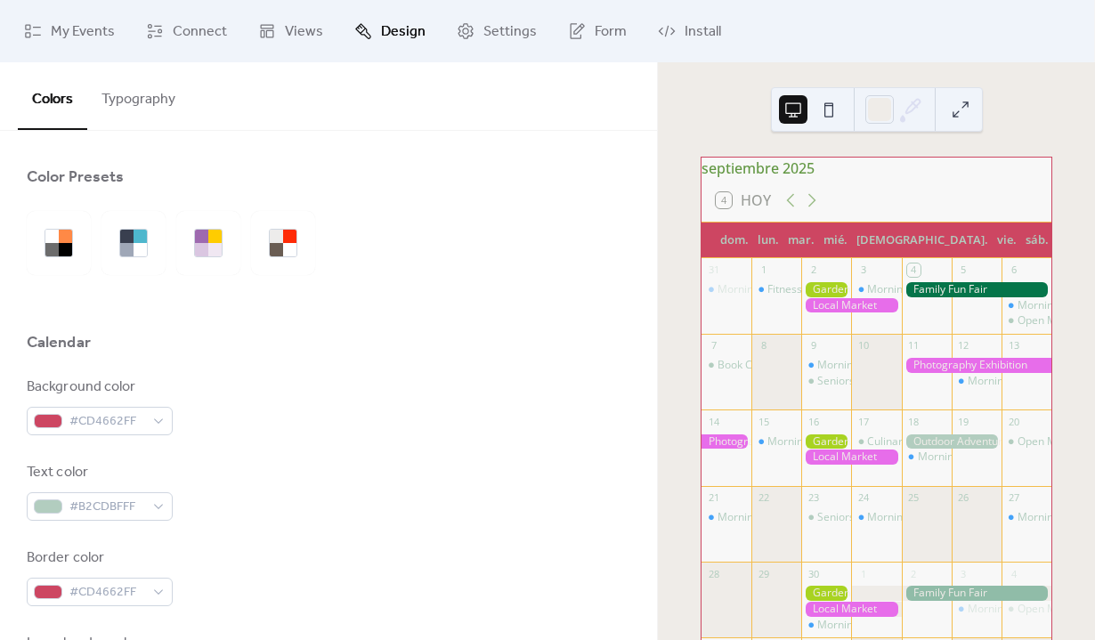
click at [149, 97] on button "Typography" at bounding box center [138, 95] width 102 height 66
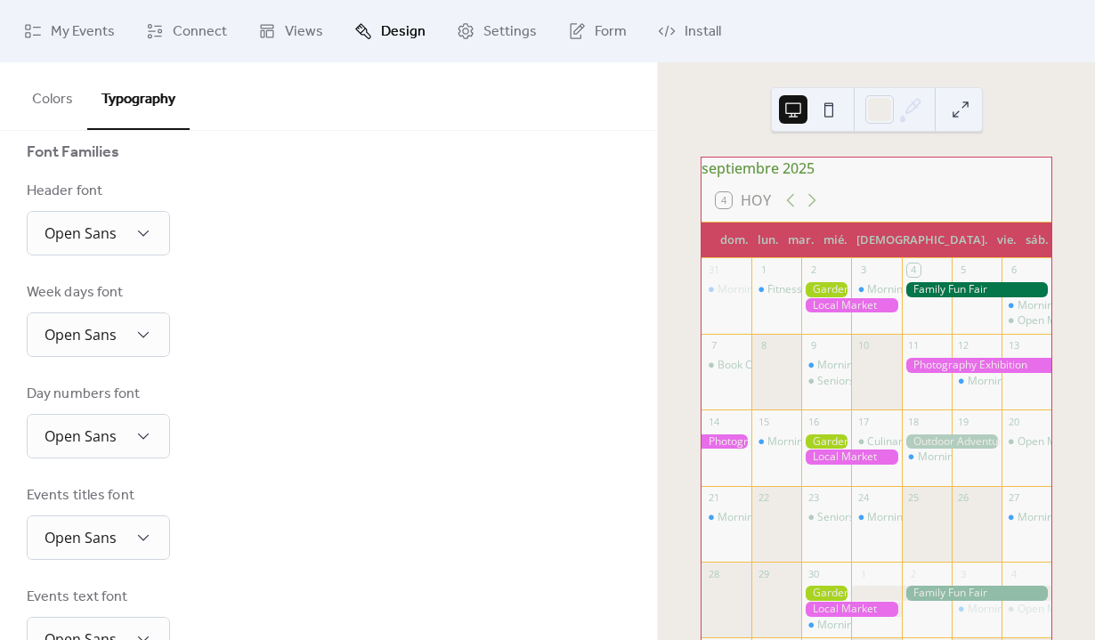
scroll to position [196, 0]
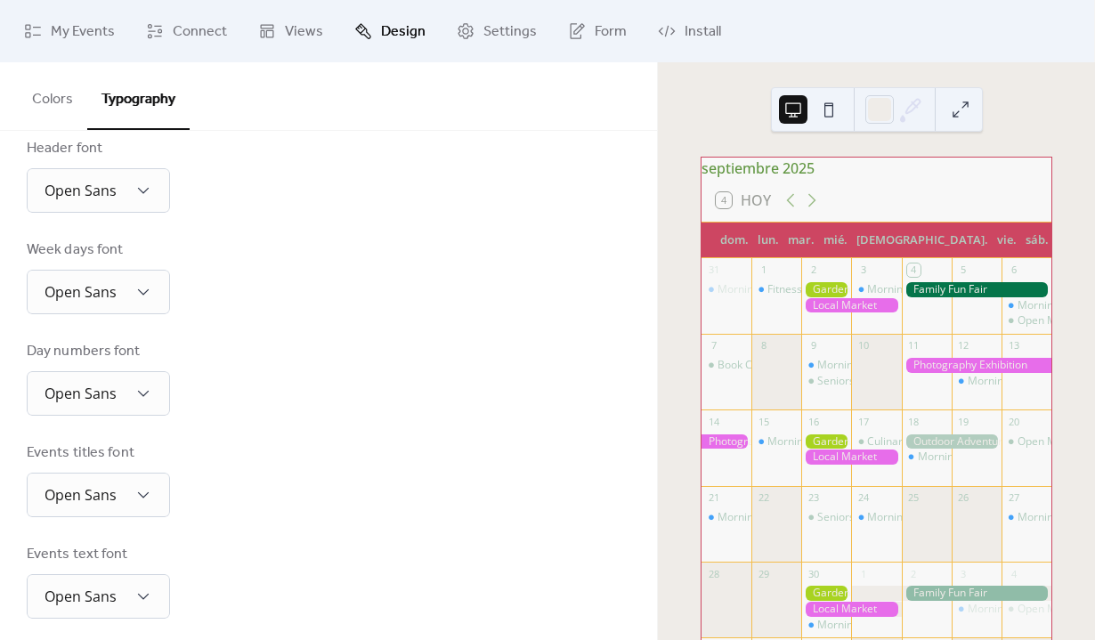
click at [135, 257] on div "Week days font" at bounding box center [97, 249] width 140 height 21
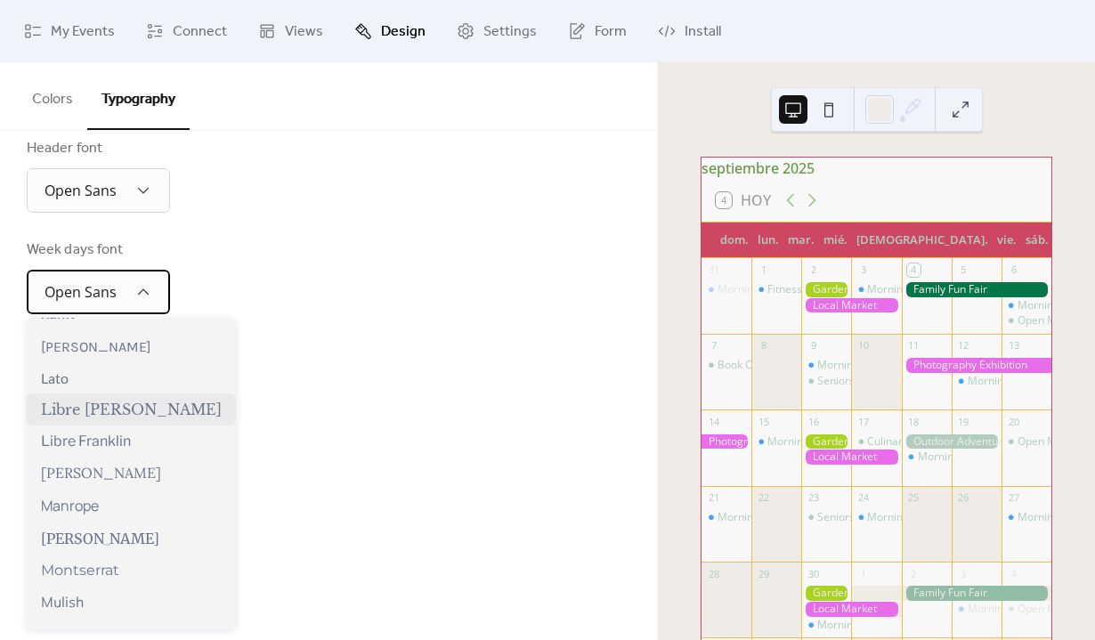
scroll to position [556, 0]
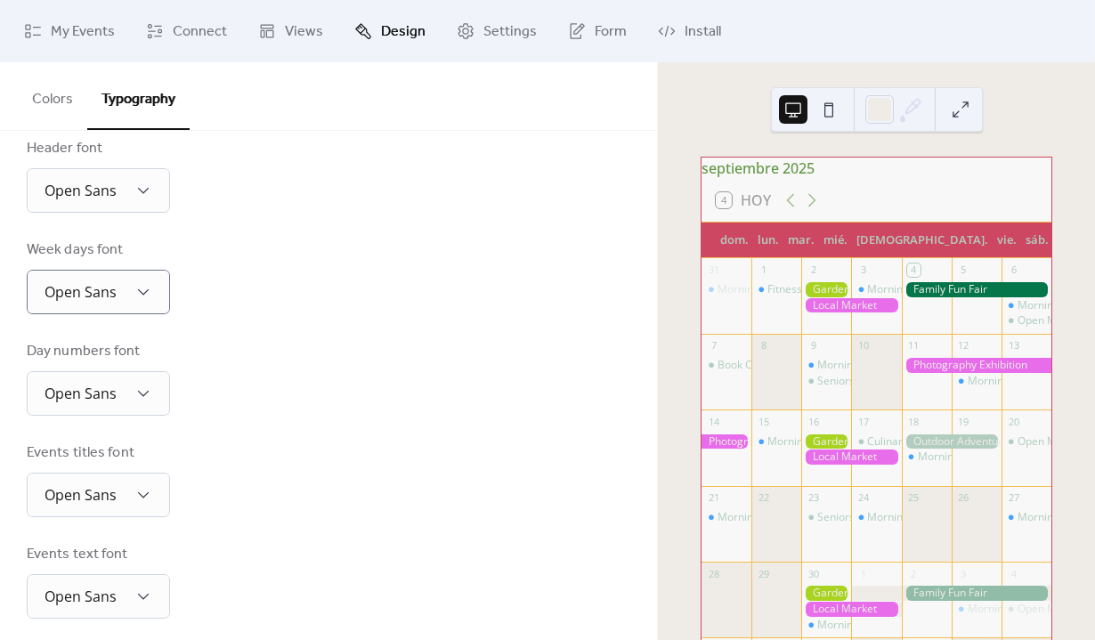
click at [389, 393] on div "Day numbers font Open Sans" at bounding box center [329, 378] width 604 height 75
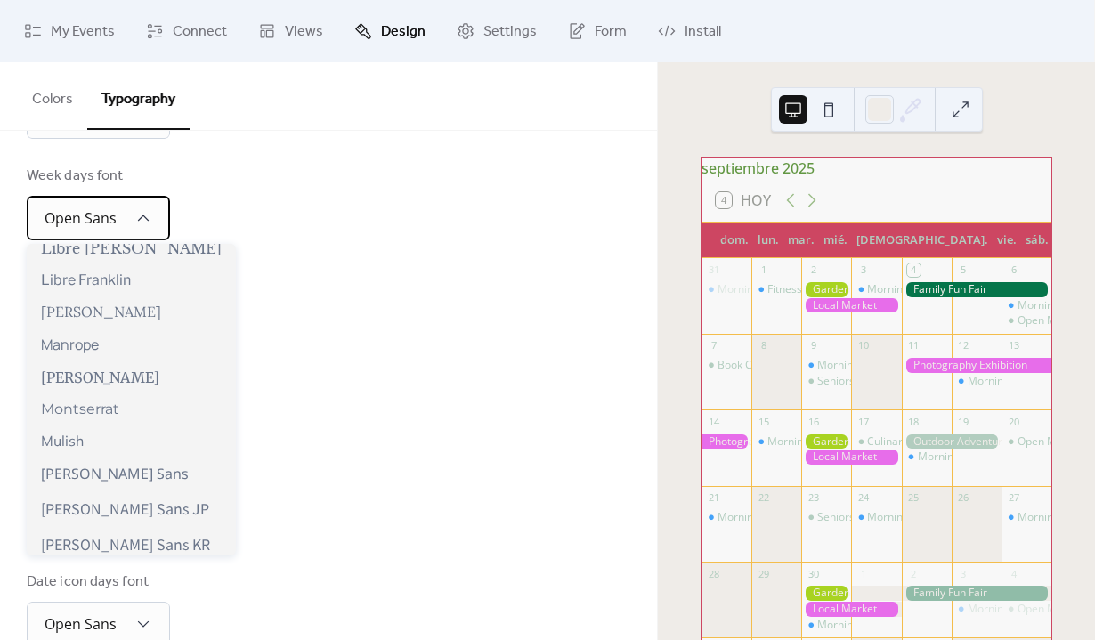
scroll to position [651, 0]
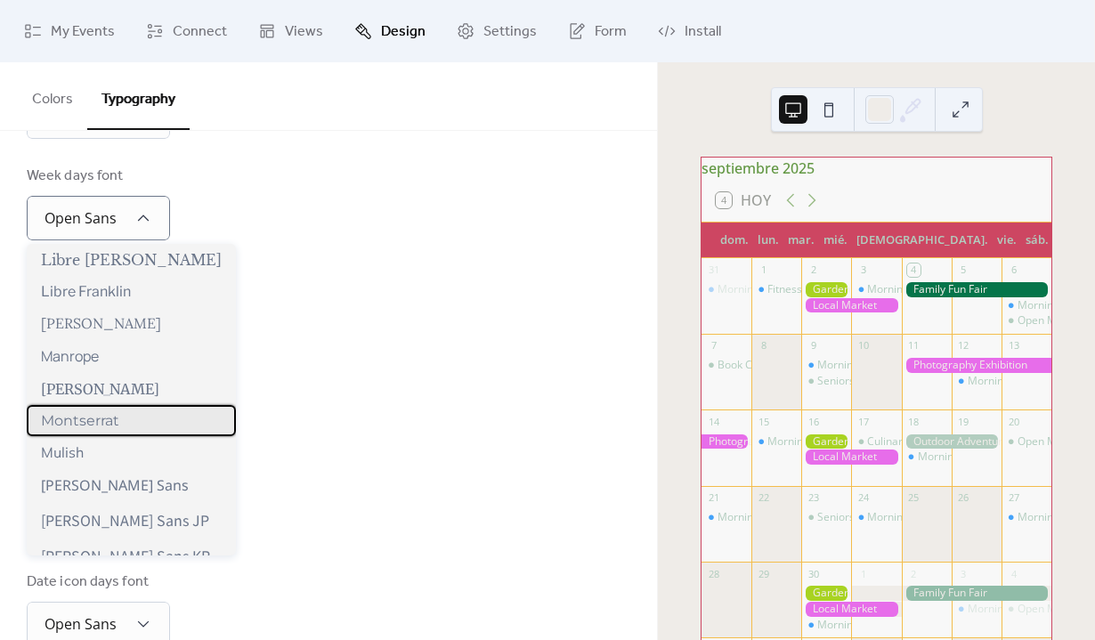
click at [106, 433] on div "Montserrat" at bounding box center [131, 420] width 209 height 31
